Goal: Task Accomplishment & Management: Manage account settings

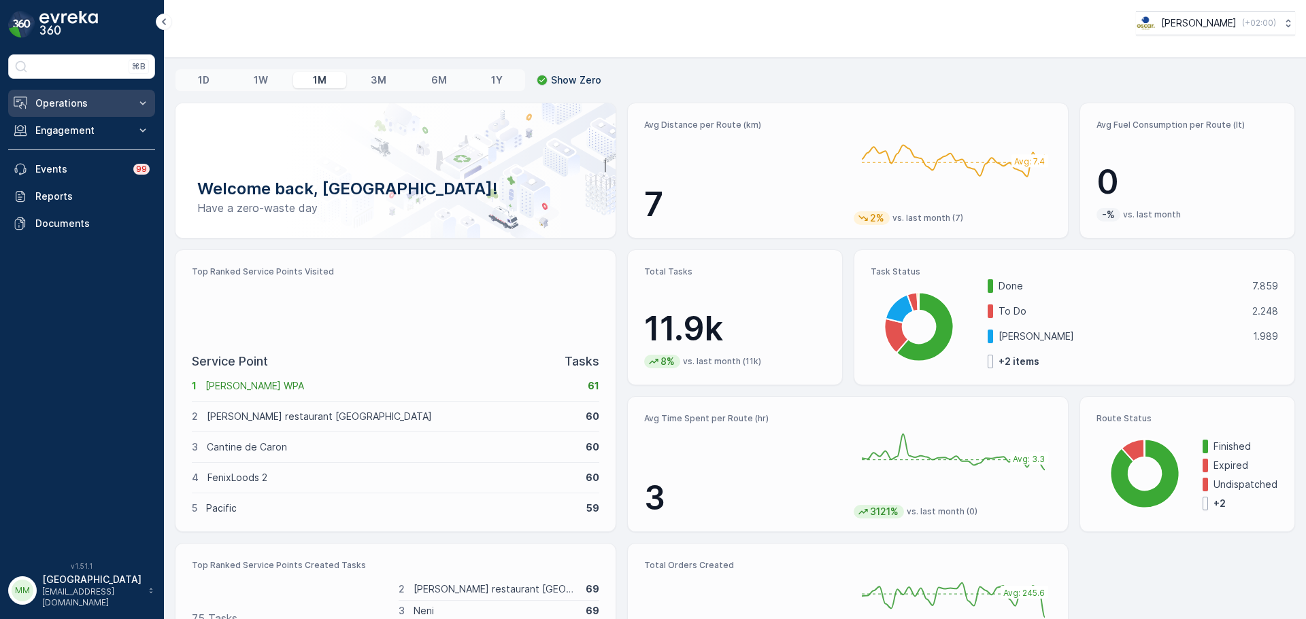
click at [65, 99] on p "Operations" at bounding box center [81, 104] width 92 height 14
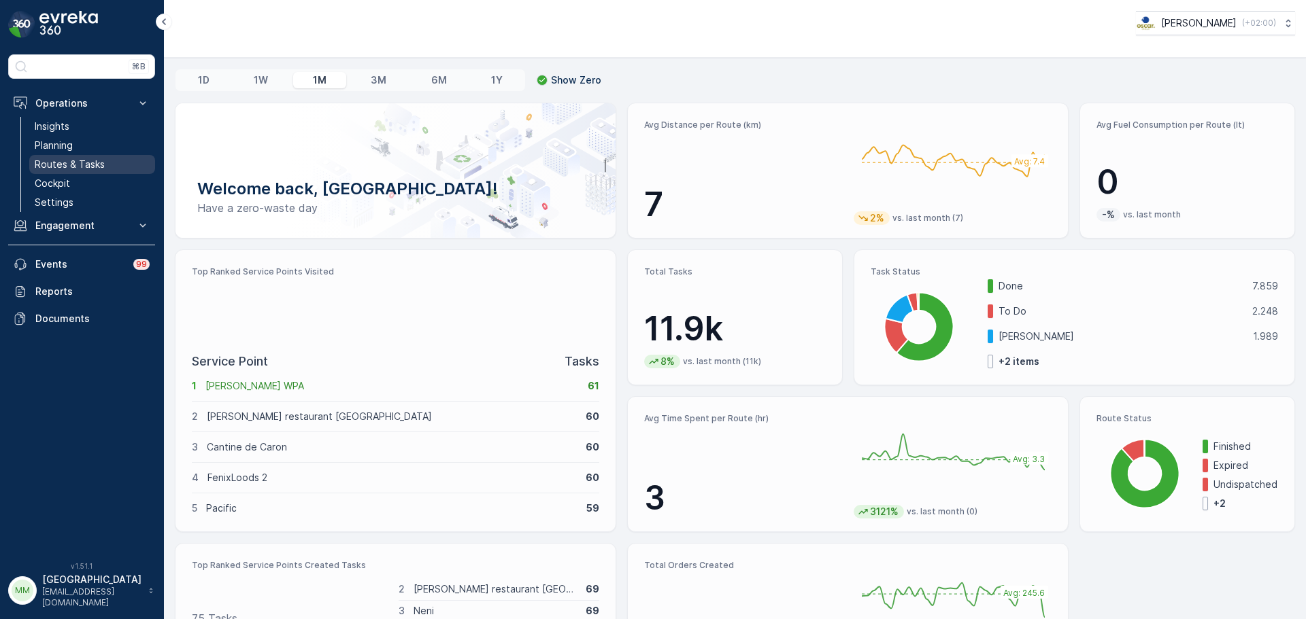
click at [82, 160] on p "Routes & Tasks" at bounding box center [70, 165] width 70 height 14
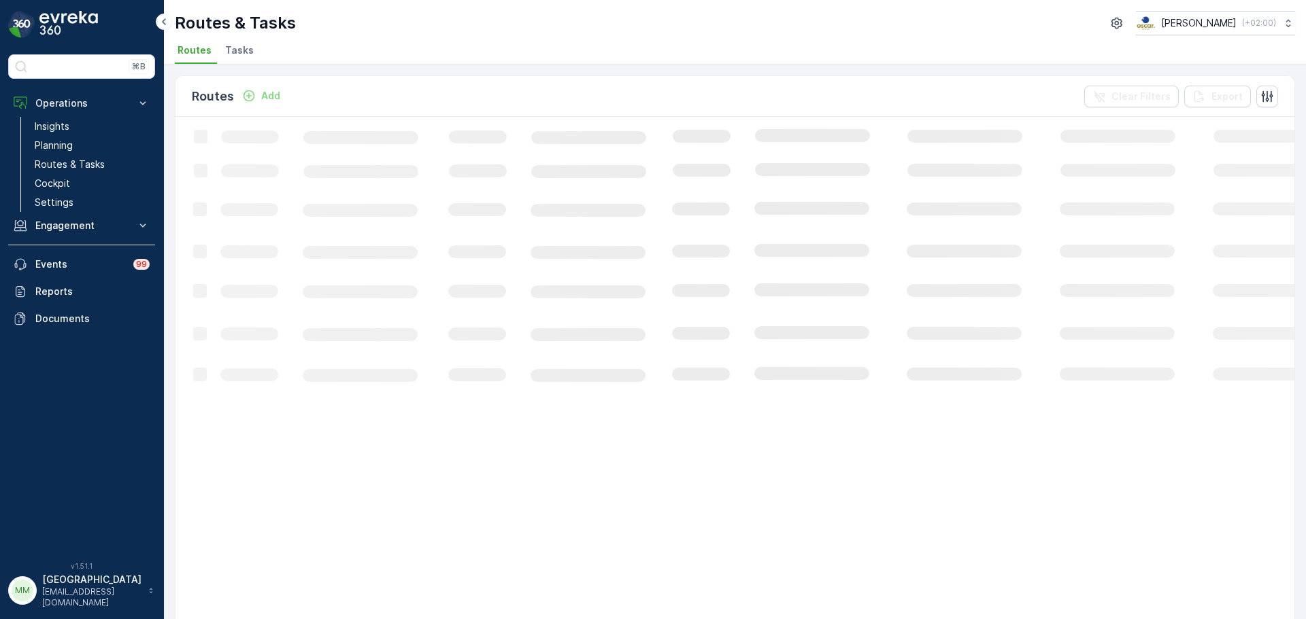
click at [233, 55] on span "Tasks" at bounding box center [239, 51] width 29 height 14
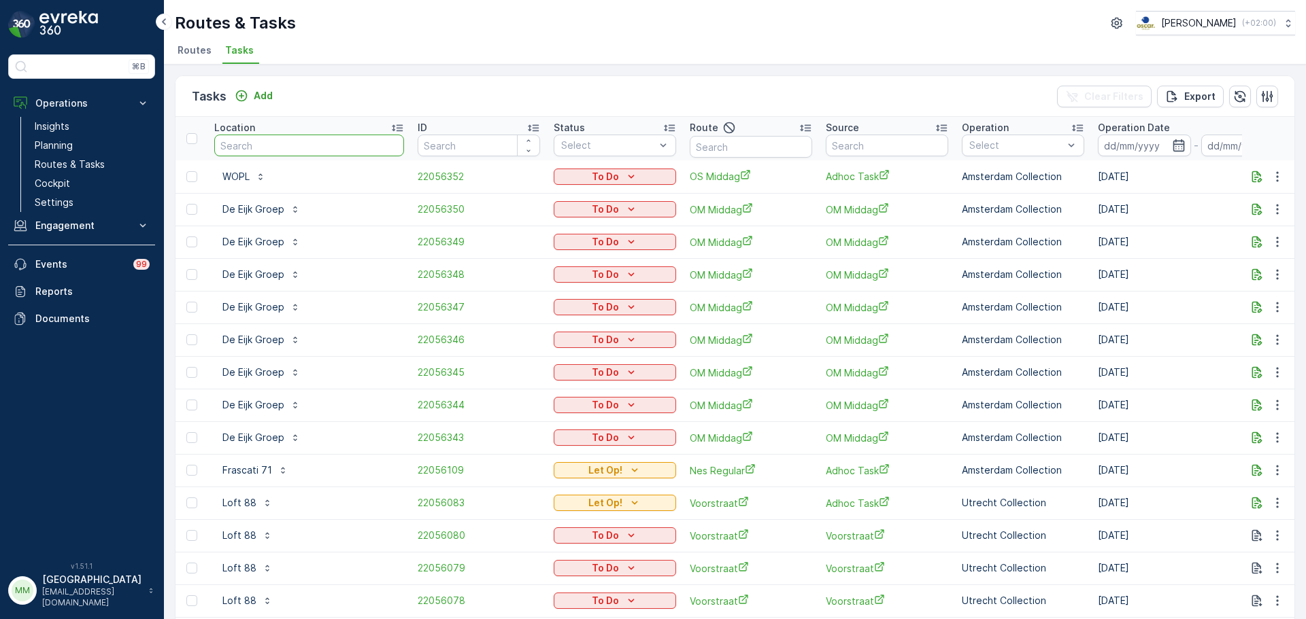
click at [355, 149] on input "text" at bounding box center [309, 146] width 190 height 22
type input "dual"
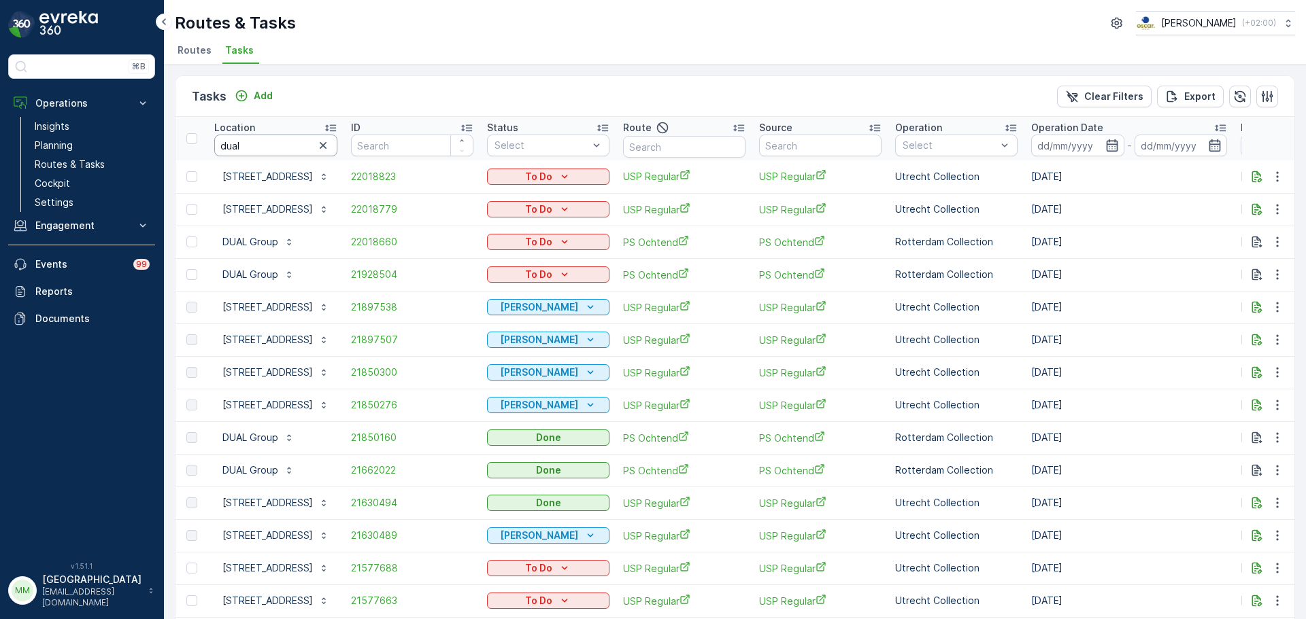
click at [286, 144] on input "dual" at bounding box center [275, 146] width 123 height 22
type input "dual gr"
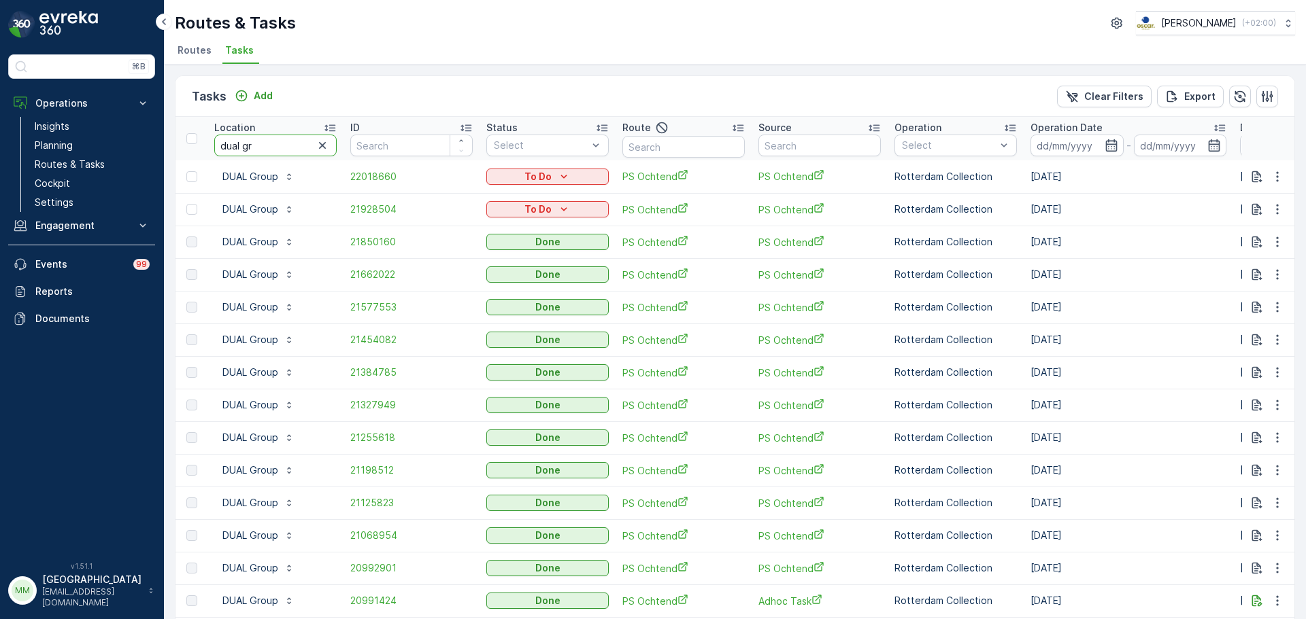
drag, startPoint x: 269, startPoint y: 146, endPoint x: 168, endPoint y: 150, distance: 101.4
click at [168, 150] on div "Tasks Add Clear Filters Export Location dual gr ID Status Select Route Source O…" at bounding box center [735, 342] width 1142 height 555
type input "a"
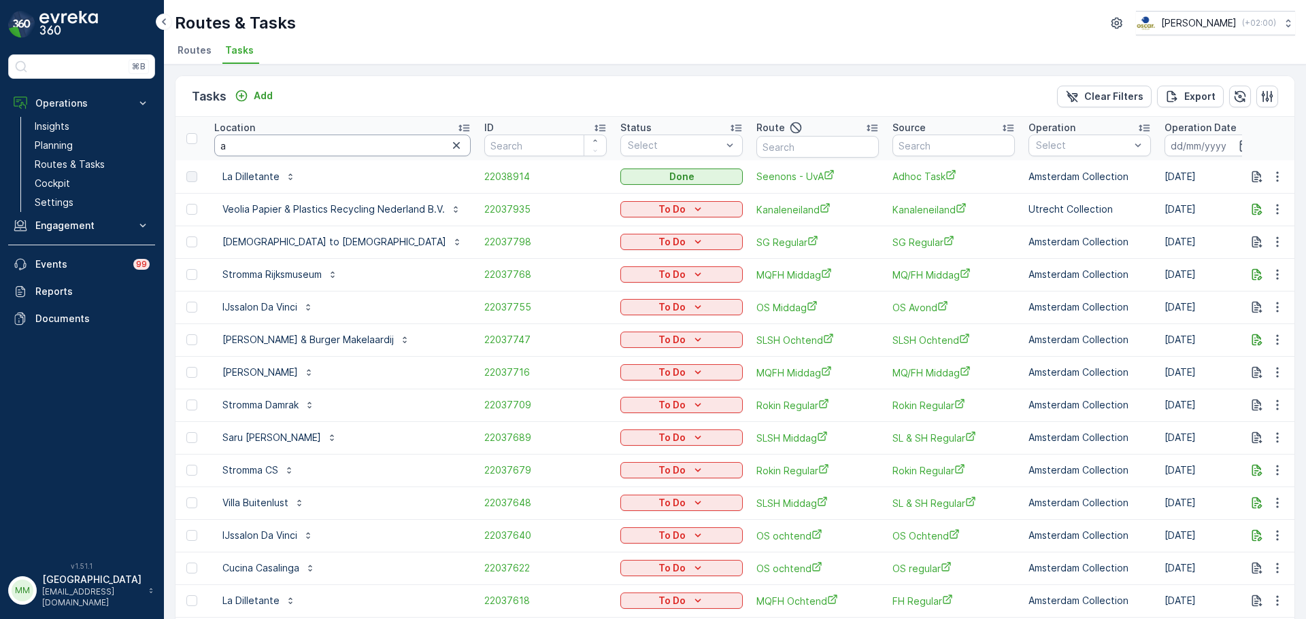
click at [243, 150] on input "a" at bounding box center [342, 146] width 256 height 22
type input "a fac"
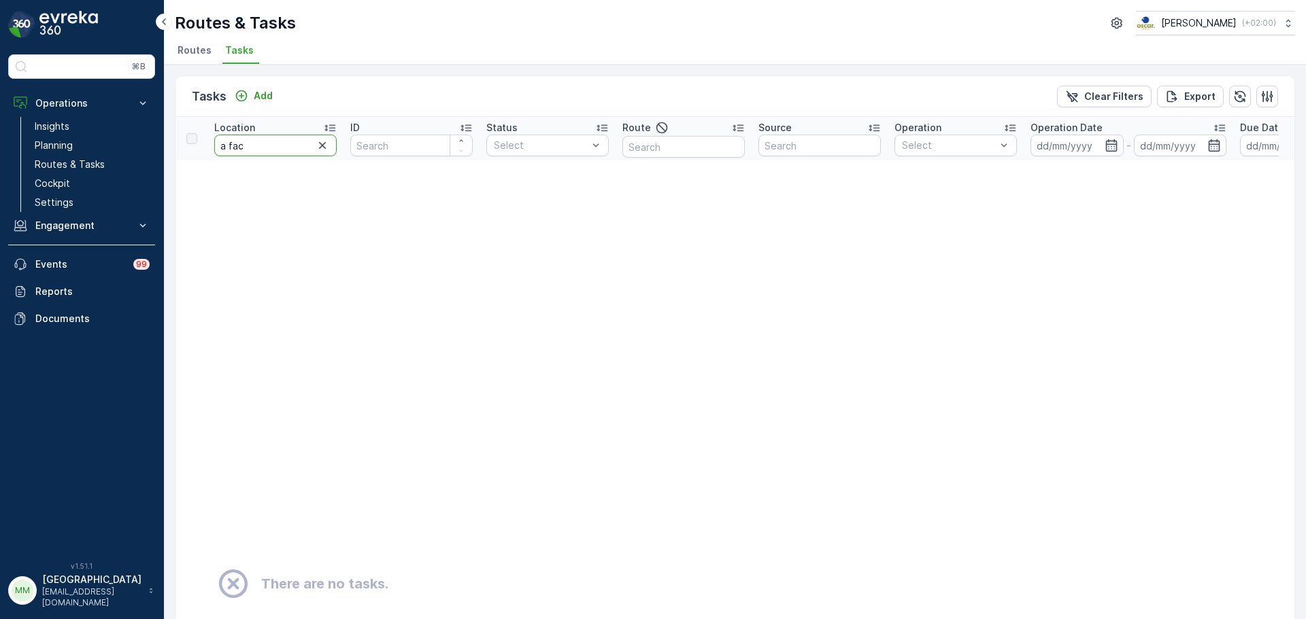
drag, startPoint x: 255, startPoint y: 148, endPoint x: 165, endPoint y: 141, distance: 90.0
click at [165, 141] on div "Tasks Add Clear Filters Export Location a fac ID Status Select Route Source Ope…" at bounding box center [735, 342] width 1142 height 555
type input "pilot"
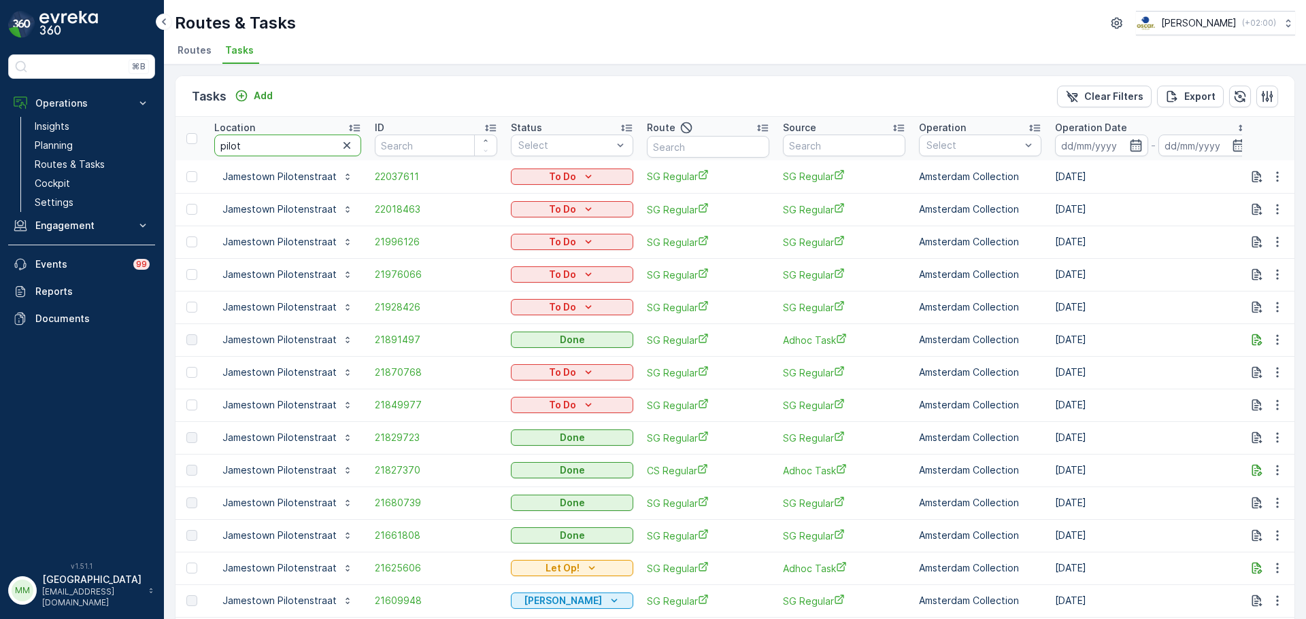
drag, startPoint x: 281, startPoint y: 149, endPoint x: 372, endPoint y: 29, distance: 150.4
click at [218, 142] on input "pilot" at bounding box center [287, 146] width 147 height 22
type input "armou"
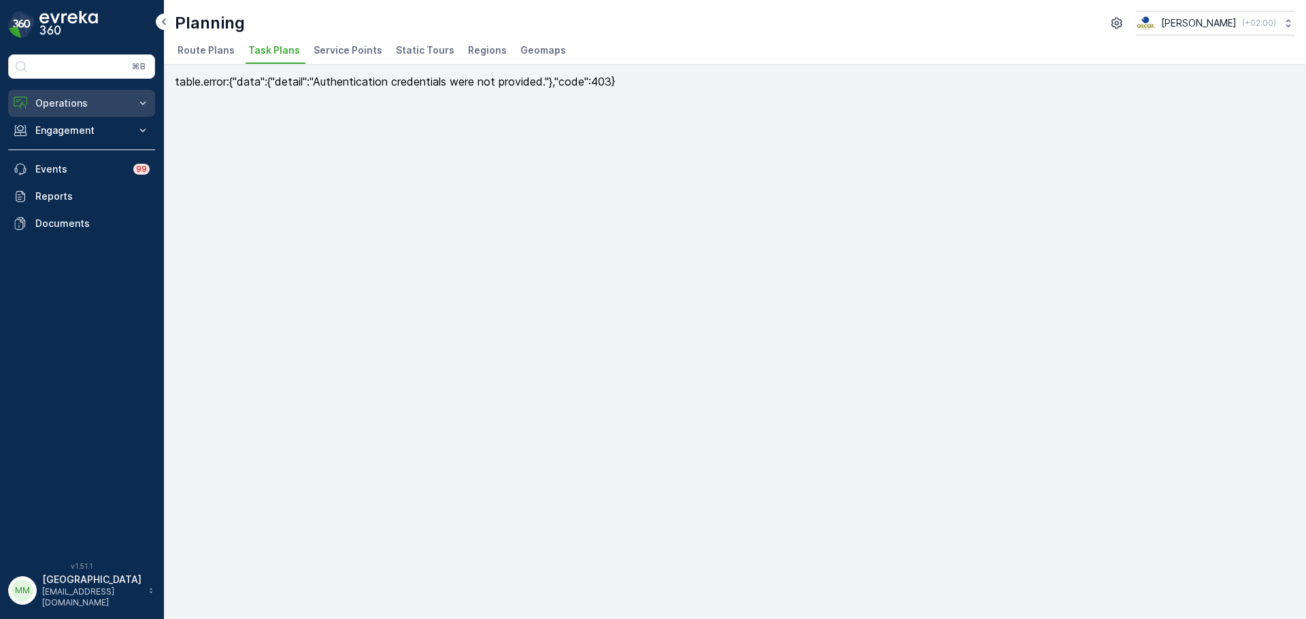
click at [73, 100] on p "Operations" at bounding box center [81, 104] width 92 height 14
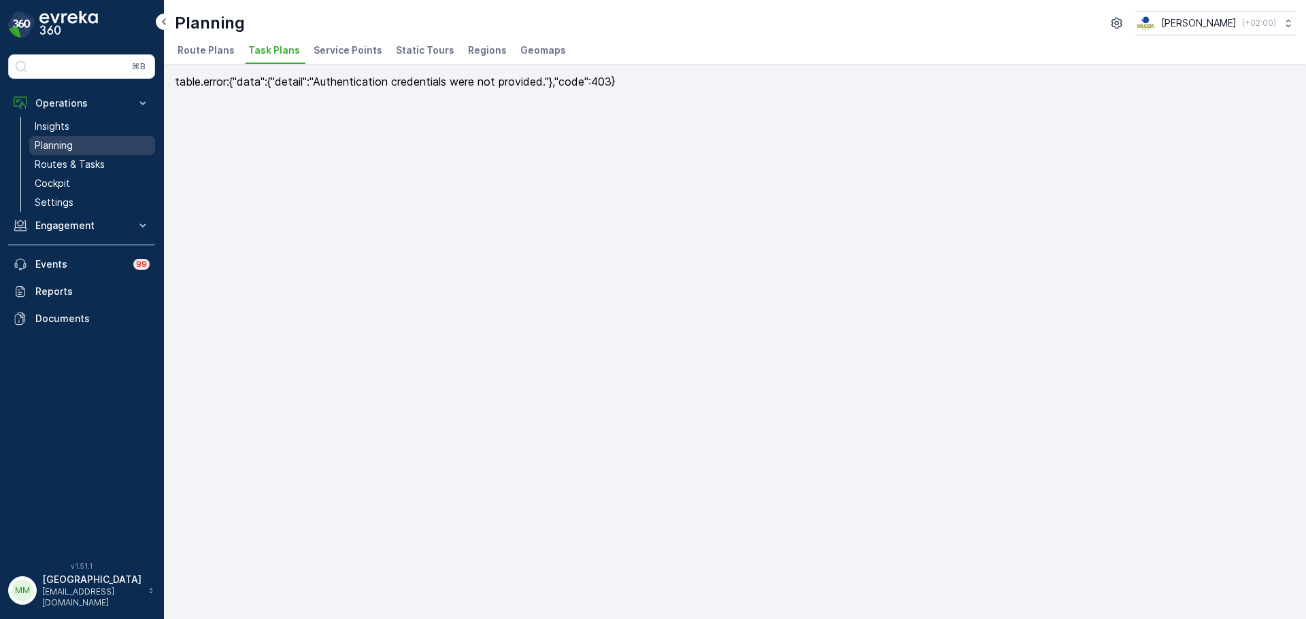
click at [76, 152] on link "Planning" at bounding box center [92, 145] width 126 height 19
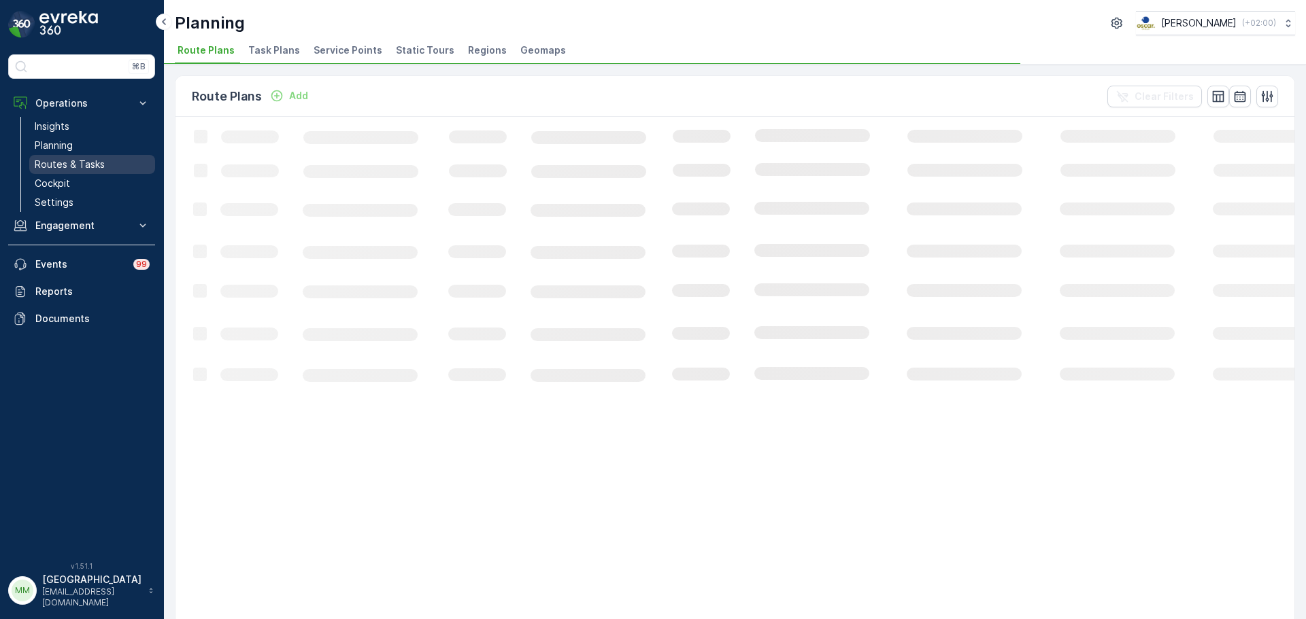
click at [80, 165] on p "Routes & Tasks" at bounding box center [70, 165] width 70 height 14
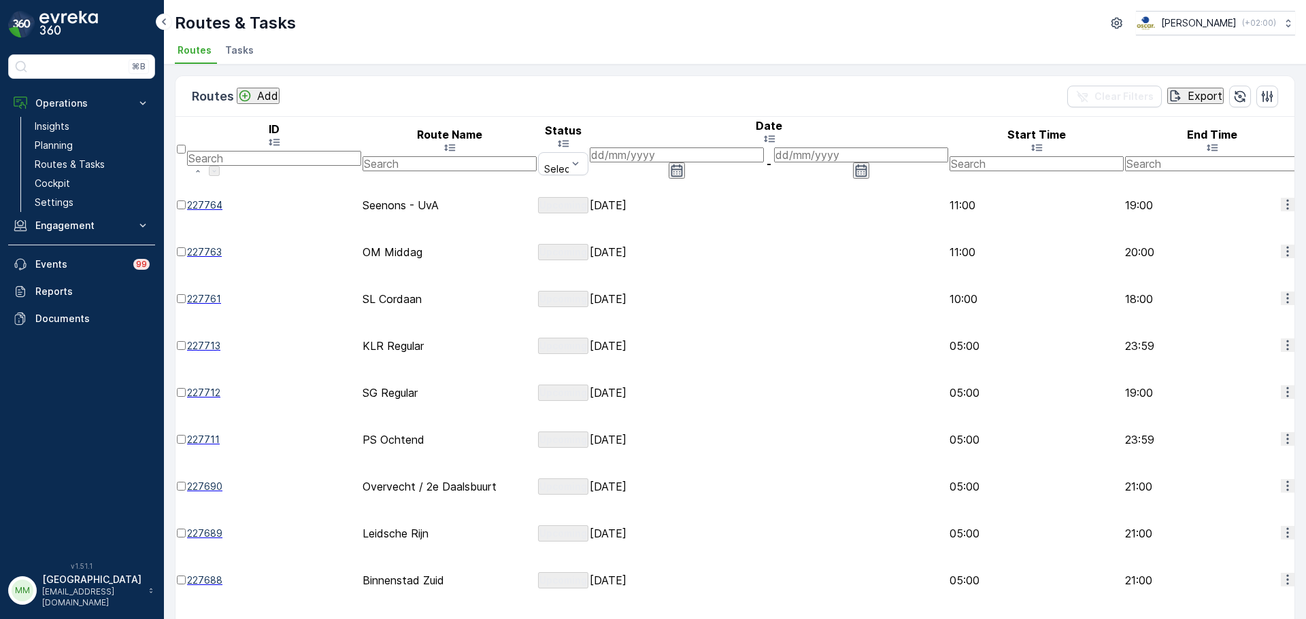
drag, startPoint x: 239, startPoint y: 48, endPoint x: 296, endPoint y: 48, distance: 57.8
click at [239, 48] on span "Tasks" at bounding box center [239, 51] width 29 height 14
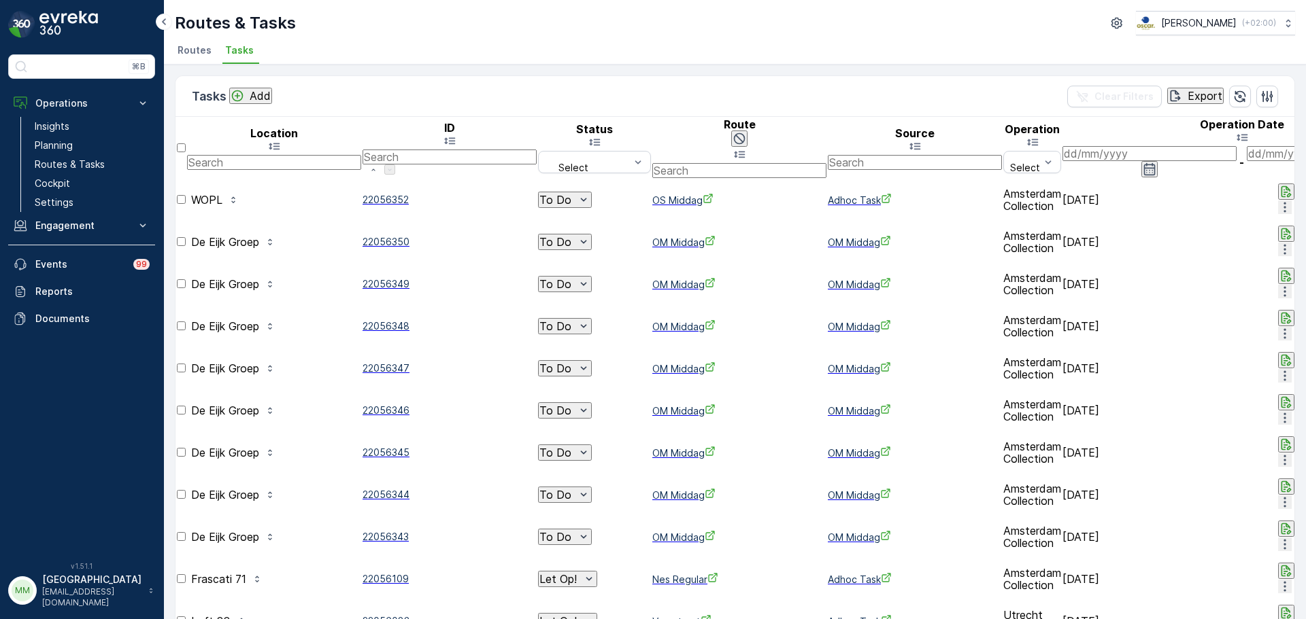
click at [755, 163] on input "text" at bounding box center [739, 170] width 174 height 15
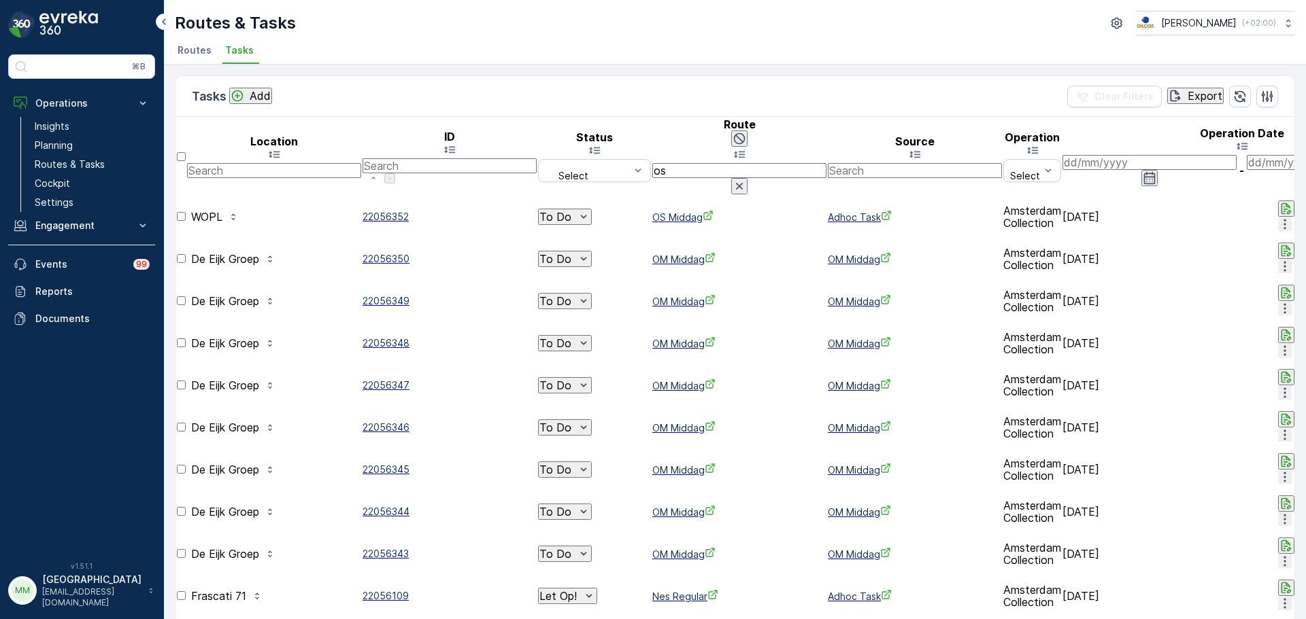
type input "os o"
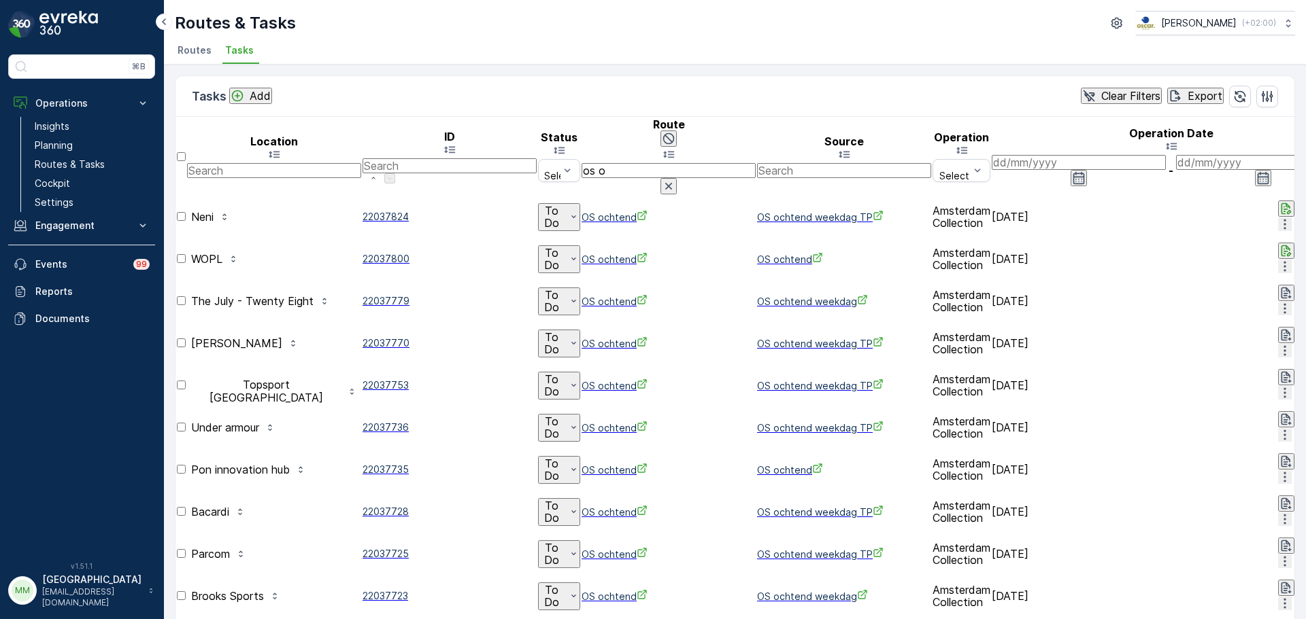
click at [1139, 155] on input at bounding box center [1078, 162] width 174 height 15
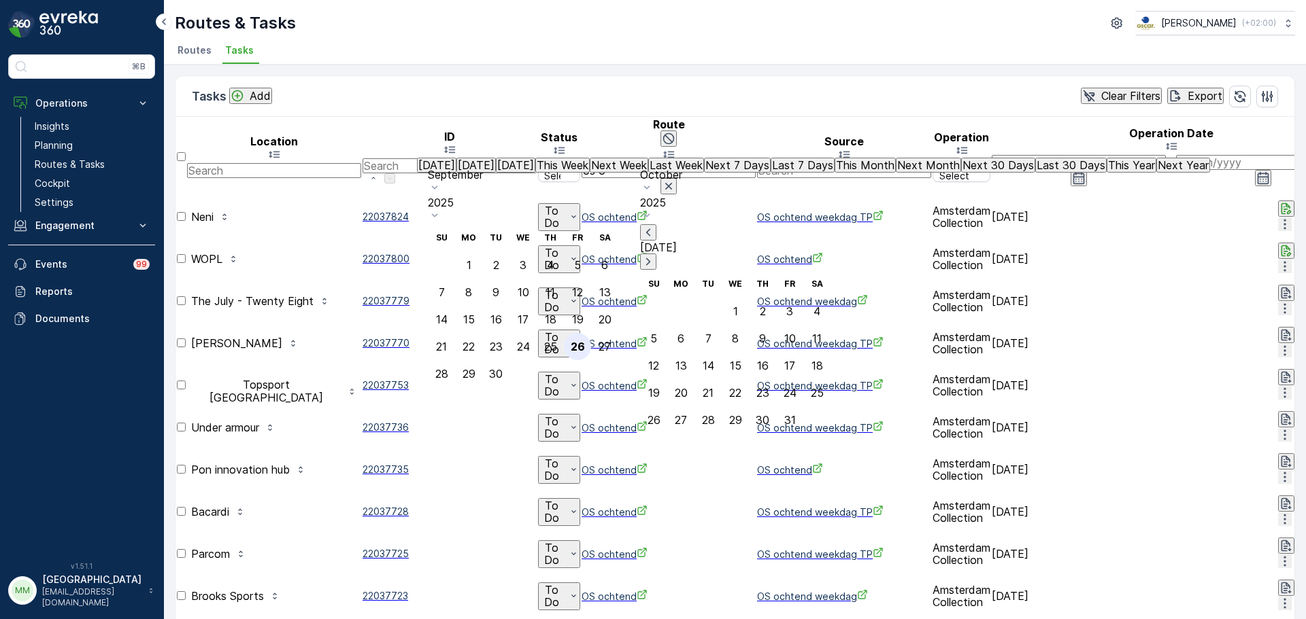
click at [585, 341] on div "26" at bounding box center [578, 347] width 14 height 12
type input "[DATE]"
click at [585, 341] on div "26" at bounding box center [578, 347] width 14 height 12
type input "[DATE]"
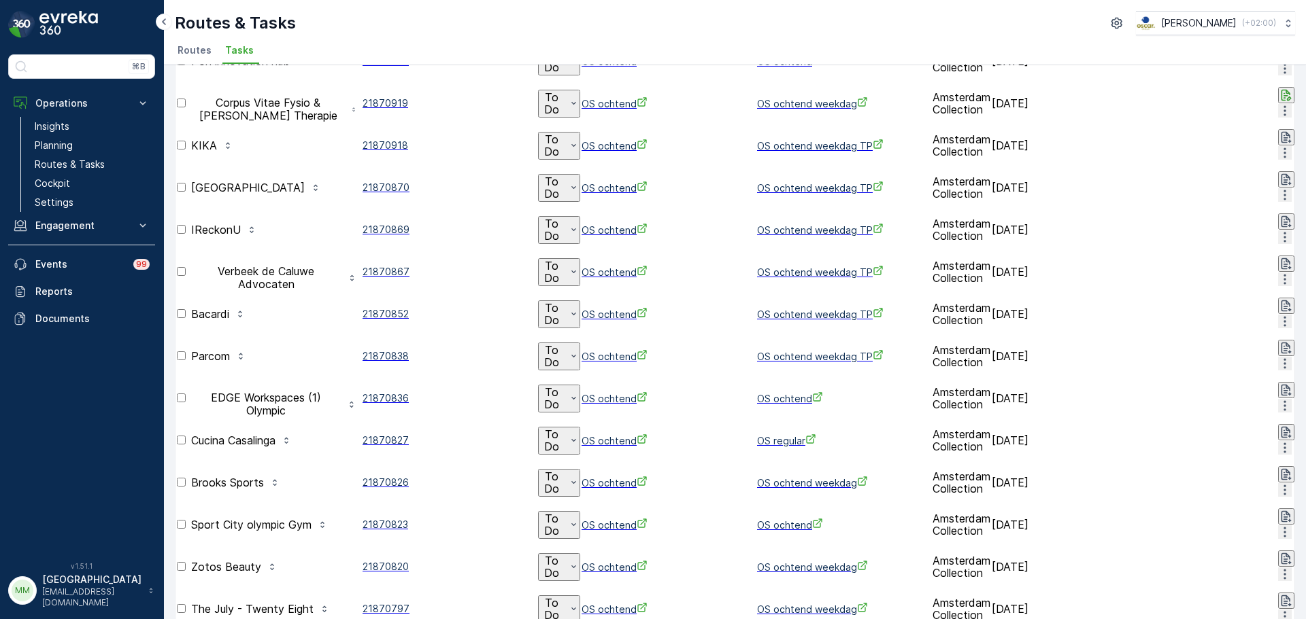
scroll to position [578, 0]
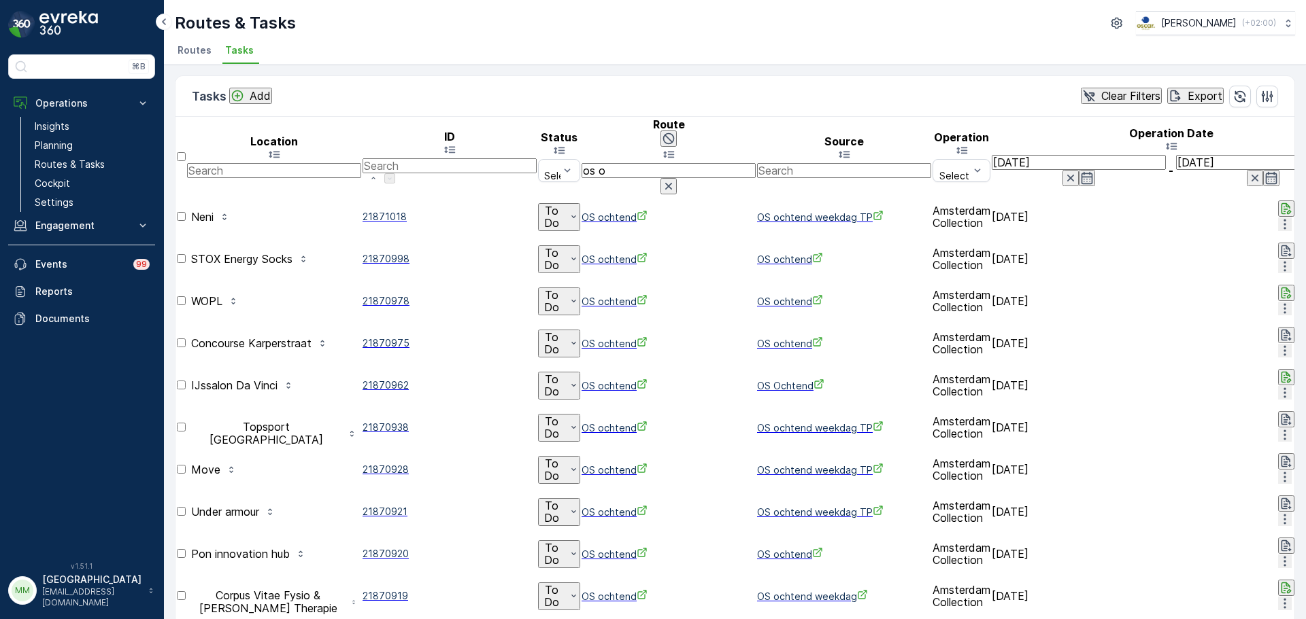
click at [37, 22] on link at bounding box center [81, 24] width 147 height 27
click at [580, 323] on td "To Do" at bounding box center [559, 343] width 42 height 41
click at [579, 331] on div "To Do" at bounding box center [558, 343] width 39 height 25
click at [620, 371] on span "Probleem" at bounding box center [614, 377] width 48 height 12
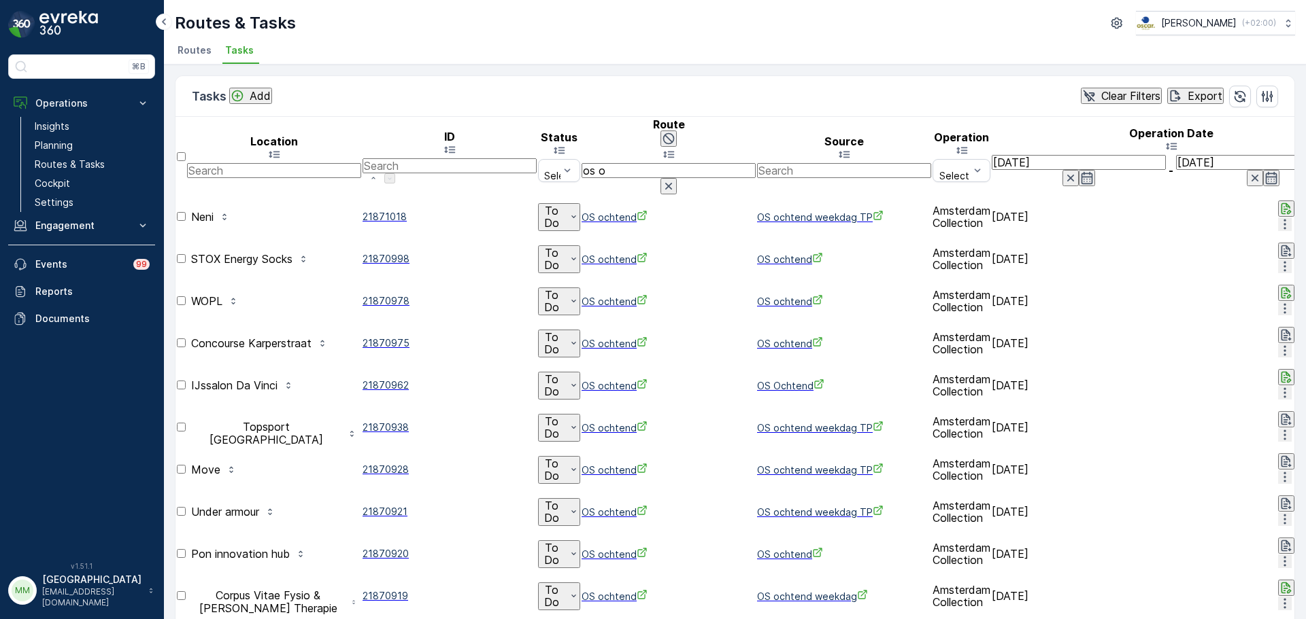
click at [563, 331] on p "To Do" at bounding box center [551, 343] width 24 height 25
click at [617, 352] on span "Cancelled" at bounding box center [614, 357] width 49 height 12
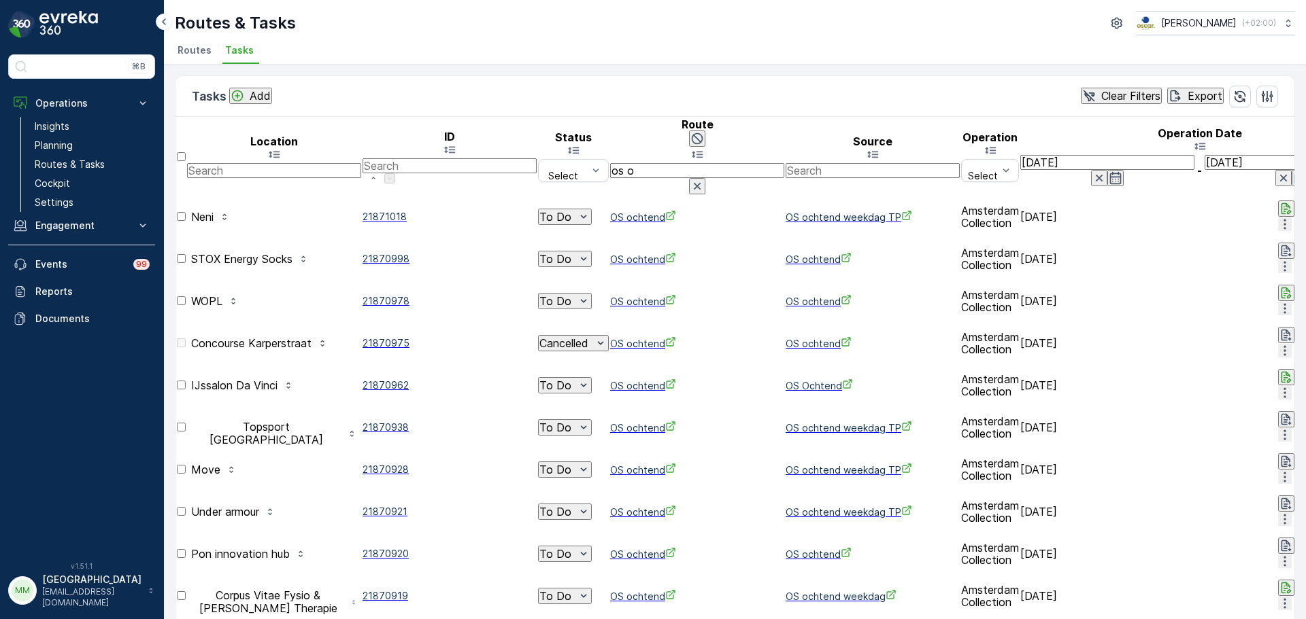
click at [471, 379] on span "21870962" at bounding box center [449, 386] width 174 height 14
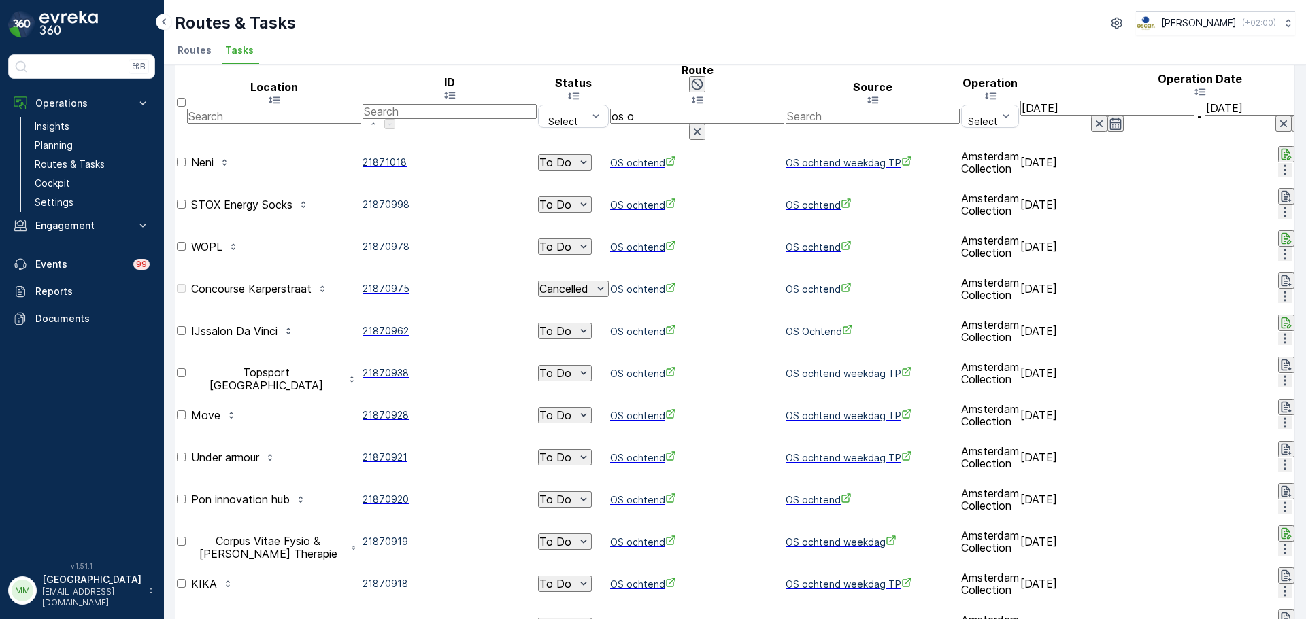
scroll to position [136, 0]
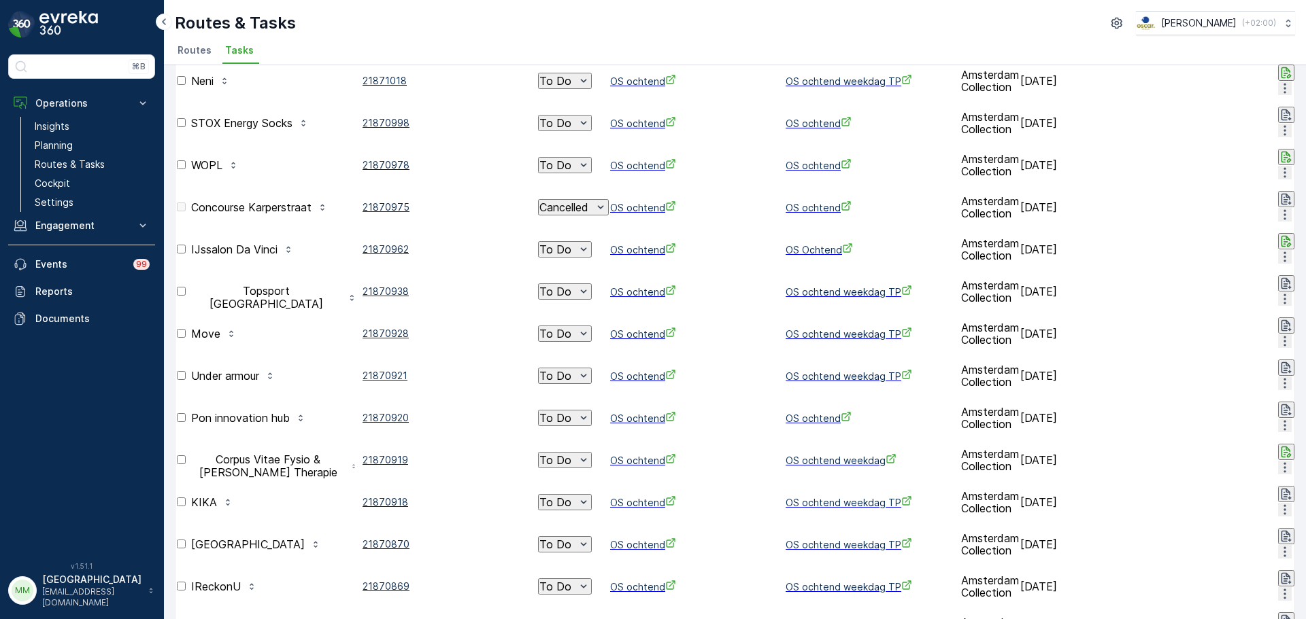
click at [571, 454] on p "To Do" at bounding box center [555, 460] width 32 height 12
click at [607, 418] on span "Cancelled" at bounding box center [614, 417] width 49 height 12
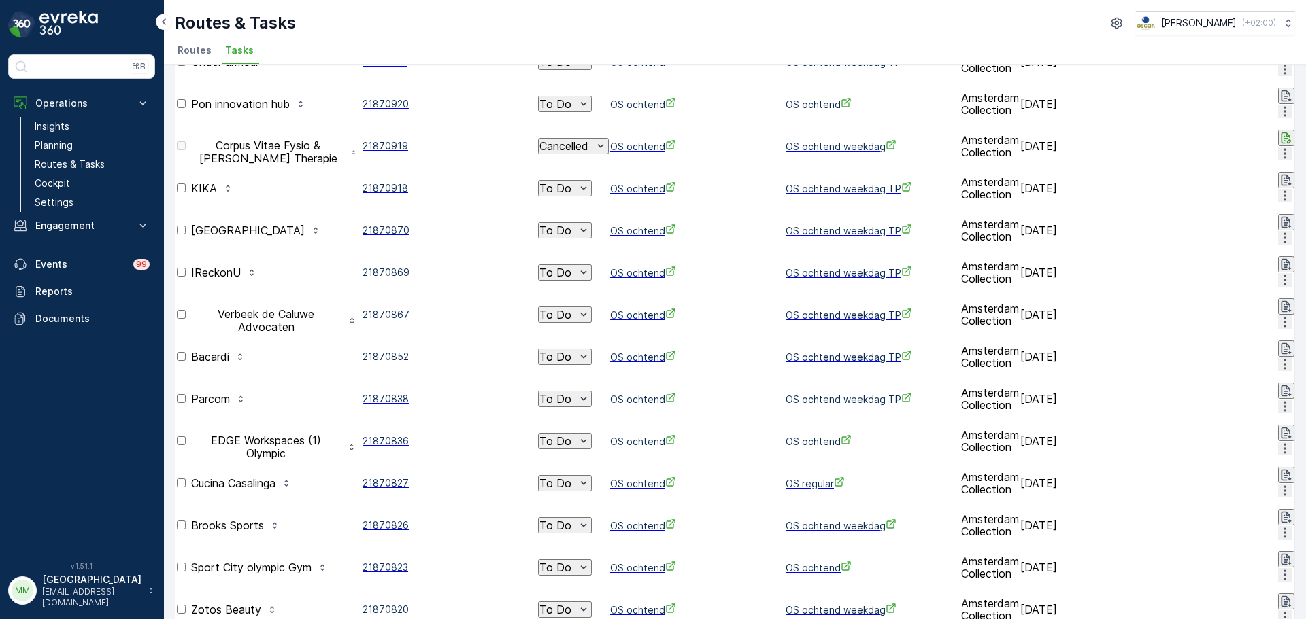
scroll to position [476, 0]
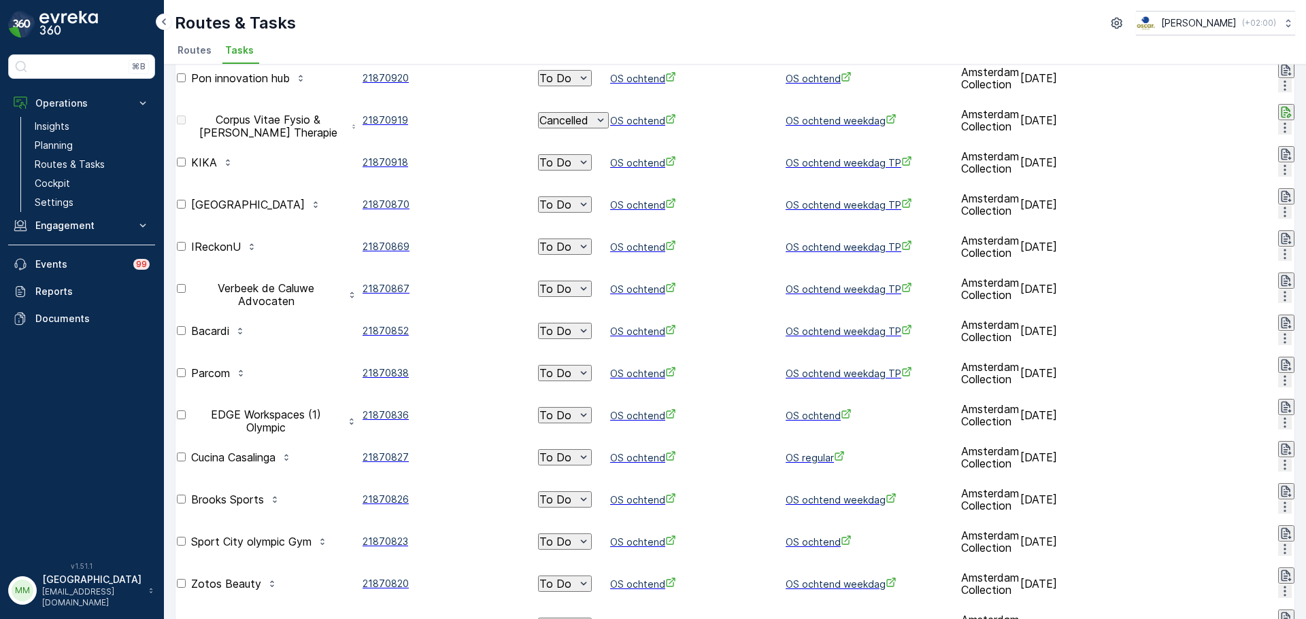
click at [590, 451] on div "To Do" at bounding box center [564, 458] width 51 height 14
click at [607, 334] on span "Cancelled" at bounding box center [614, 338] width 49 height 12
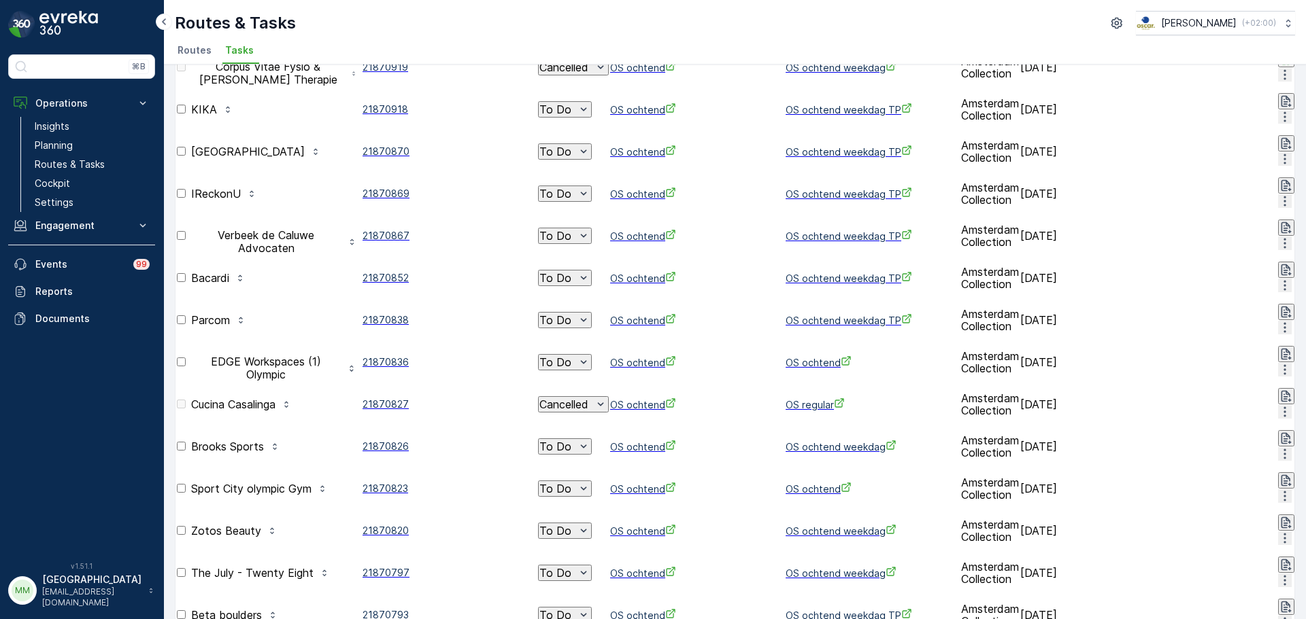
scroll to position [612, 0]
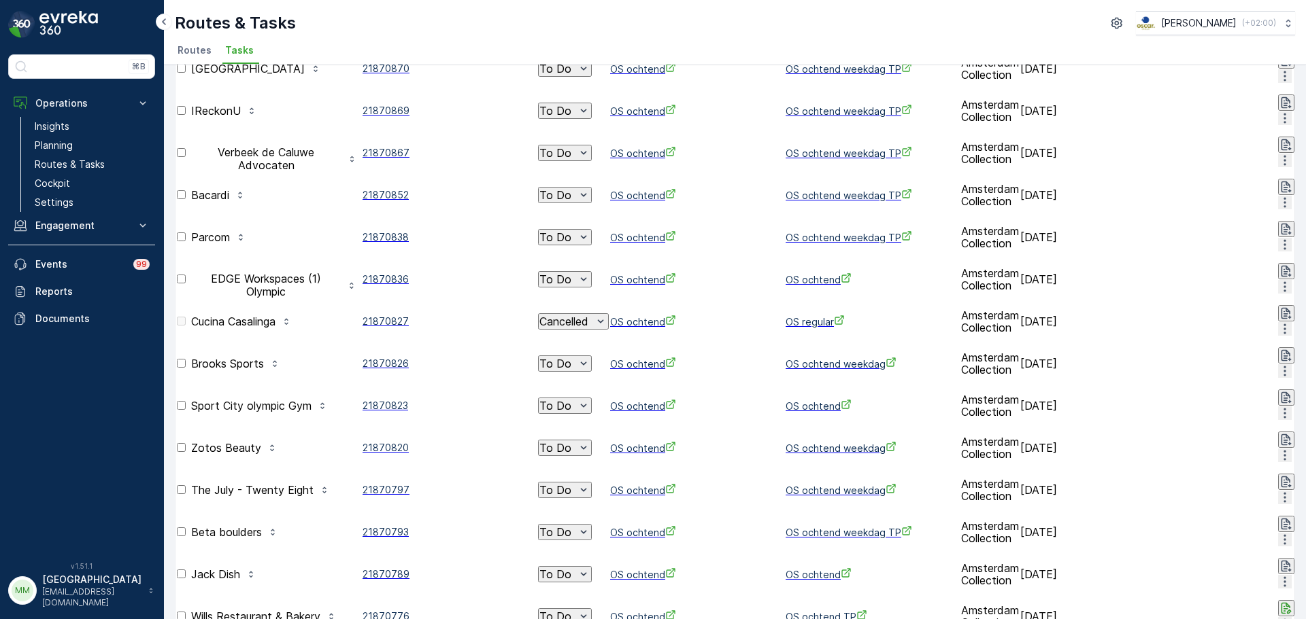
click at [571, 400] on p "To Do" at bounding box center [555, 406] width 32 height 12
click at [609, 267] on span "Cancelled" at bounding box center [614, 267] width 49 height 12
click at [571, 484] on p "To Do" at bounding box center [555, 490] width 32 height 12
click at [606, 326] on span "Cancelled" at bounding box center [614, 332] width 49 height 12
click at [590, 568] on div "To Do" at bounding box center [564, 575] width 51 height 14
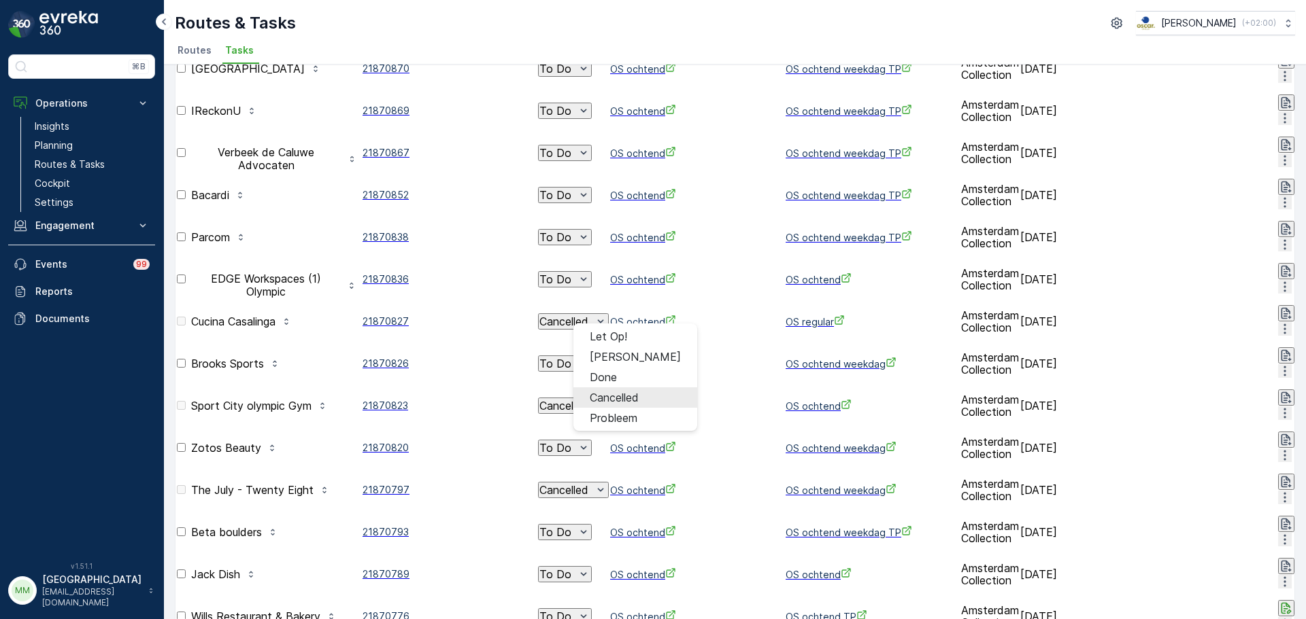
click at [613, 392] on span "Cancelled" at bounding box center [614, 398] width 49 height 12
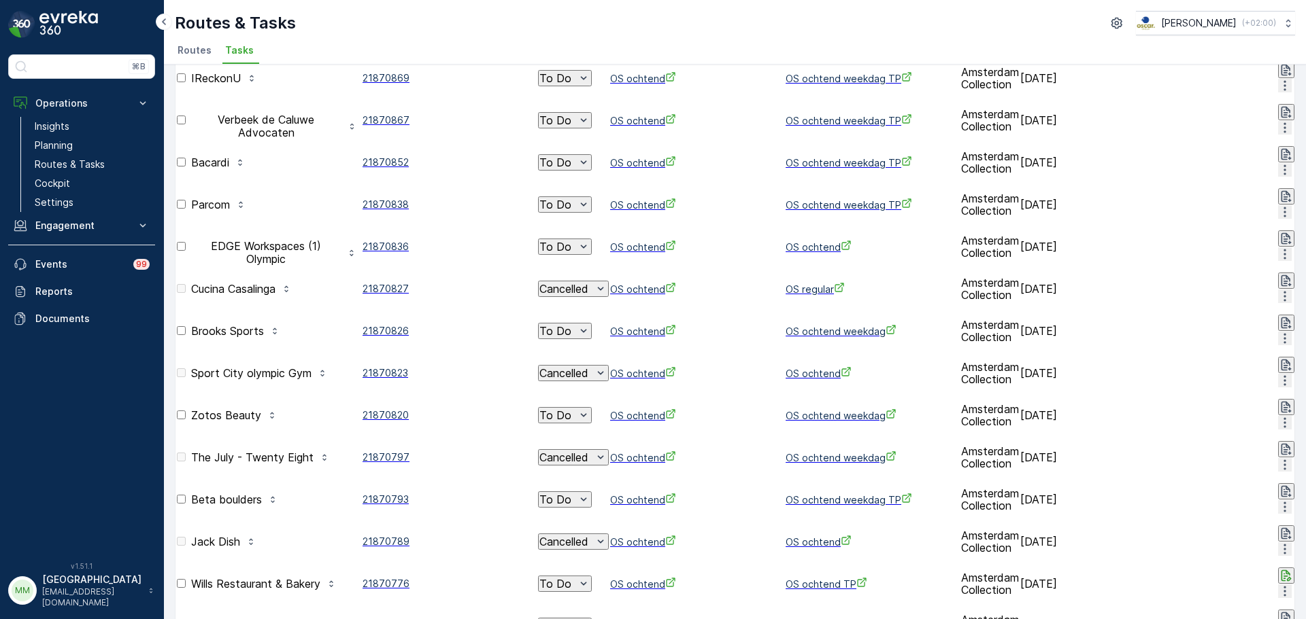
scroll to position [676, 0]
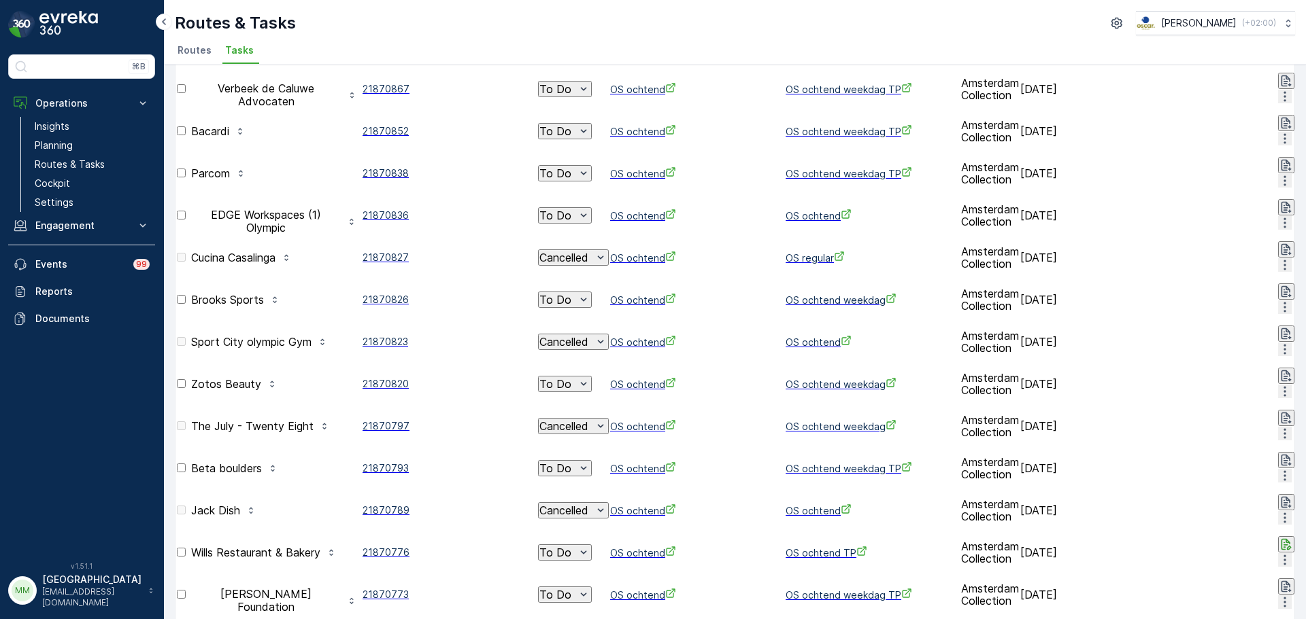
click at [622, 426] on span "Cancelled" at bounding box center [614, 432] width 49 height 12
click at [612, 492] on span "Cancelled" at bounding box center [614, 497] width 49 height 12
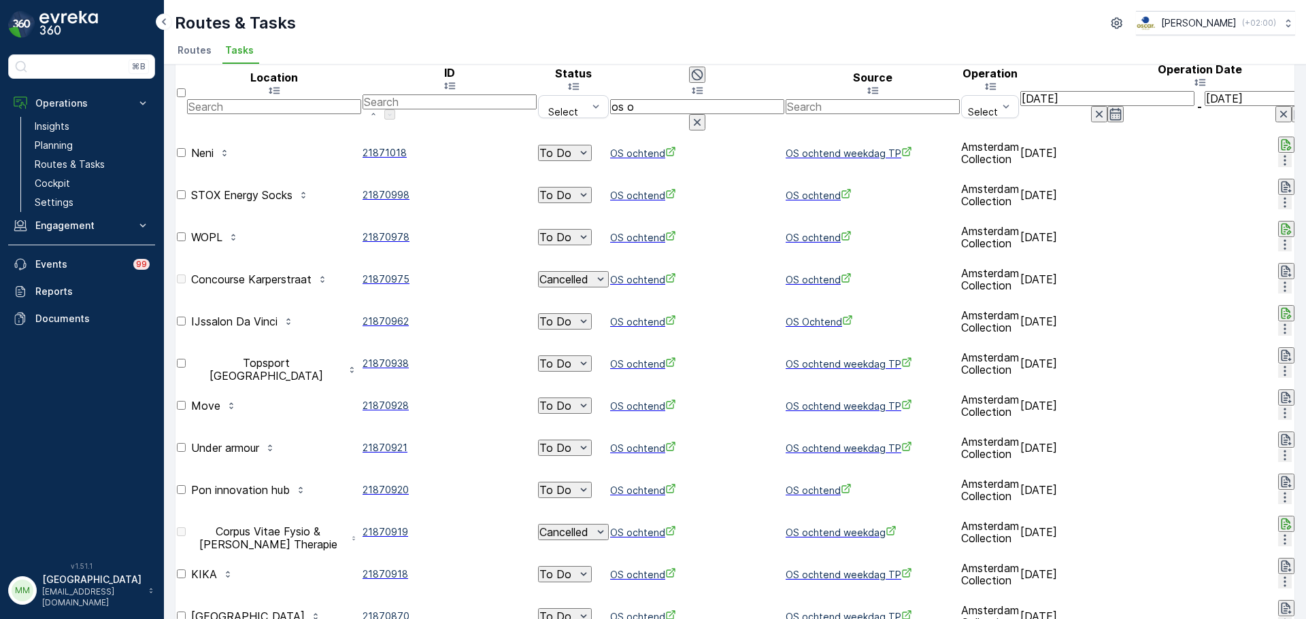
scroll to position [0, 0]
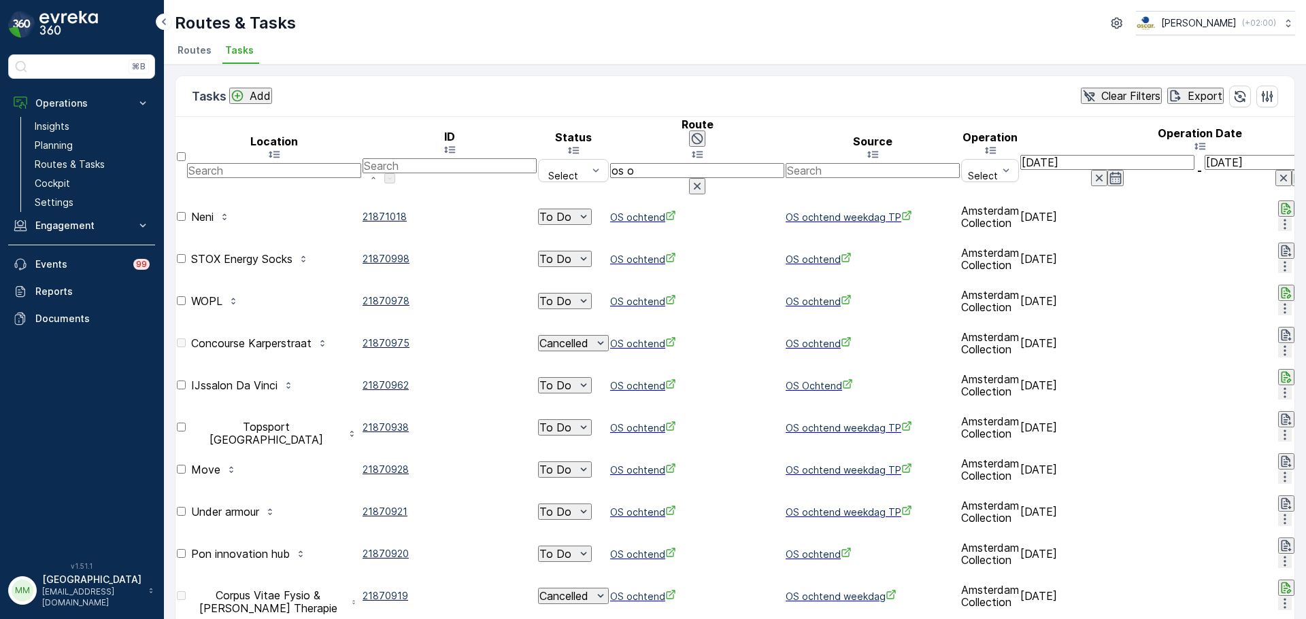
click at [571, 211] on p "To Do" at bounding box center [555, 217] width 32 height 12
click at [613, 254] on span "Cancelled" at bounding box center [614, 259] width 49 height 12
click at [590, 379] on icon "To Do" at bounding box center [584, 386] width 14 height 14
click at [616, 384] on span "Cancelled" at bounding box center [614, 390] width 49 height 12
click at [590, 463] on div "To Do" at bounding box center [564, 470] width 51 height 14
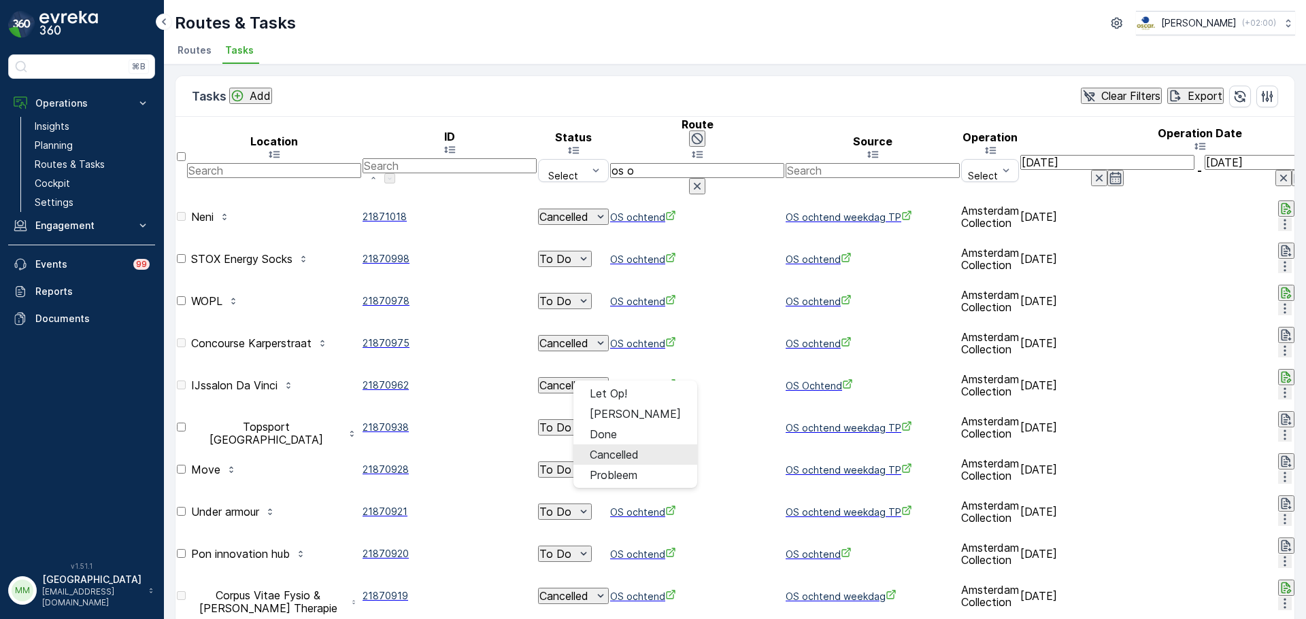
click at [600, 454] on span "Cancelled" at bounding box center [614, 455] width 49 height 12
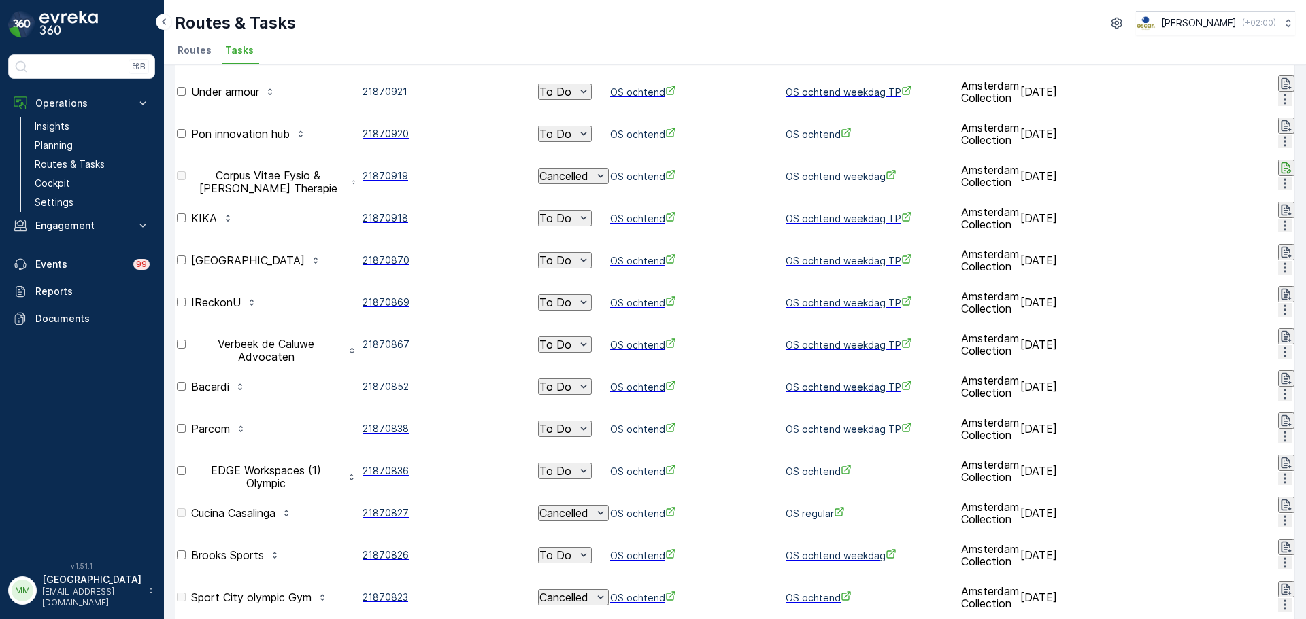
scroll to position [544, 0]
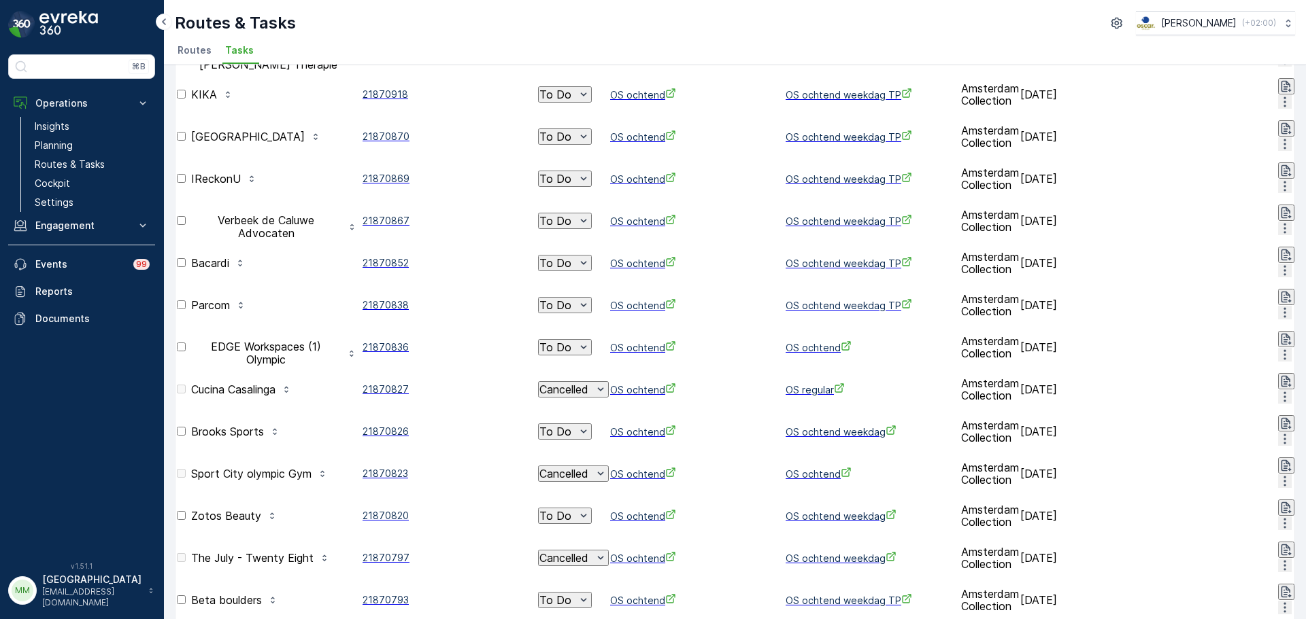
click at [605, 492] on span "Cancelled" at bounding box center [614, 498] width 49 height 12
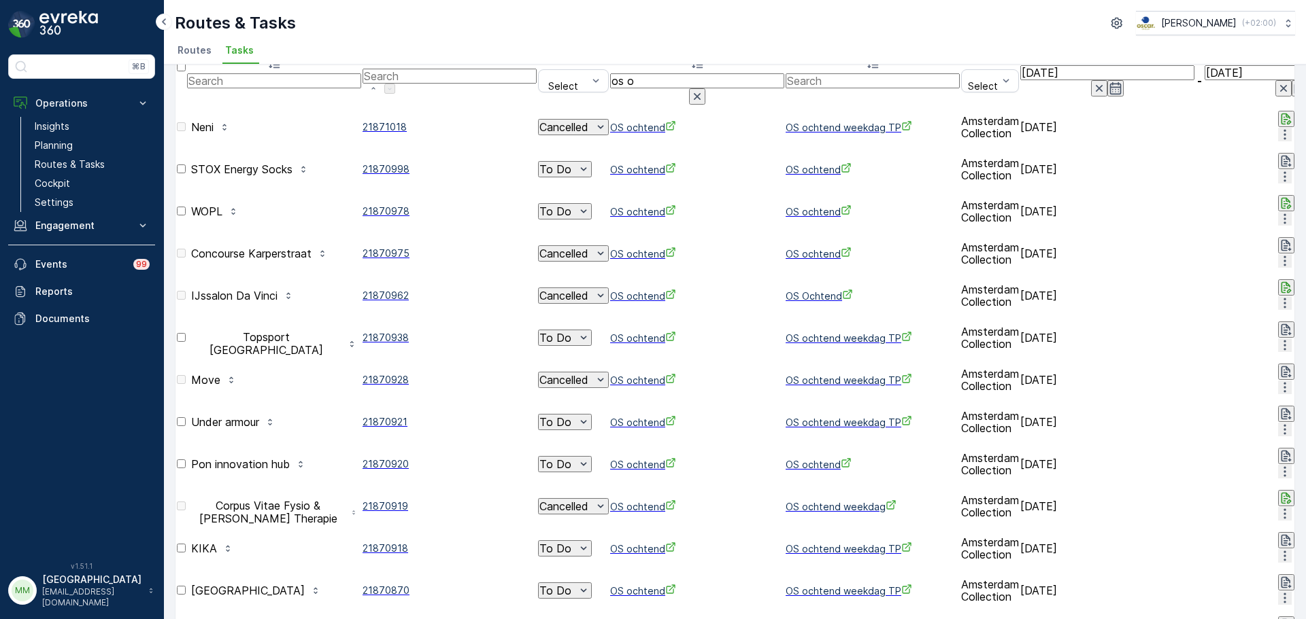
scroll to position [0, 0]
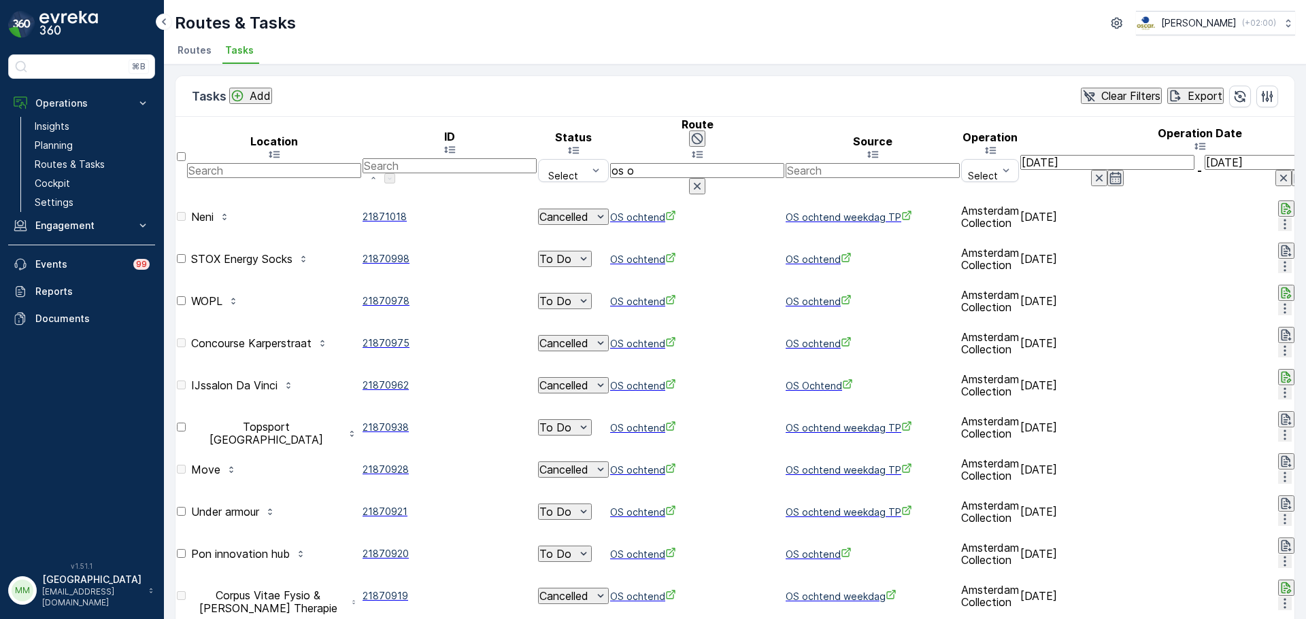
click at [590, 505] on icon "To Do" at bounding box center [584, 512] width 14 height 14
click at [619, 483] on span "Cancelled" at bounding box center [614, 487] width 49 height 12
click at [571, 295] on p "To Do" at bounding box center [555, 301] width 32 height 12
click at [615, 318] on span "Cancelled" at bounding box center [614, 324] width 49 height 12
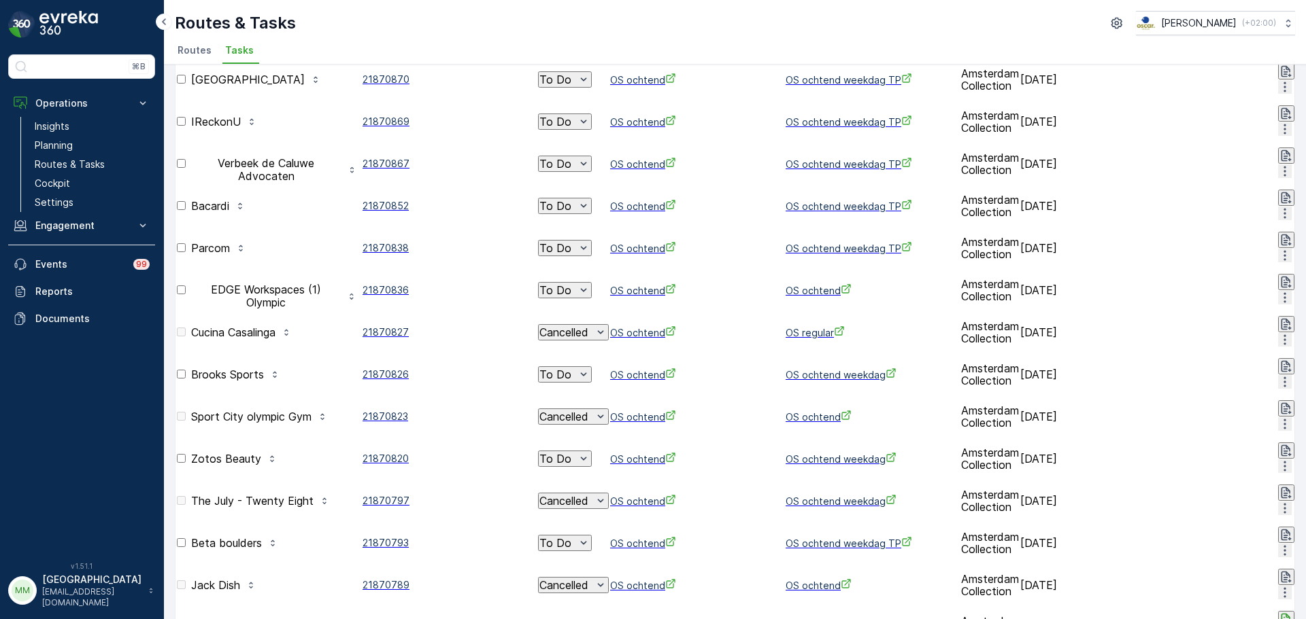
scroll to position [676, 0]
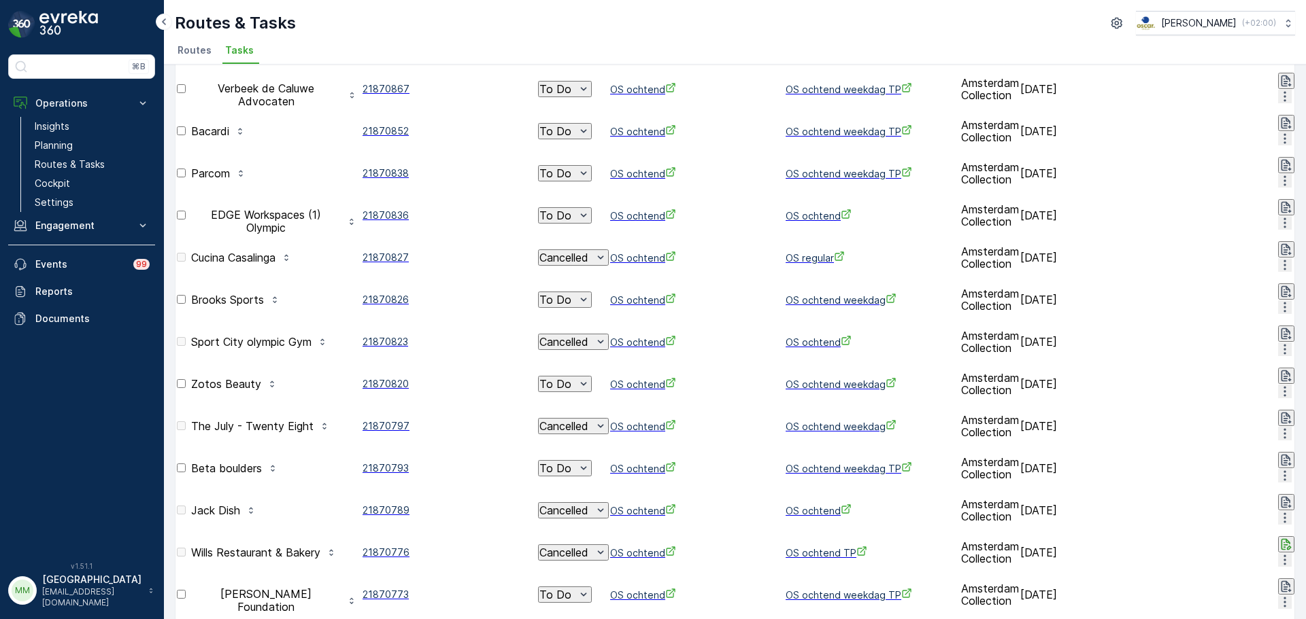
click at [609, 509] on span "Cancelled" at bounding box center [614, 511] width 49 height 12
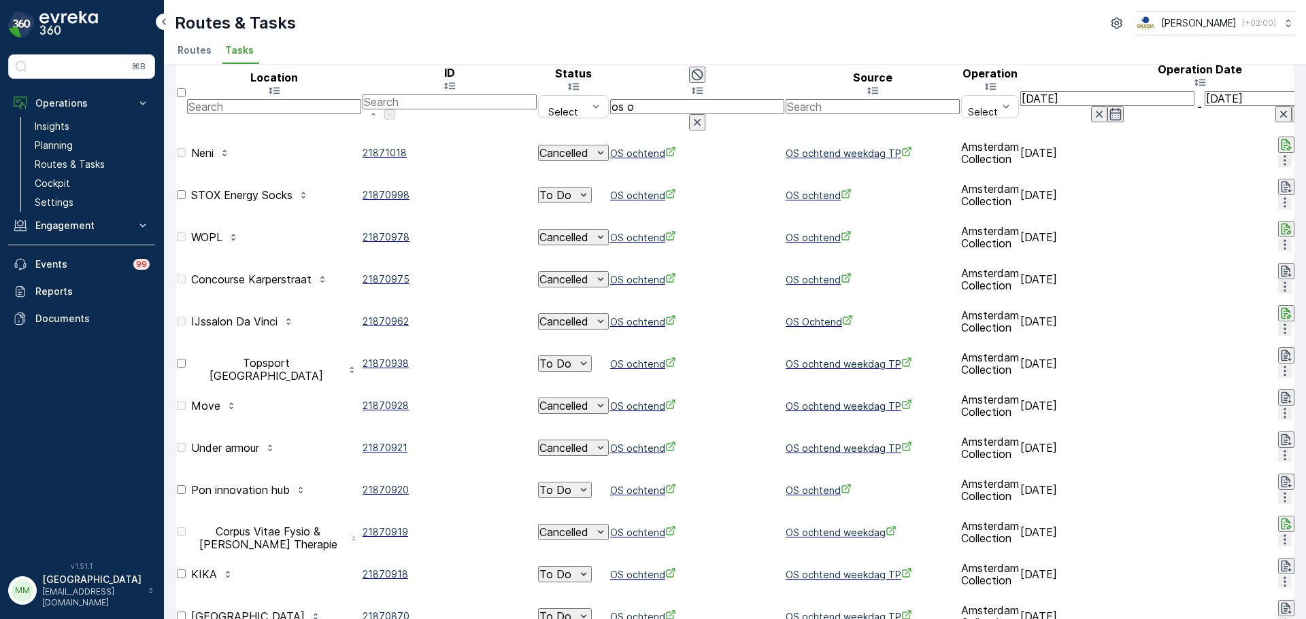
scroll to position [0, 0]
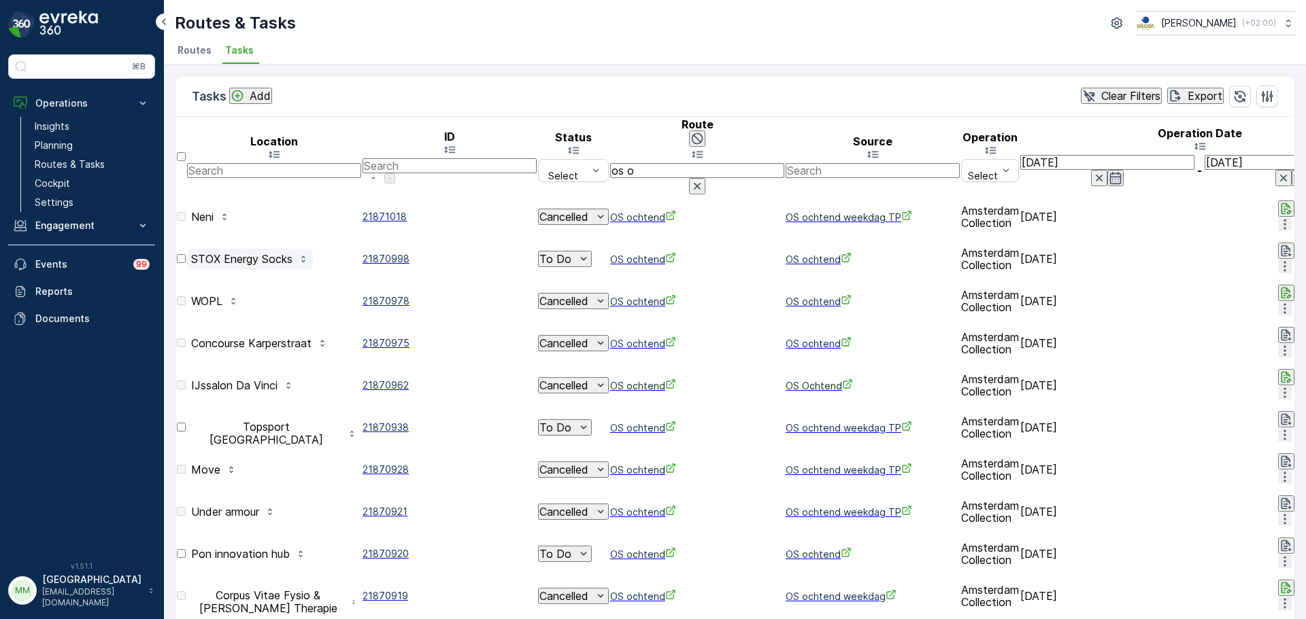
click at [292, 253] on p "STOX Energy Socks" at bounding box center [241, 259] width 101 height 12
drag, startPoint x: 307, startPoint y: 211, endPoint x: 327, endPoint y: 211, distance: 19.7
click at [309, 253] on div "STOX Energy Socks" at bounding box center [250, 259] width 118 height 12
click at [456, 66] on div "Tasks Add Clear Filters Export Location ID Status Select Route os o Source Oper…" at bounding box center [735, 342] width 1142 height 555
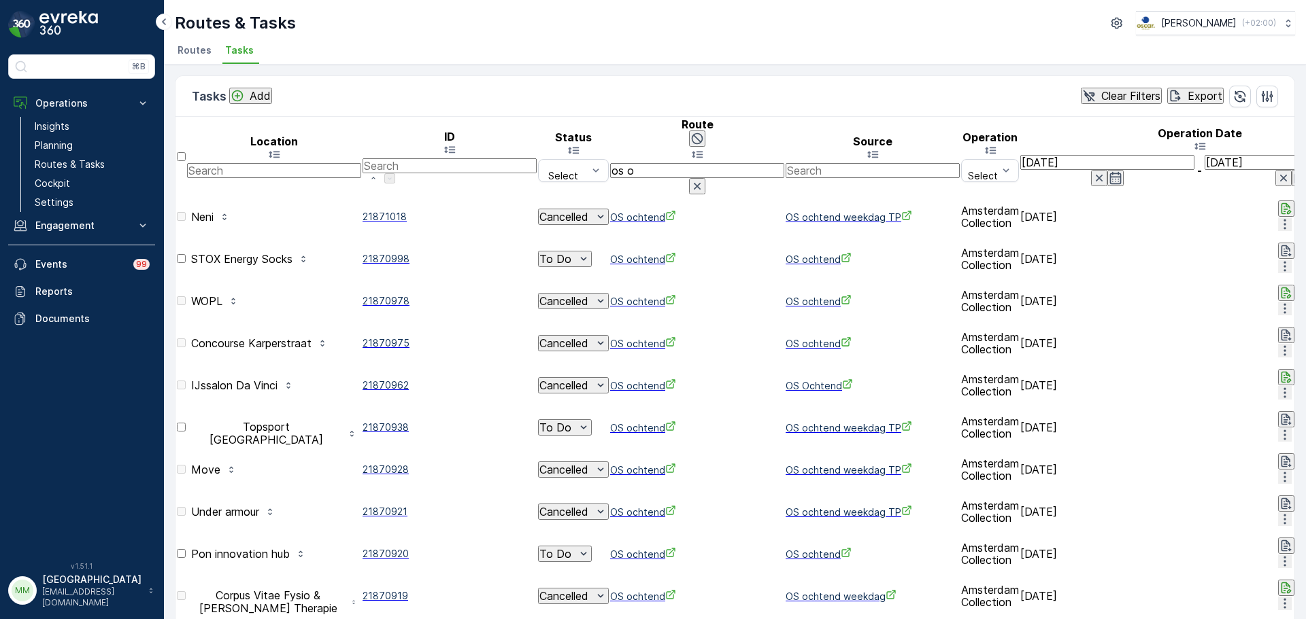
drag, startPoint x: 621, startPoint y: 203, endPoint x: 622, endPoint y: 214, distance: 11.0
click at [571, 253] on p "To Do" at bounding box center [555, 259] width 32 height 12
click at [615, 286] on span "Cancelled" at bounding box center [614, 292] width 49 height 12
click at [590, 421] on icon "To Do" at bounding box center [584, 428] width 14 height 14
click at [596, 422] on span "Cancelled" at bounding box center [614, 422] width 49 height 12
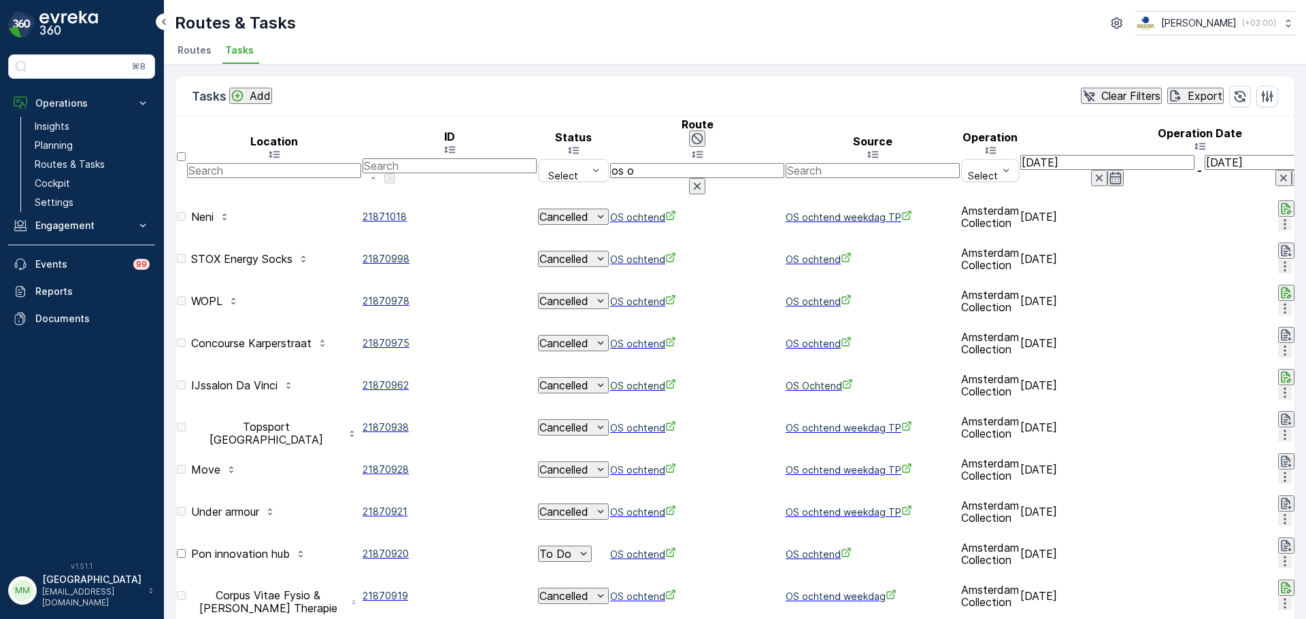
click at [590, 547] on icon "To Do" at bounding box center [584, 554] width 14 height 14
click at [605, 515] on span "Cancelled" at bounding box center [614, 520] width 49 height 12
click at [612, 579] on span "Cancelled" at bounding box center [614, 585] width 49 height 12
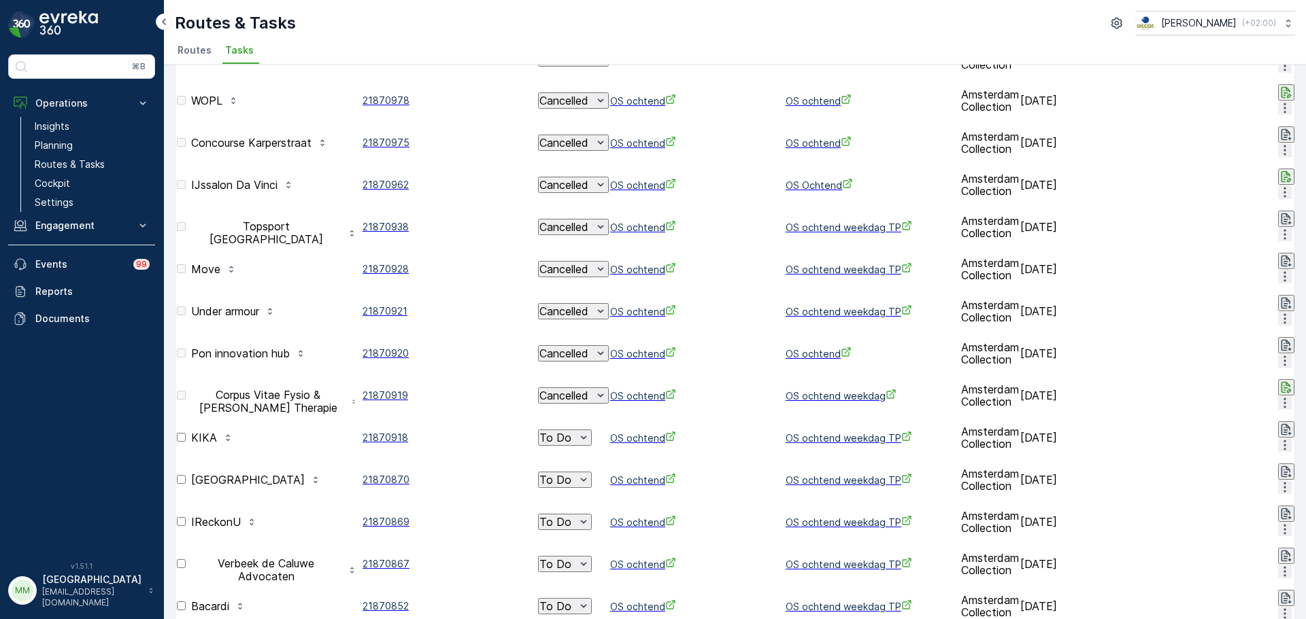
scroll to position [204, 0]
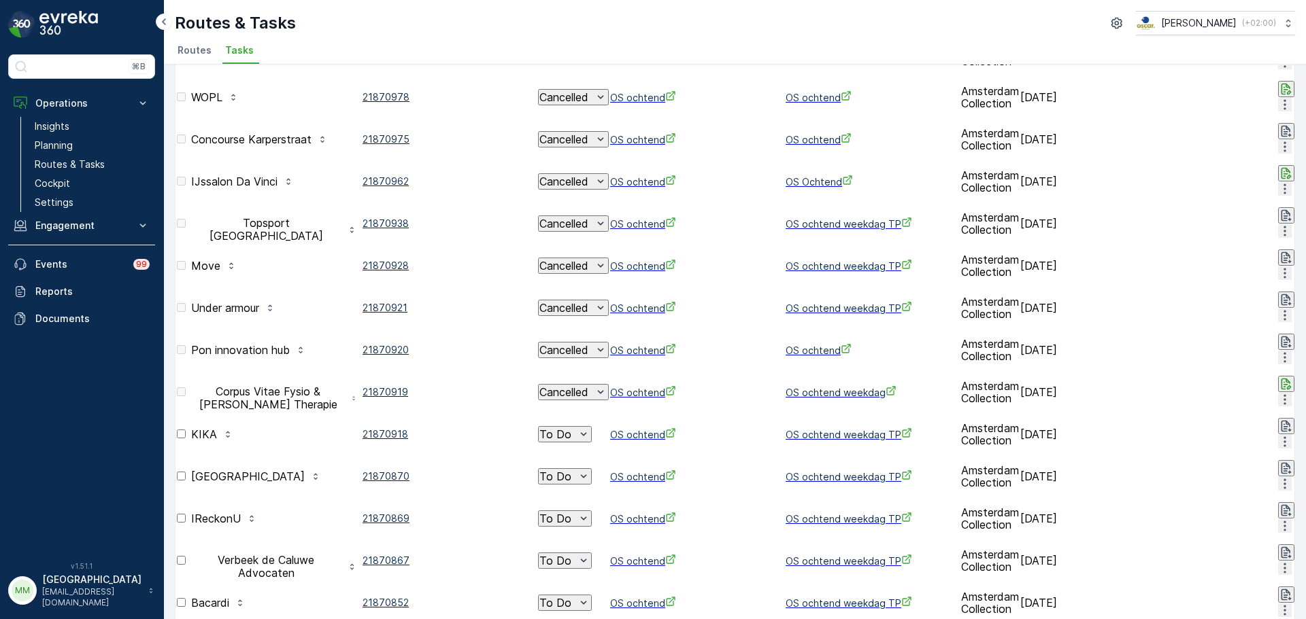
click at [571, 428] on p "To Do" at bounding box center [555, 434] width 32 height 12
click at [609, 377] on span "Cancelled" at bounding box center [614, 381] width 49 height 12
click at [571, 471] on p "To Do" at bounding box center [555, 477] width 32 height 12
click at [609, 409] on span "Cancelled" at bounding box center [614, 414] width 49 height 12
click at [571, 513] on p "To Do" at bounding box center [555, 519] width 32 height 12
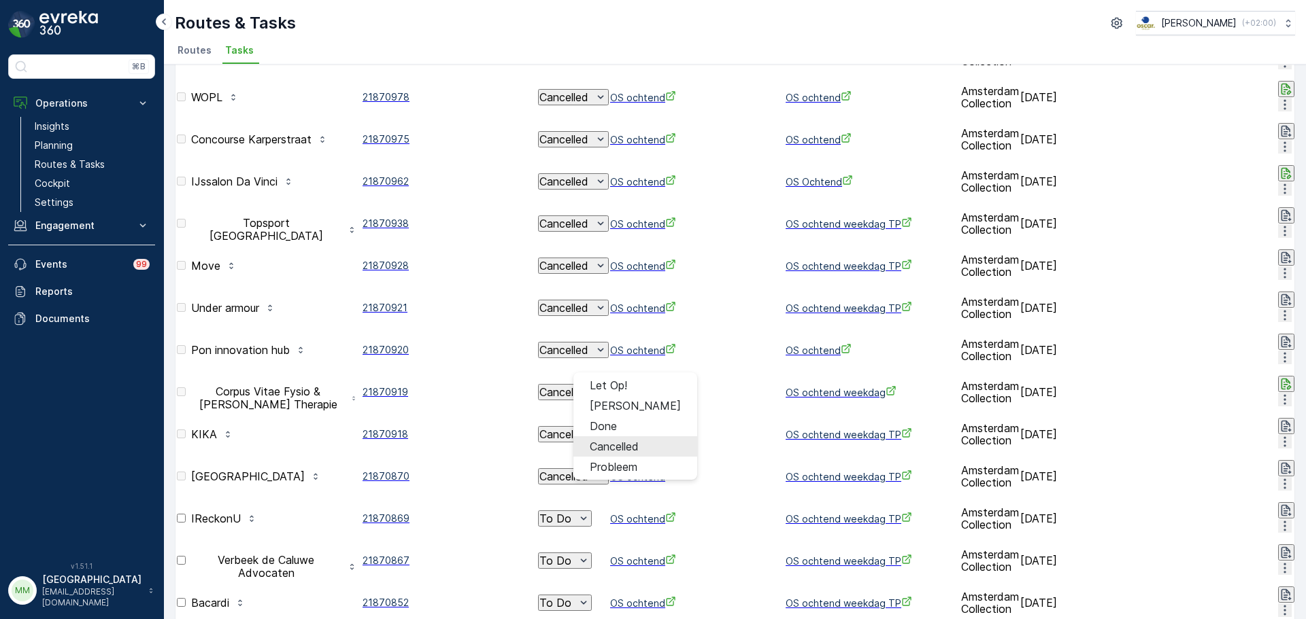
click at [606, 441] on span "Cancelled" at bounding box center [614, 447] width 49 height 12
click at [590, 554] on div "To Do" at bounding box center [564, 561] width 51 height 14
click at [603, 475] on span "Cancelled" at bounding box center [614, 479] width 49 height 12
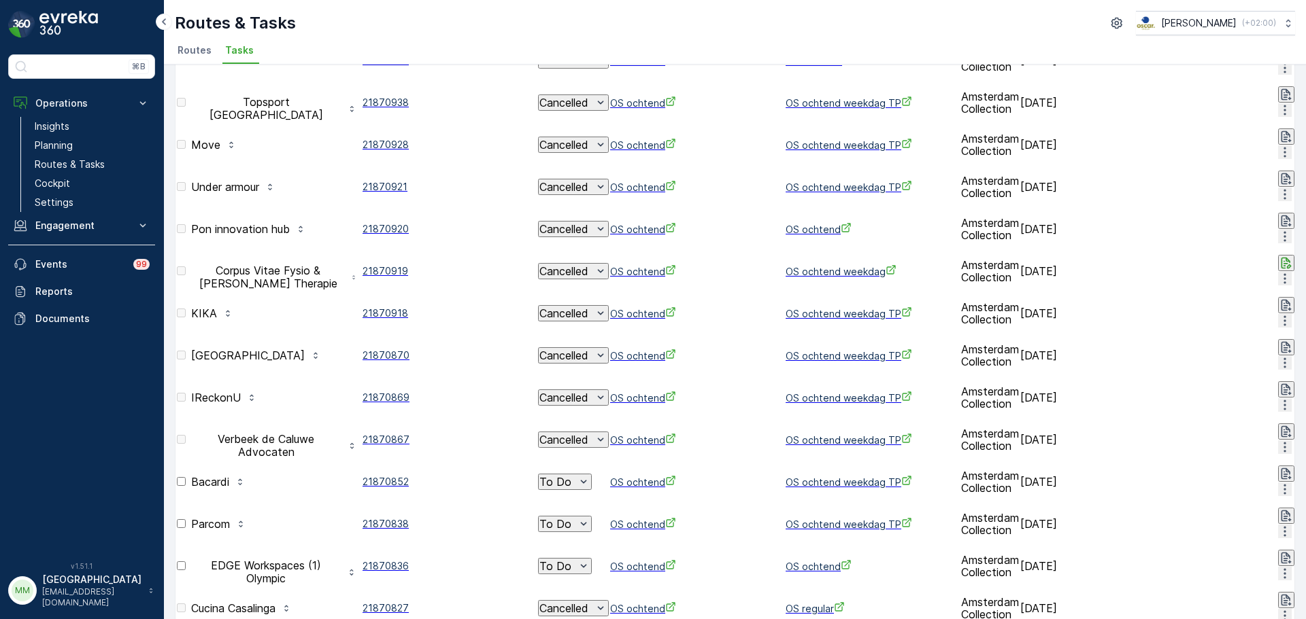
scroll to position [340, 0]
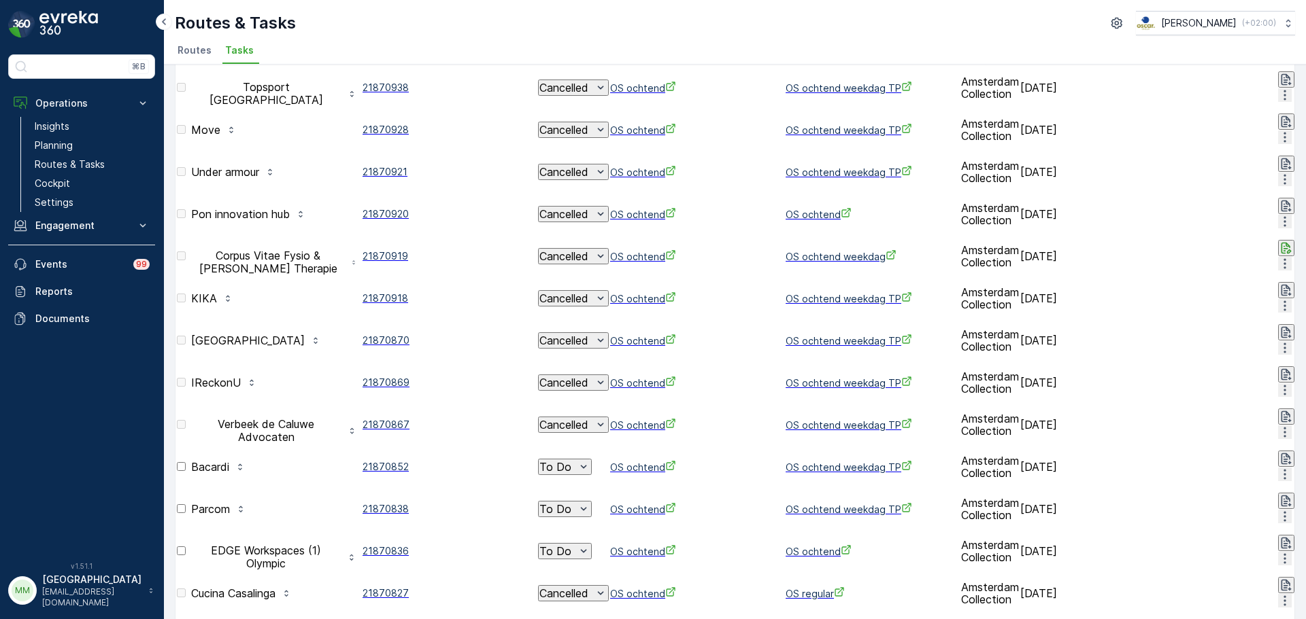
click at [590, 460] on icon "To Do" at bounding box center [584, 467] width 14 height 14
click at [615, 377] on span "Cancelled" at bounding box center [614, 376] width 49 height 12
click at [571, 503] on p "To Do" at bounding box center [555, 509] width 32 height 12
click at [617, 407] on span "Cancelled" at bounding box center [614, 409] width 49 height 12
click at [571, 545] on p "To Do" at bounding box center [555, 551] width 32 height 12
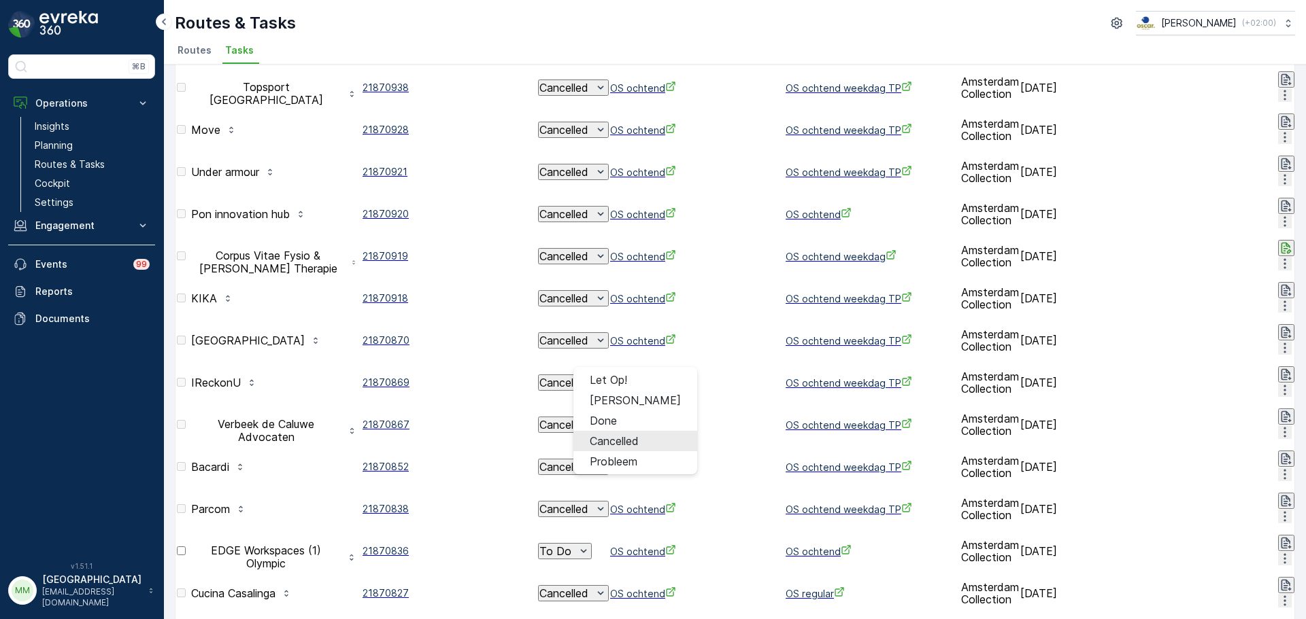
click at [615, 437] on span "Cancelled" at bounding box center [614, 441] width 49 height 12
click at [616, 500] on span "Cancelled" at bounding box center [614, 506] width 49 height 12
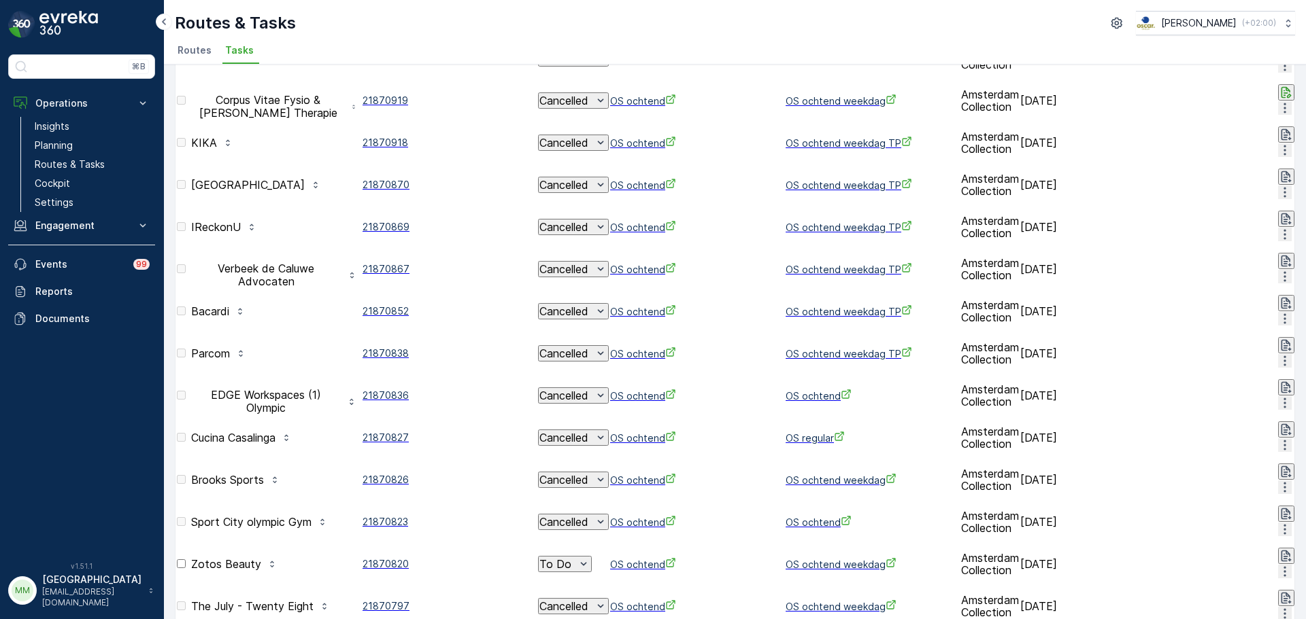
scroll to position [544, 0]
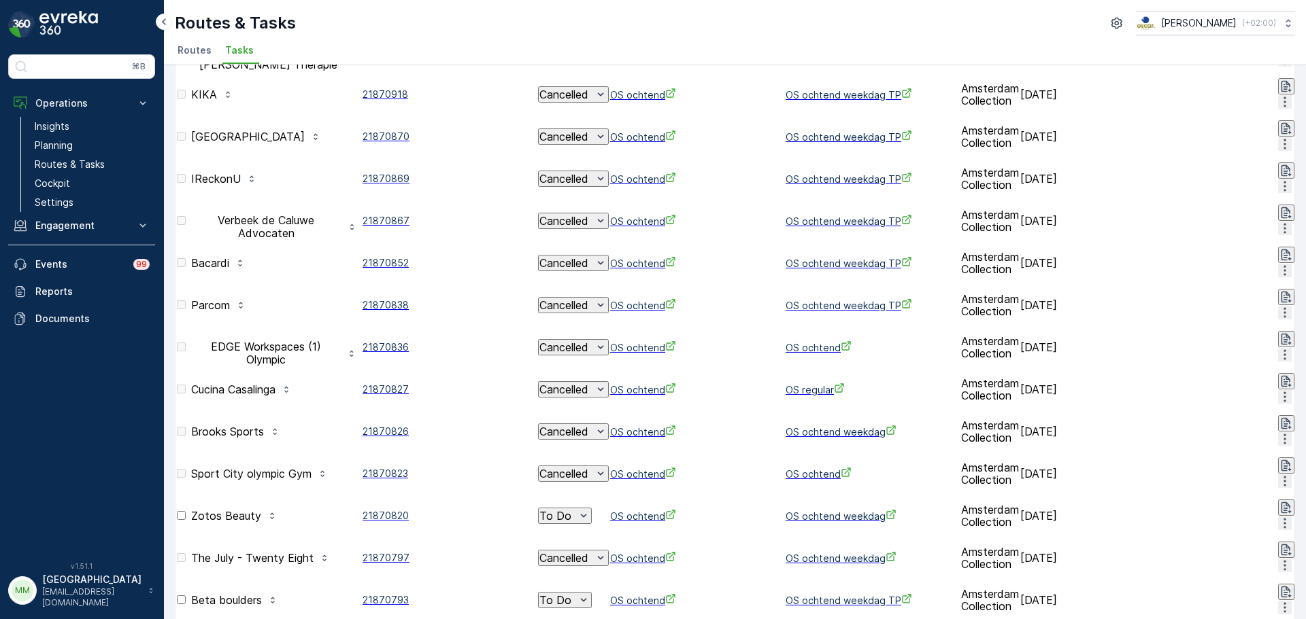
click at [590, 509] on div "To Do" at bounding box center [564, 516] width 51 height 14
click at [614, 362] on span "Cancelled" at bounding box center [614, 368] width 49 height 12
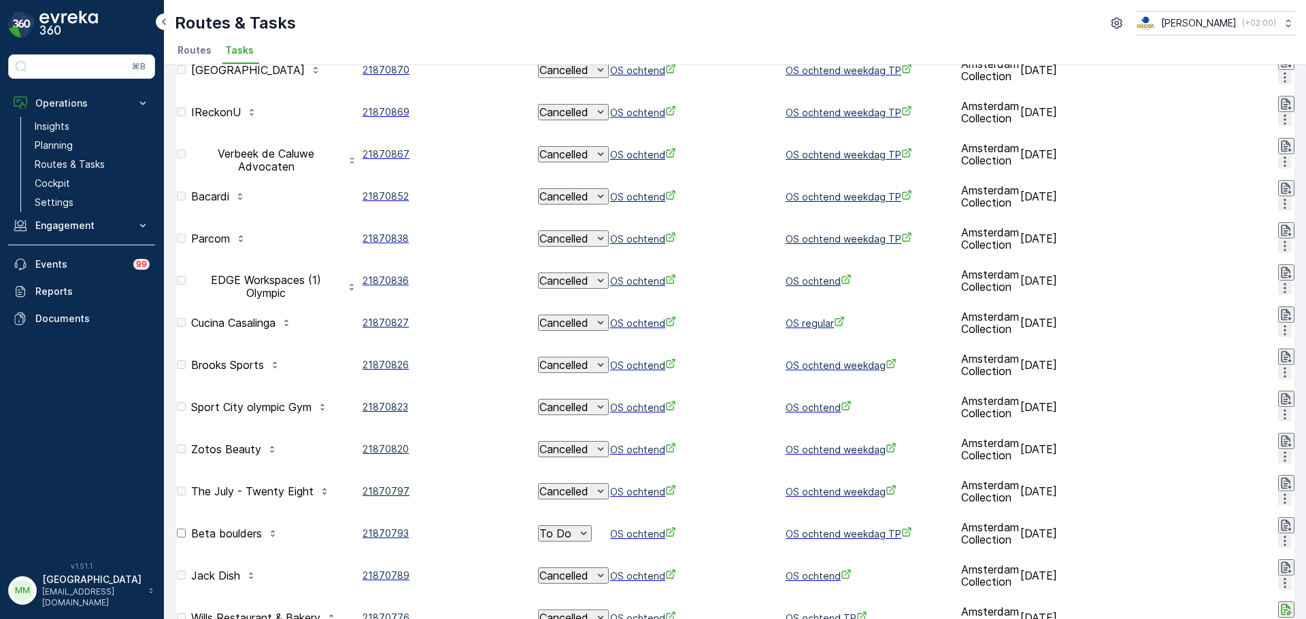
scroll to position [676, 0]
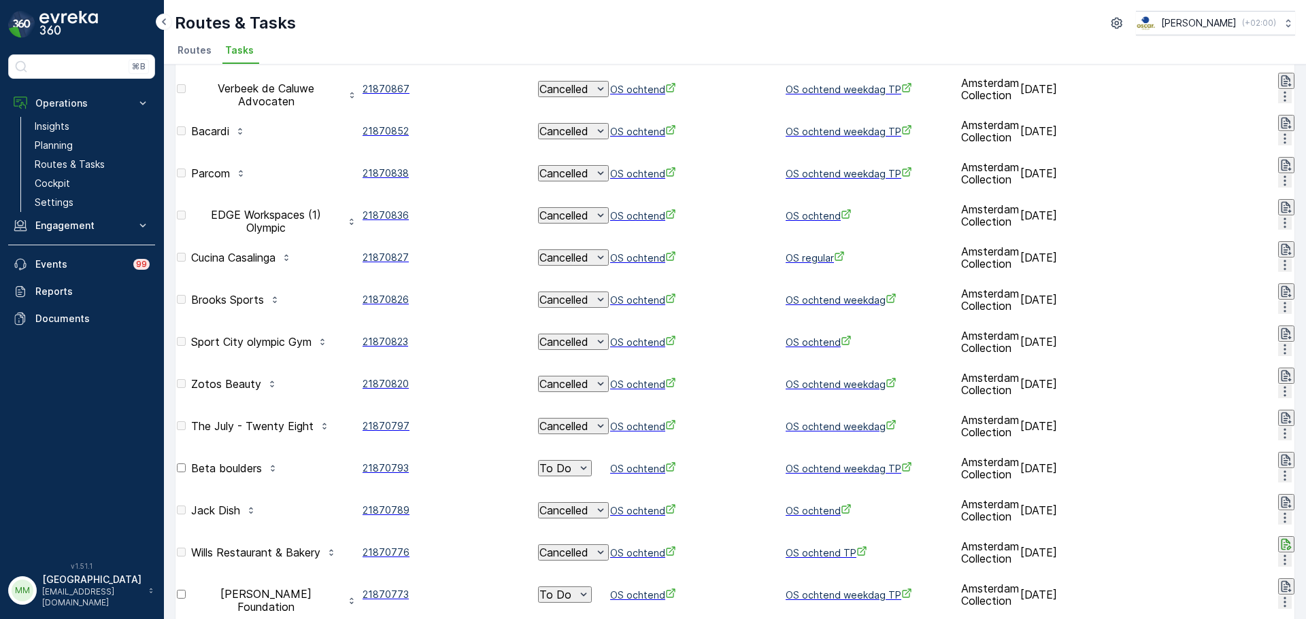
click at [590, 462] on icon "To Do" at bounding box center [584, 469] width 14 height 14
click at [611, 297] on span "Cancelled" at bounding box center [614, 301] width 49 height 12
click at [590, 588] on icon "To Do" at bounding box center [584, 595] width 14 height 14
click at [624, 393] on span "Cancelled" at bounding box center [614, 399] width 49 height 12
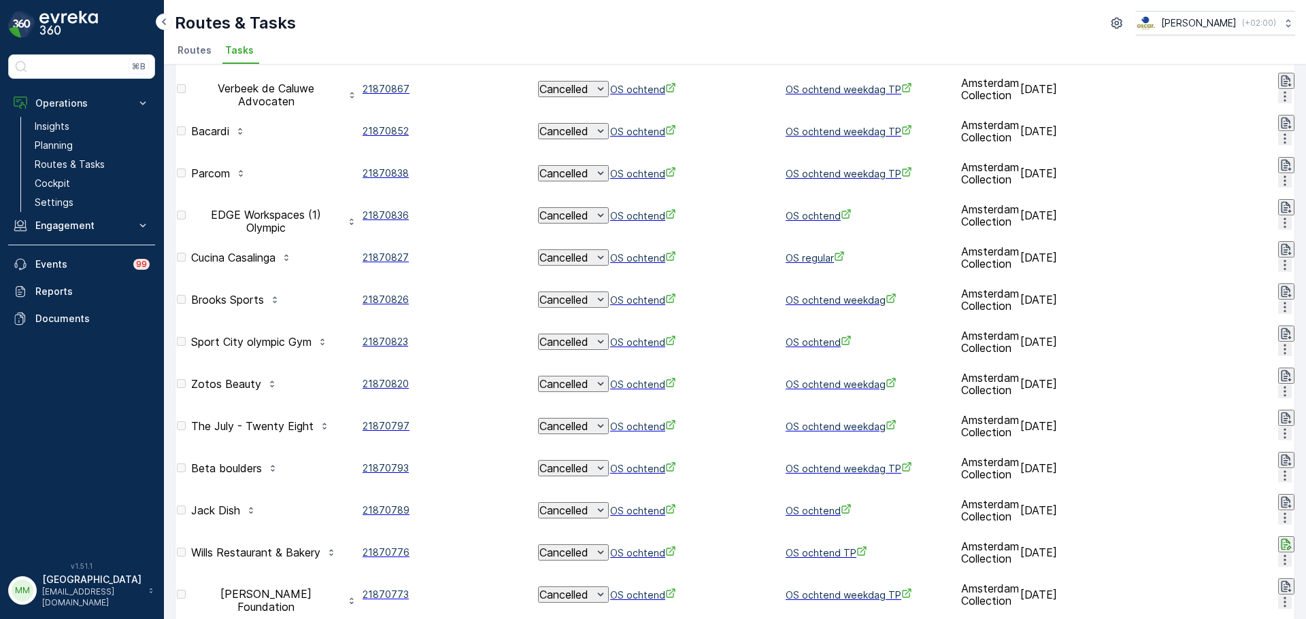
click at [622, 459] on span "Cancelled" at bounding box center [614, 464] width 49 height 12
click at [609, 525] on span "Cancelled" at bounding box center [614, 530] width 49 height 12
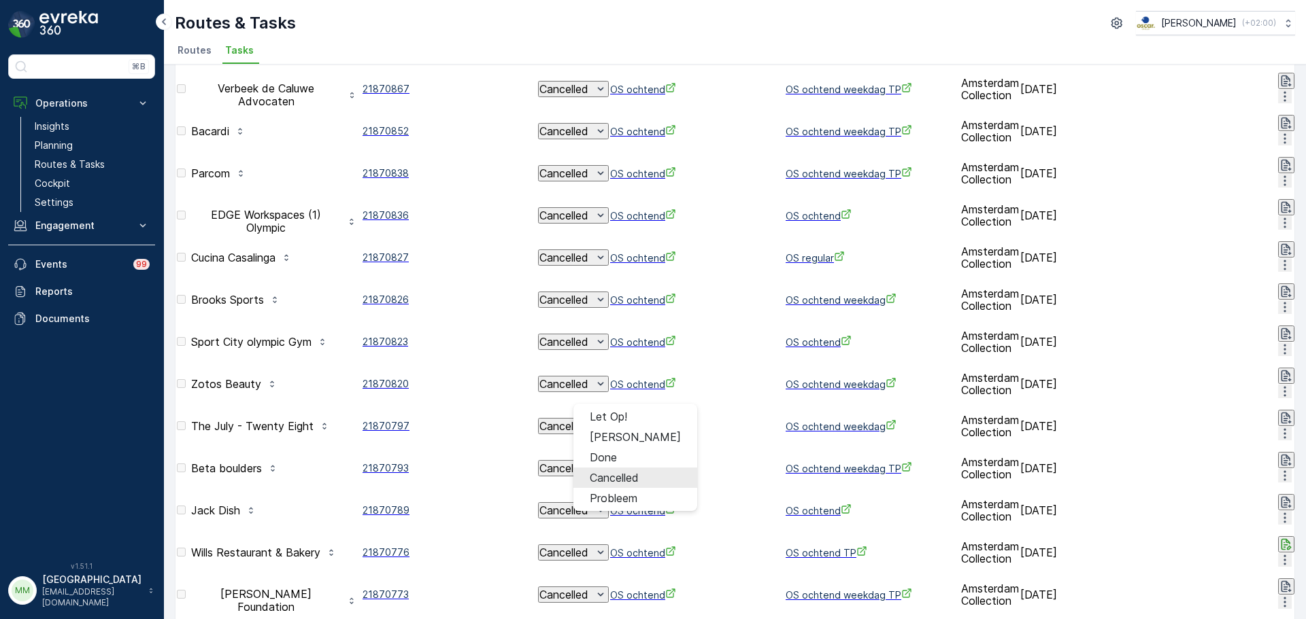
click at [599, 473] on span "Cancelled" at bounding box center [614, 478] width 49 height 12
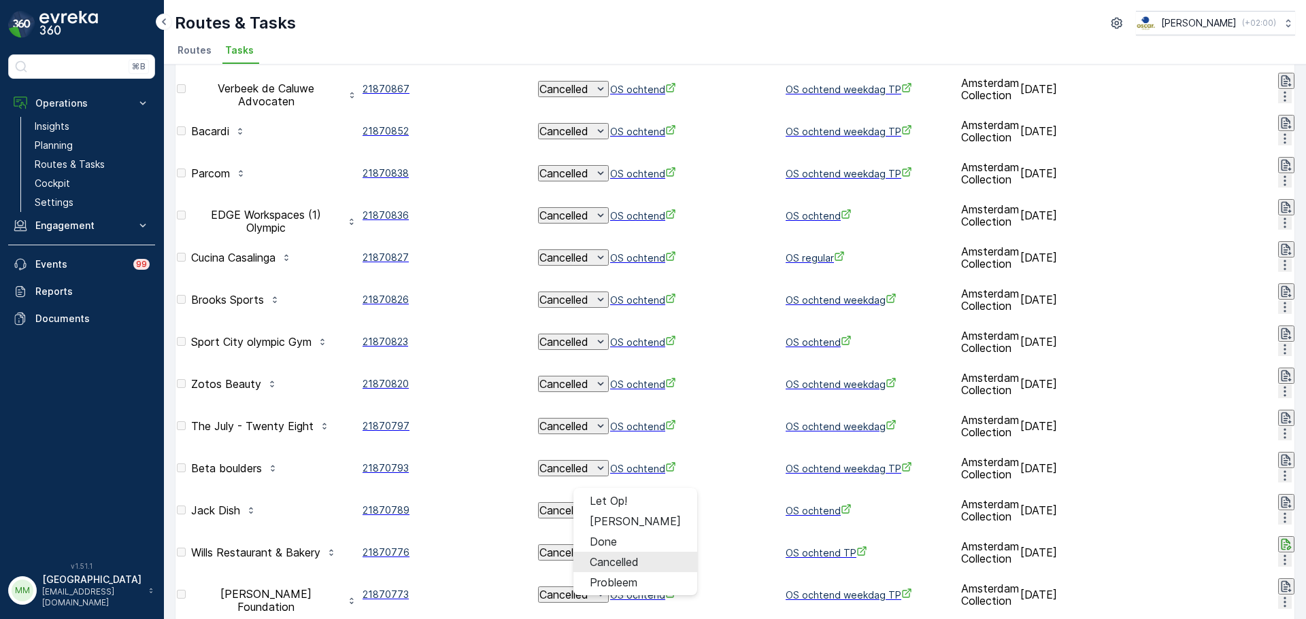
click at [607, 560] on span "Cancelled" at bounding box center [614, 562] width 49 height 12
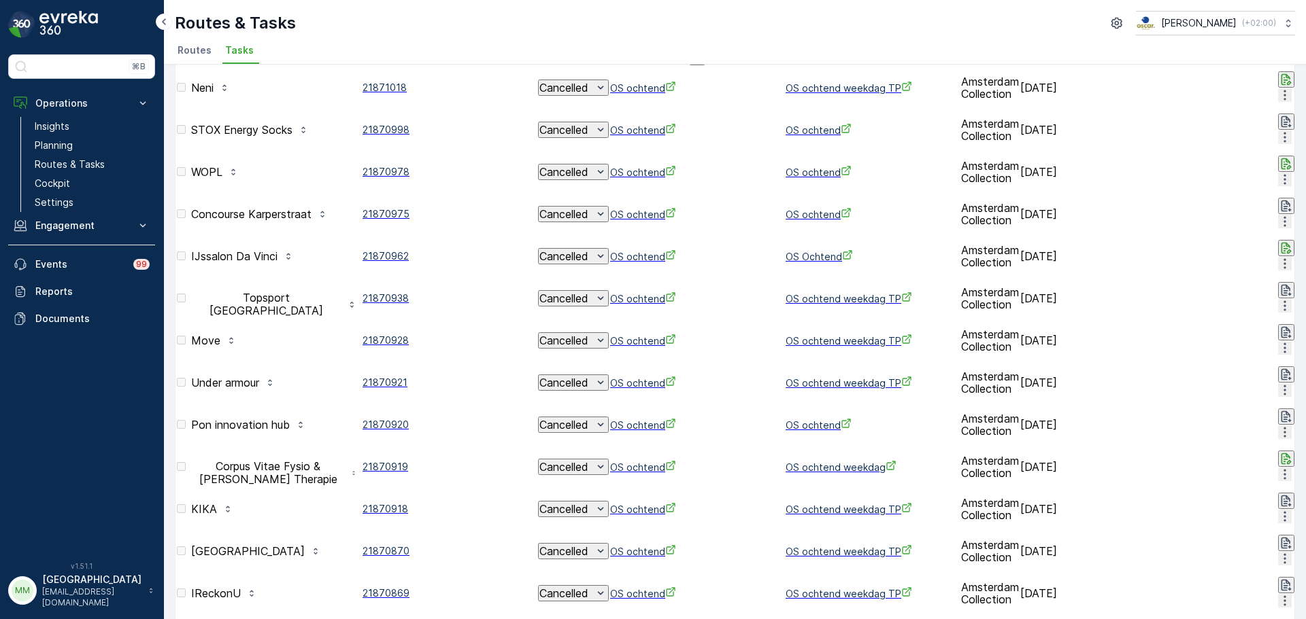
scroll to position [0, 0]
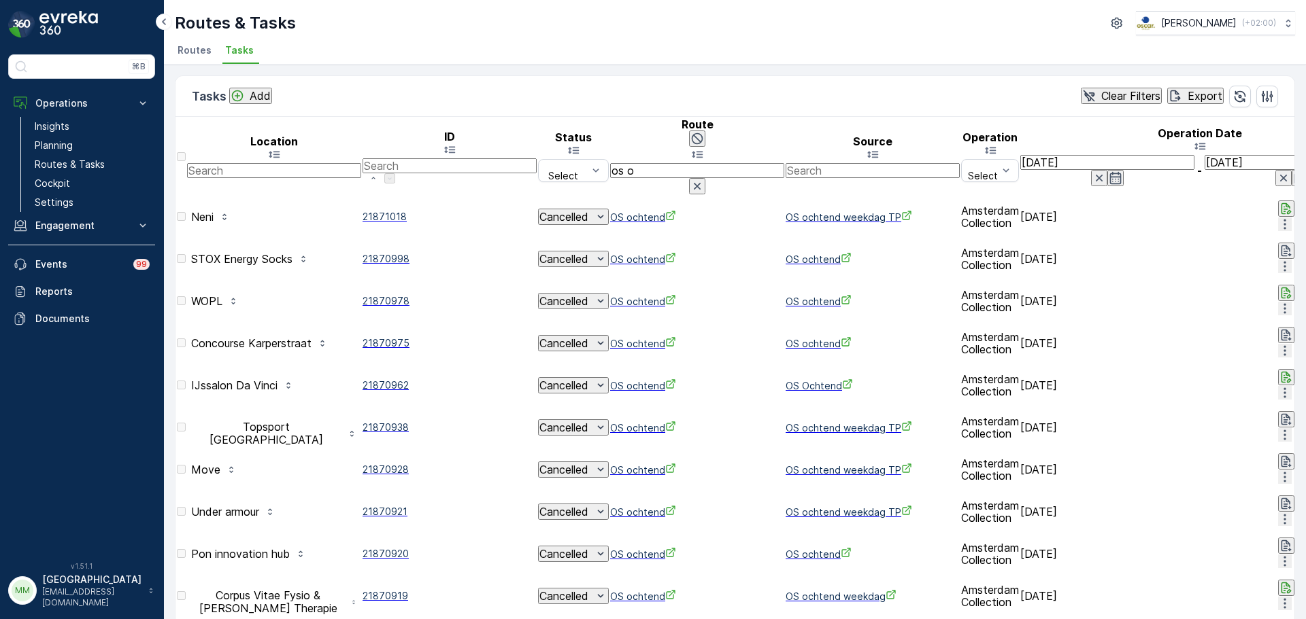
click at [265, 163] on input "text" at bounding box center [274, 170] width 174 height 15
type input "pon"
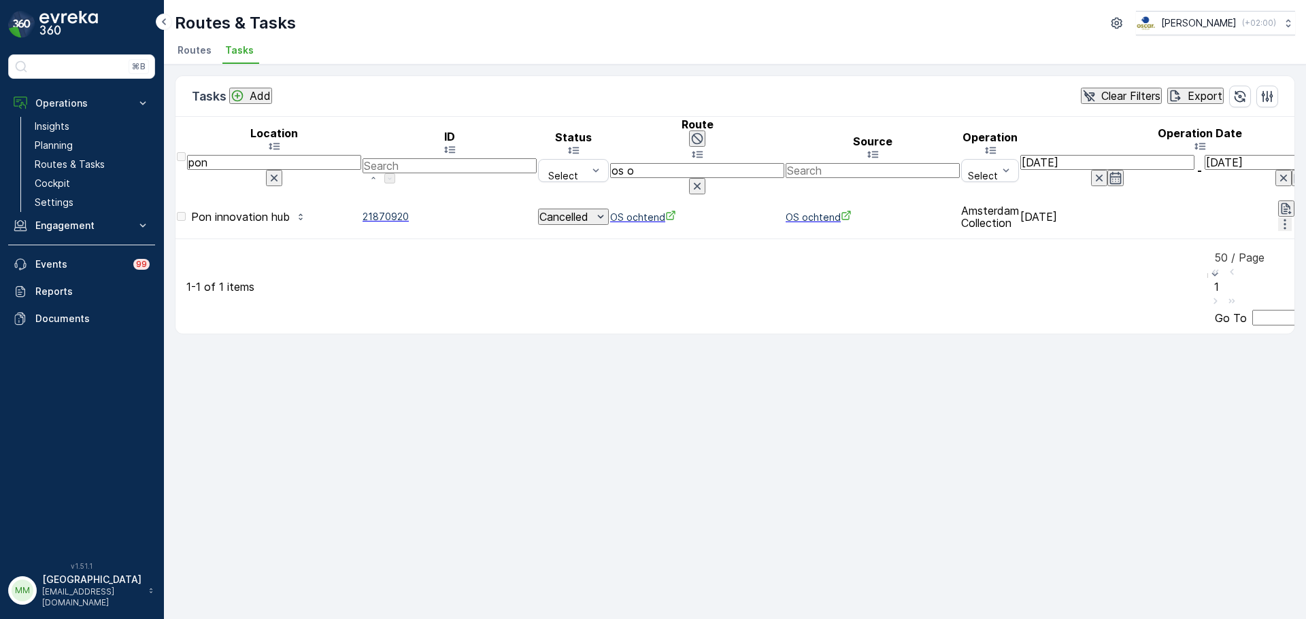
click at [683, 163] on input "os o" at bounding box center [697, 170] width 174 height 15
type input "os m"
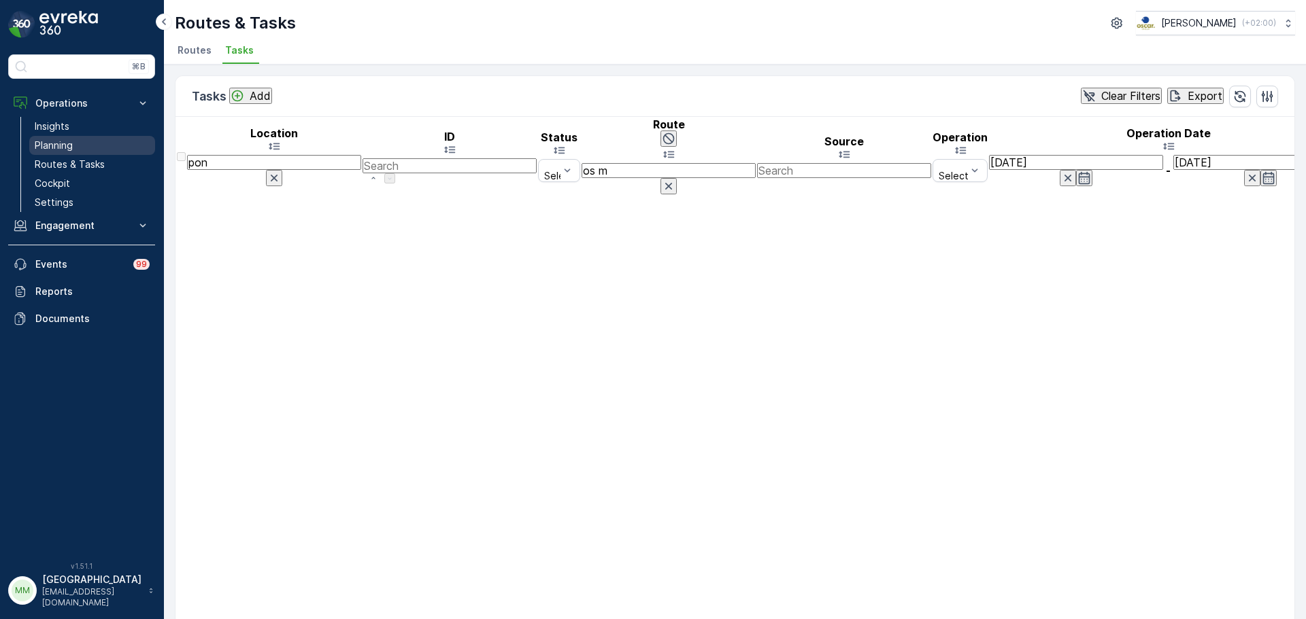
drag, startPoint x: 270, startPoint y: 146, endPoint x: 147, endPoint y: 146, distance: 123.1
click at [154, 149] on div "⌘B Operations Insights Planning Routes & Tasks Cockpit Settings Engagement Insi…" at bounding box center [653, 309] width 1306 height 619
type input "wopl"
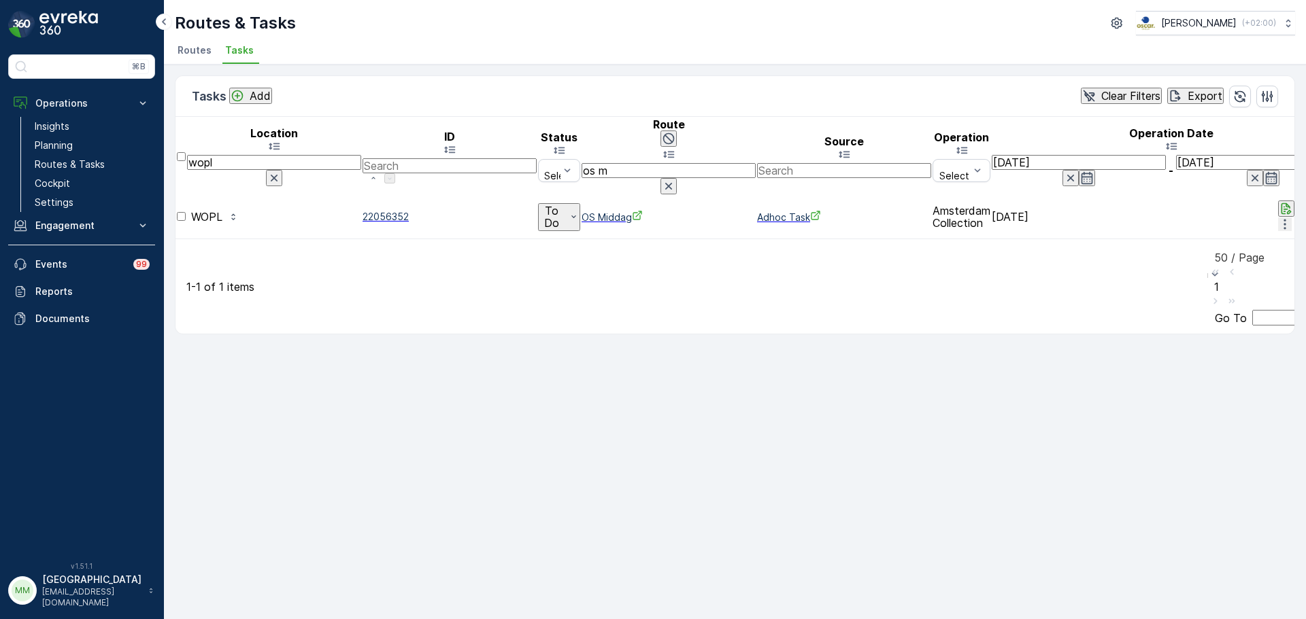
drag, startPoint x: 251, startPoint y: 150, endPoint x: 173, endPoint y: 149, distance: 77.5
click at [173, 149] on div "Tasks Add Clear Filters Export Location wopl ID Status Select Route os m Source…" at bounding box center [735, 342] width 1142 height 555
type input "move"
drag, startPoint x: 263, startPoint y: 150, endPoint x: 173, endPoint y: 131, distance: 92.6
click at [177, 147] on tr "Location move ID Status Select Route os m Source Operation Select Operation Dat…" at bounding box center [1312, 156] width 2270 height 77
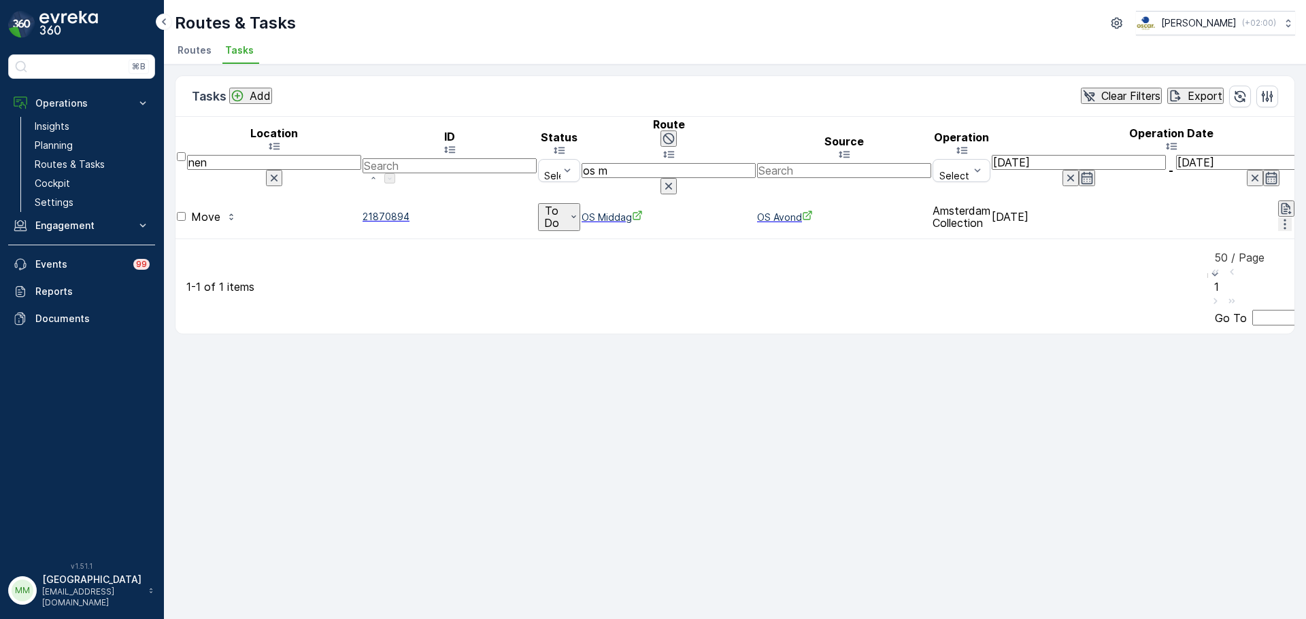
type input "neni"
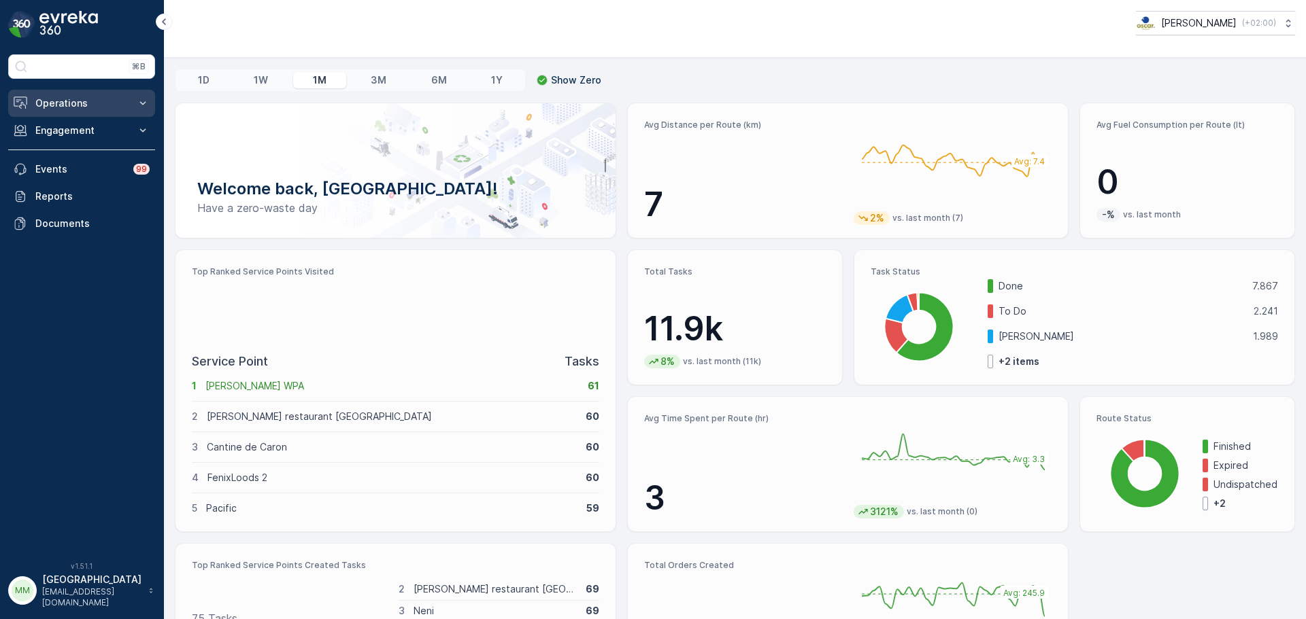
click at [103, 105] on p "Operations" at bounding box center [81, 104] width 92 height 14
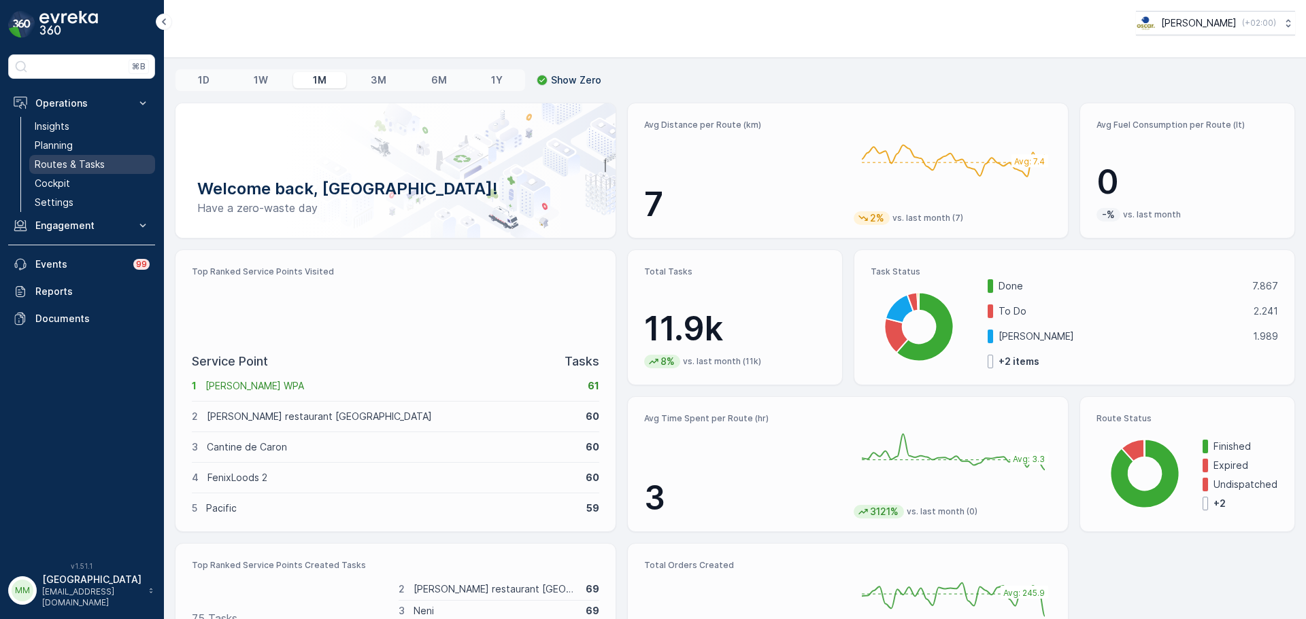
click at [99, 158] on p "Routes & Tasks" at bounding box center [70, 165] width 70 height 14
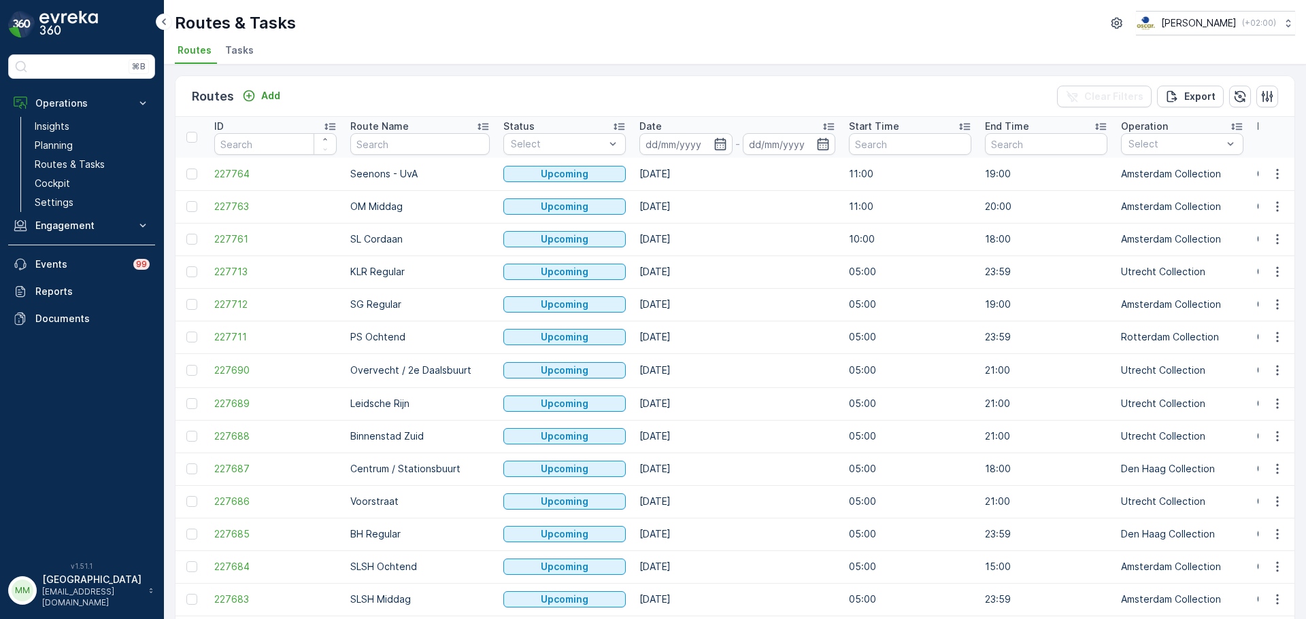
click at [236, 52] on span "Tasks" at bounding box center [239, 51] width 29 height 14
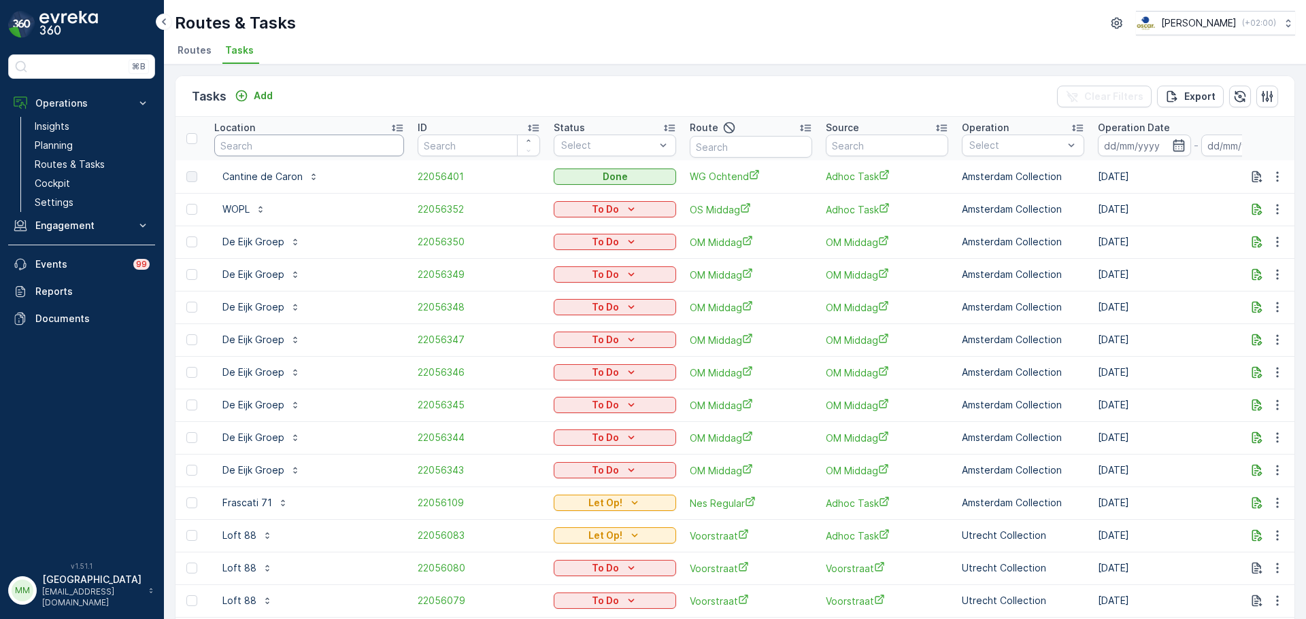
click at [275, 147] on input "text" at bounding box center [309, 146] width 190 height 22
type input "lab3"
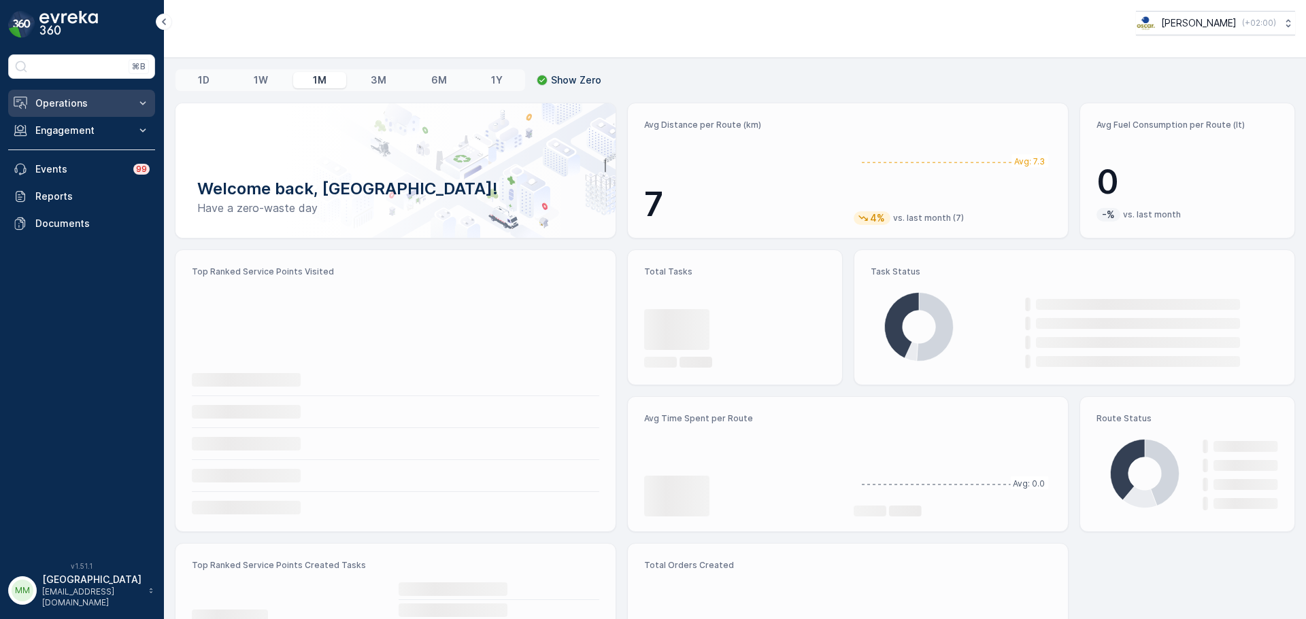
click at [97, 94] on button "Operations" at bounding box center [81, 103] width 147 height 27
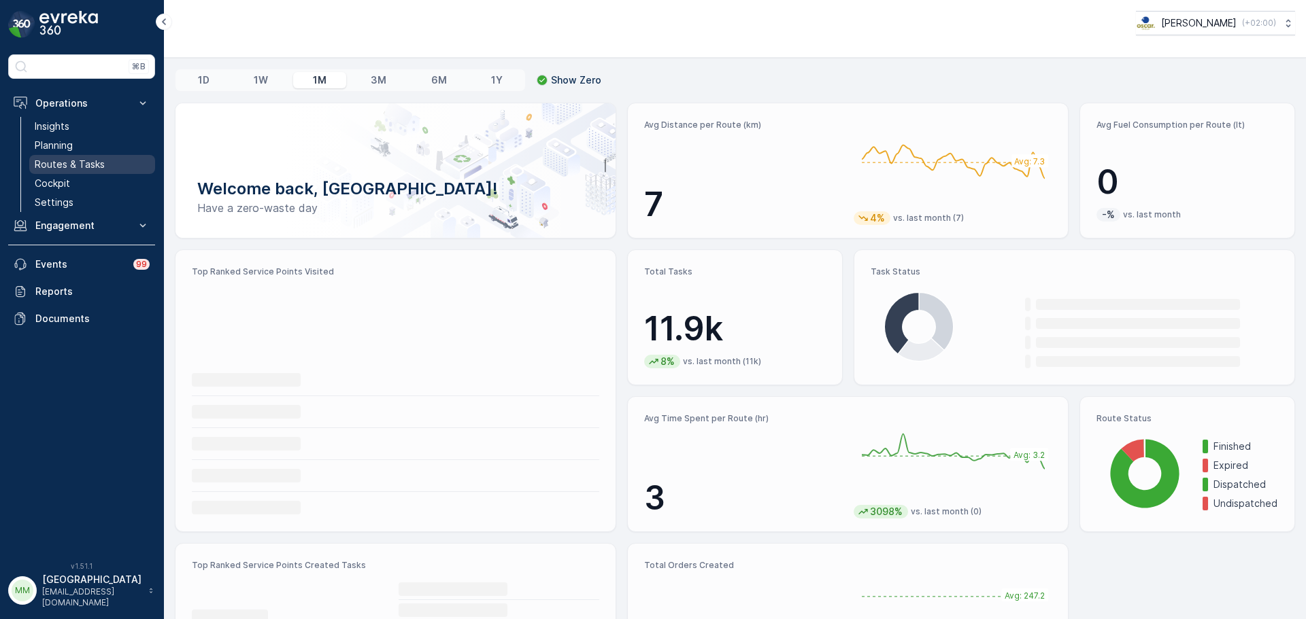
click at [82, 164] on p "Routes & Tasks" at bounding box center [70, 165] width 70 height 14
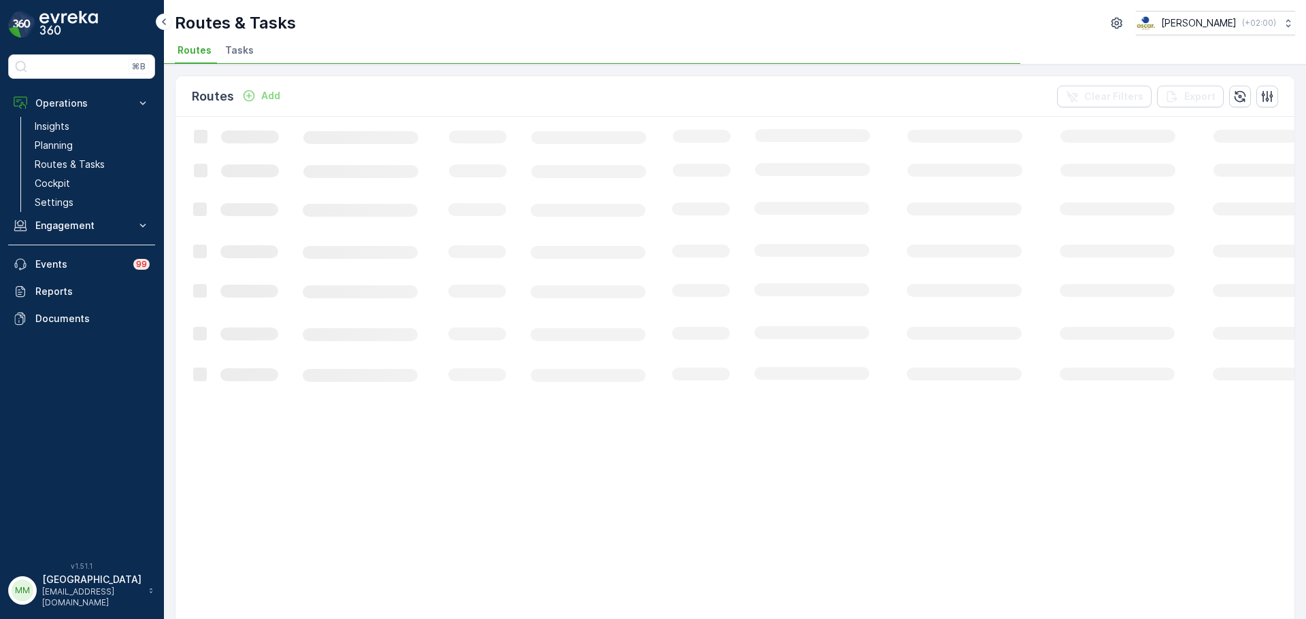
click at [252, 61] on li "Tasks" at bounding box center [240, 52] width 37 height 23
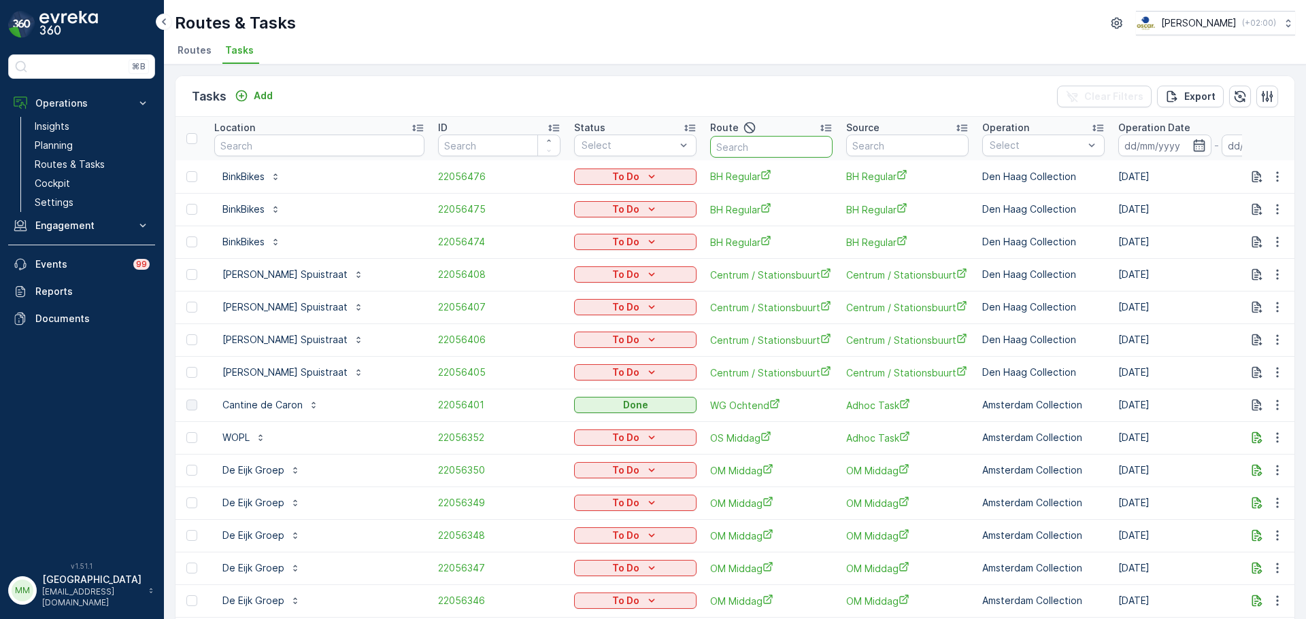
click at [755, 150] on input "text" at bounding box center [771, 147] width 122 height 22
type input "os o"
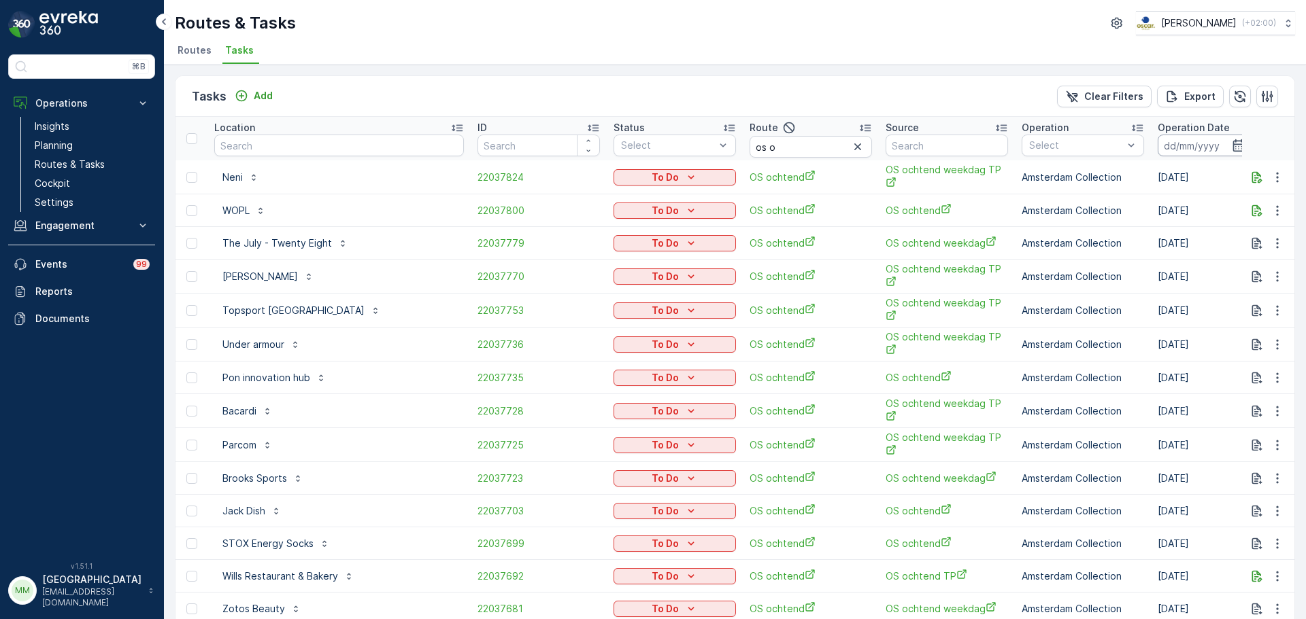
click at [1157, 151] on input at bounding box center [1203, 146] width 93 height 22
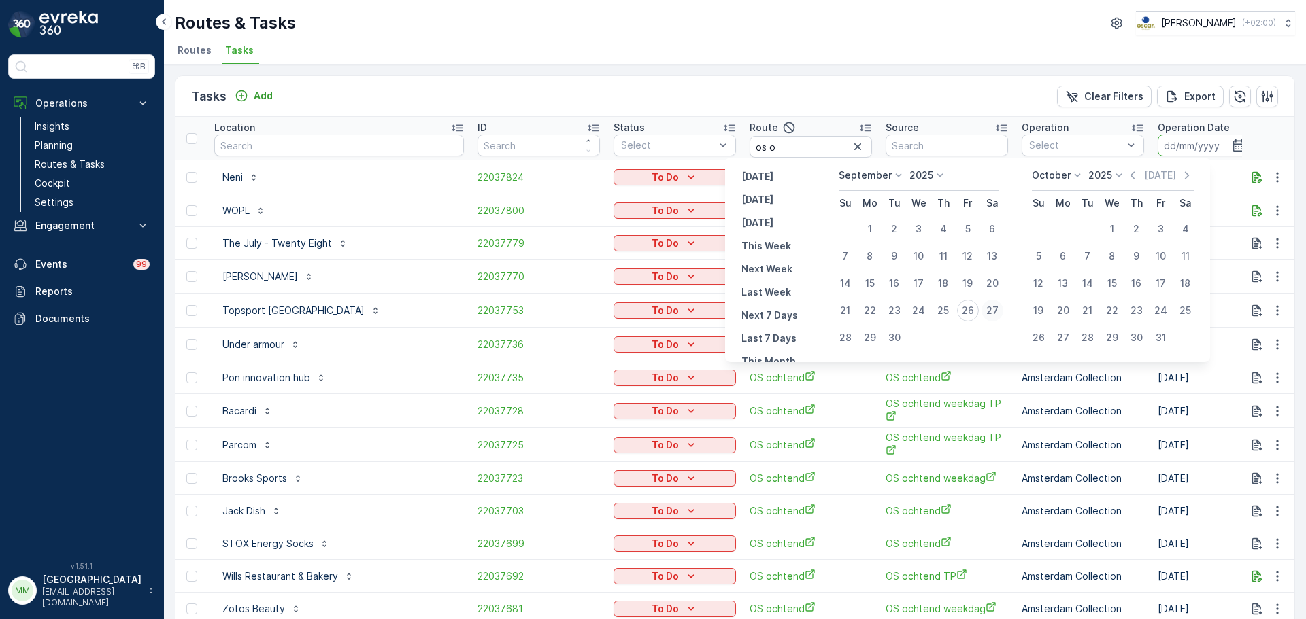
click at [995, 313] on div "27" at bounding box center [992, 311] width 22 height 22
type input "27.09.2025"
click at [995, 313] on div "27" at bounding box center [992, 311] width 22 height 22
type input "27.09.2025"
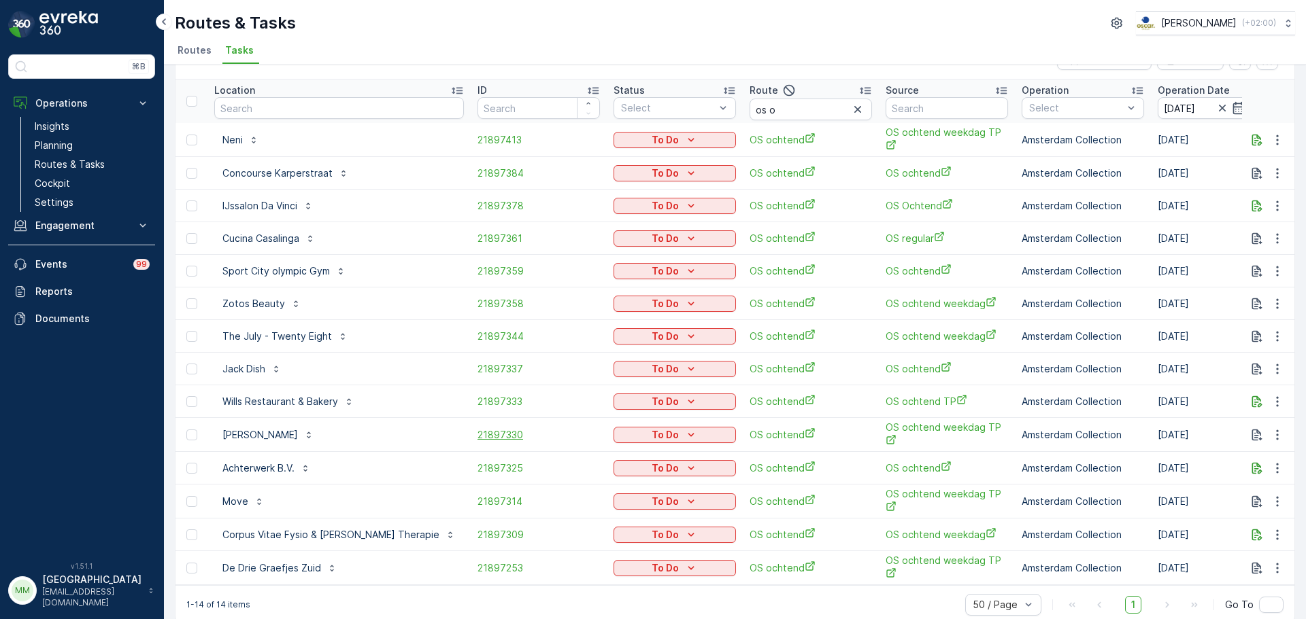
scroll to position [56, 0]
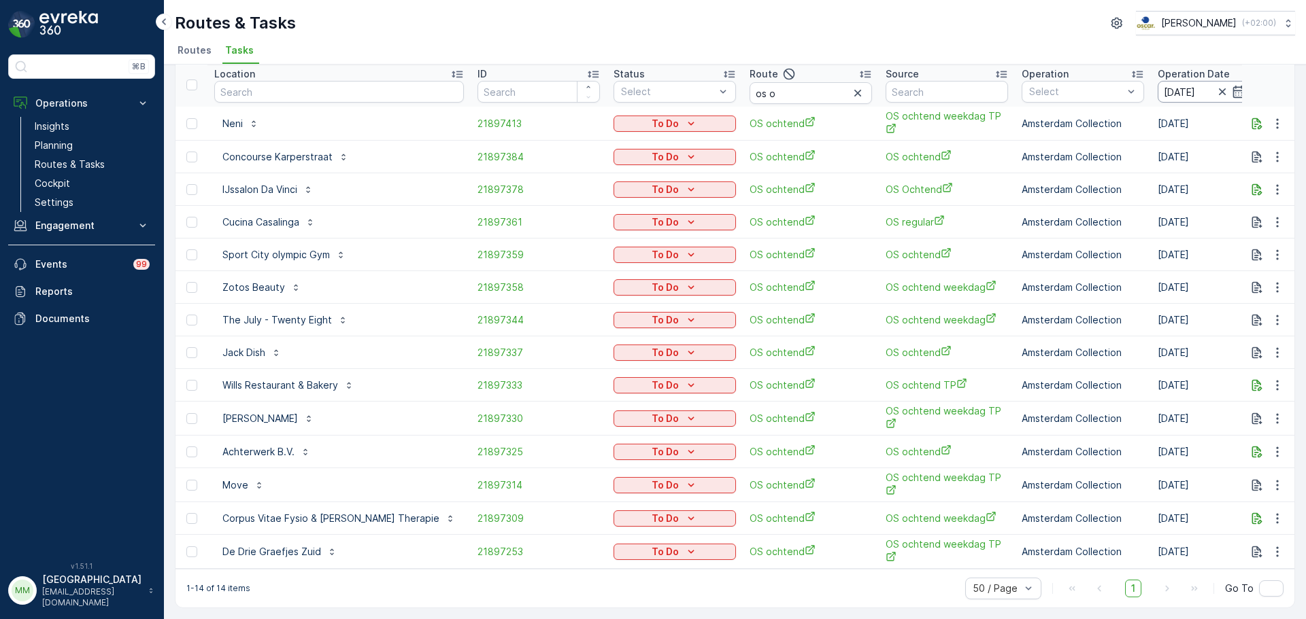
click at [1157, 87] on input "27.09.2025" at bounding box center [1203, 92] width 93 height 22
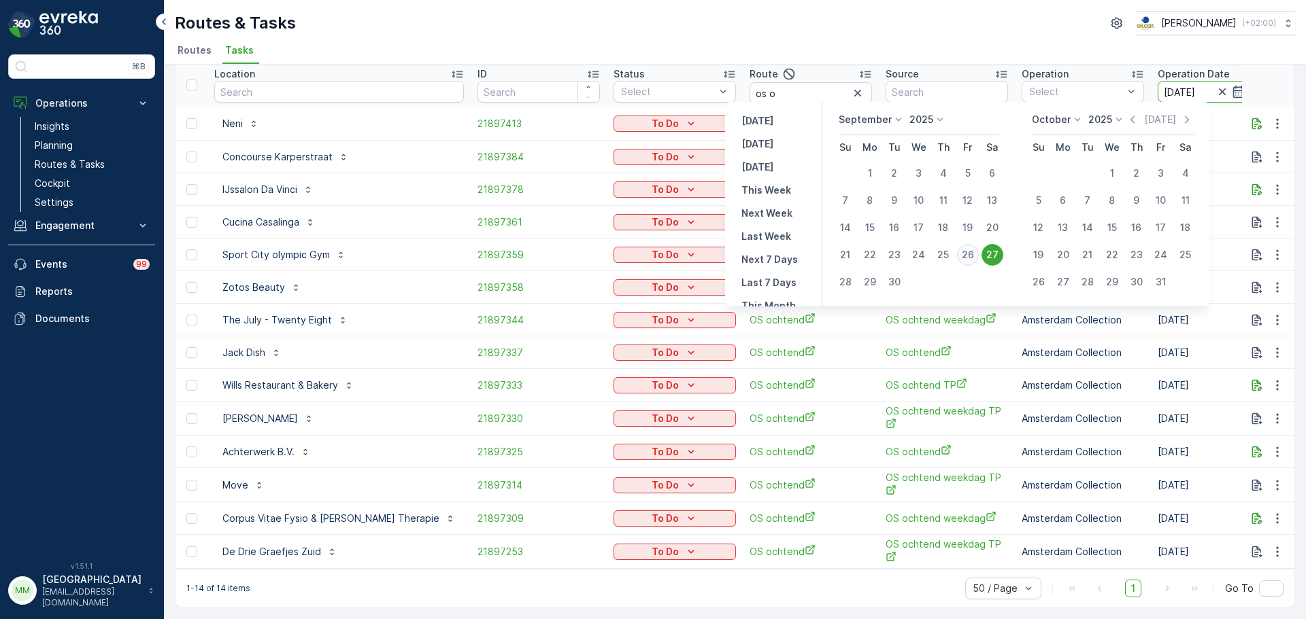
click at [975, 253] on div "26" at bounding box center [968, 255] width 22 height 22
type input "[DATE]"
click at [975, 253] on div "26" at bounding box center [968, 255] width 22 height 22
type input "[DATE]"
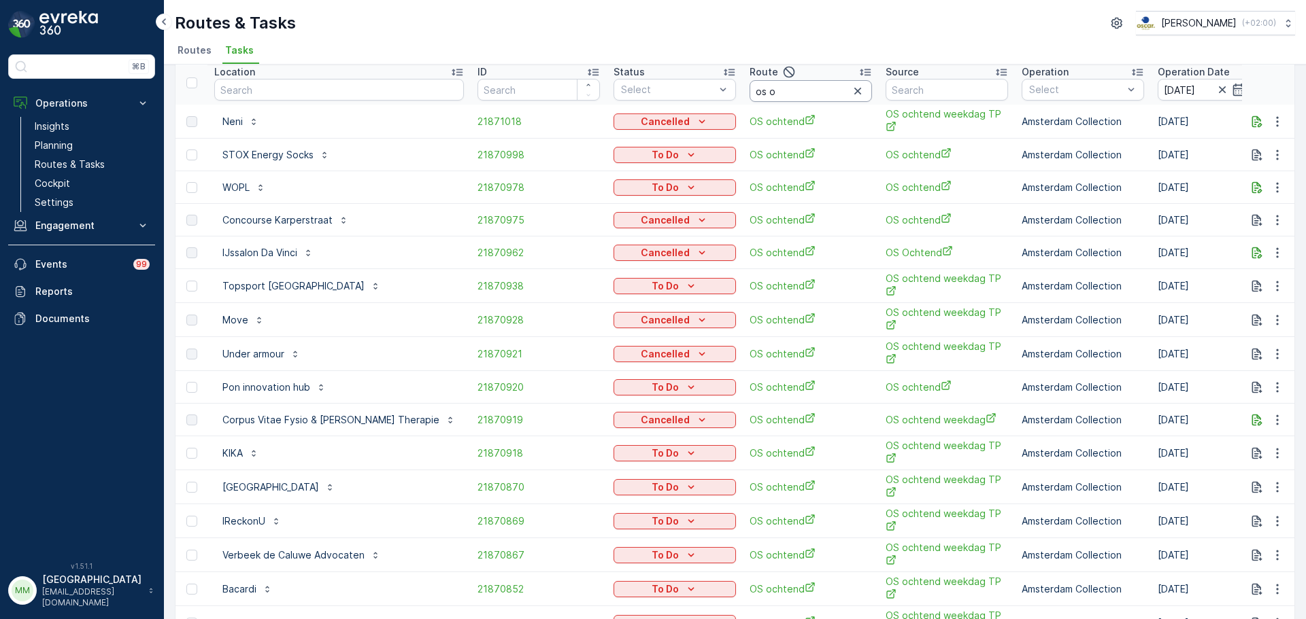
click at [760, 95] on input "os o" at bounding box center [810, 91] width 122 height 22
type input "os m"
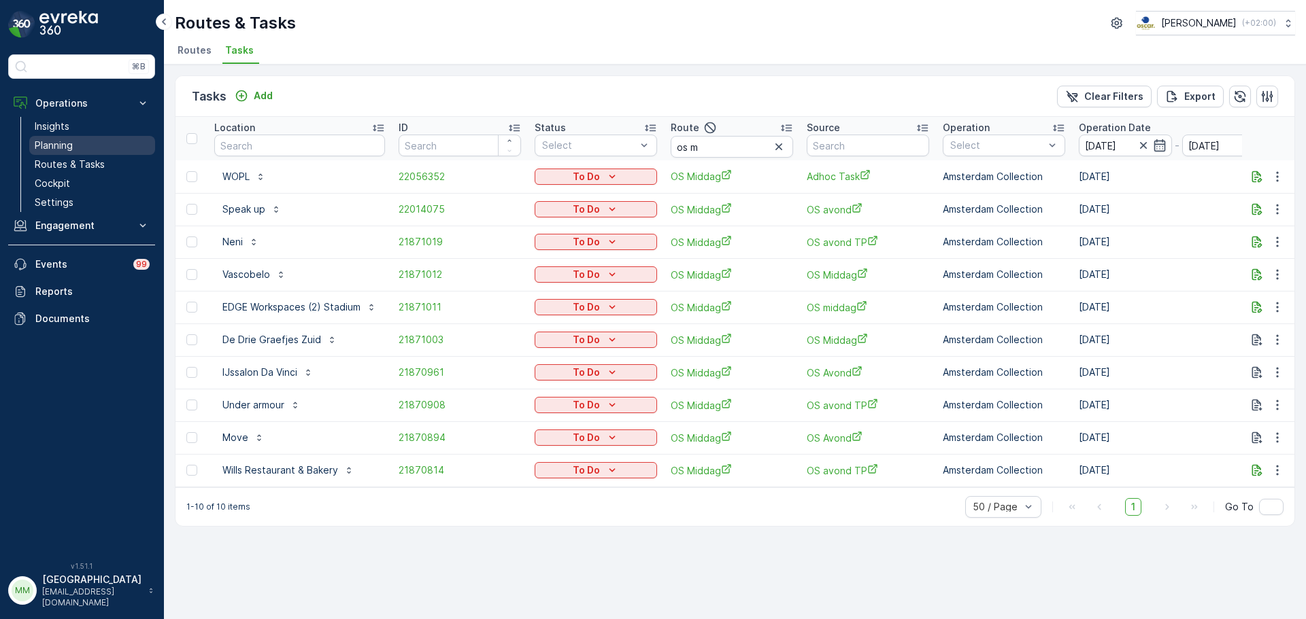
click at [92, 148] on link "Planning" at bounding box center [92, 145] width 126 height 19
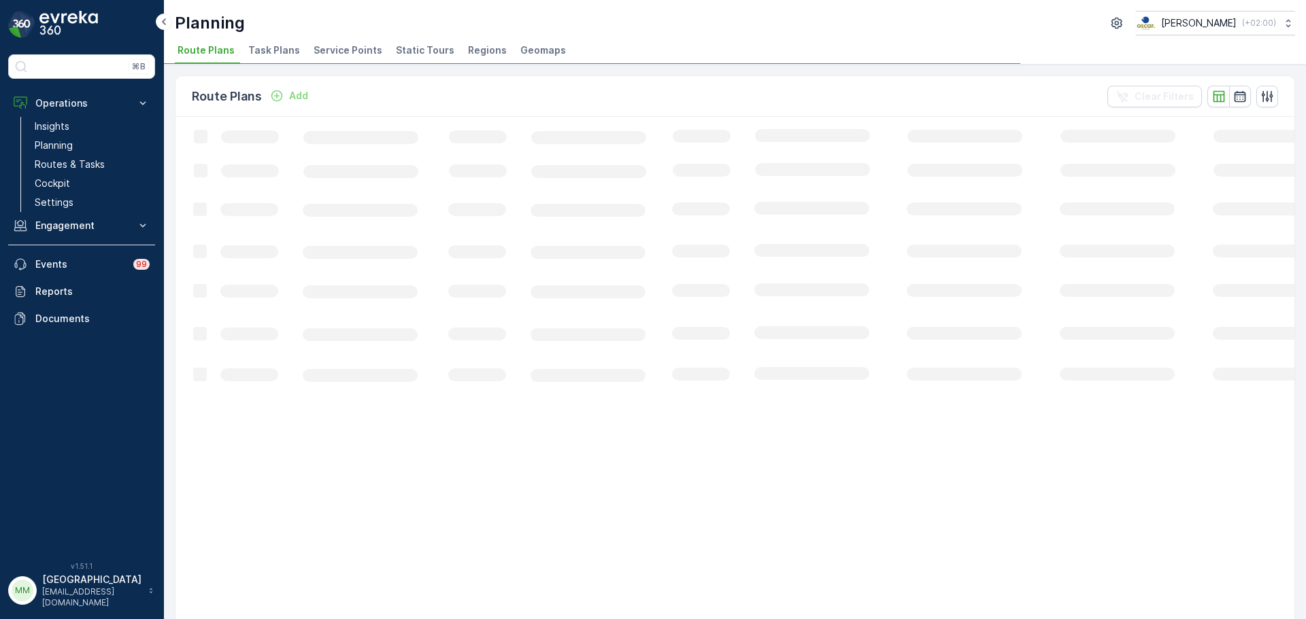
click at [250, 56] on span "Task Plans" at bounding box center [274, 51] width 52 height 14
drag, startPoint x: 250, startPoint y: 56, endPoint x: 475, endPoint y: -31, distance: 242.0
click at [475, 0] on html "⌘B Operations Insights Planning Routes & Tasks Cockpit Settings Engagement Insi…" at bounding box center [653, 309] width 1306 height 619
click at [275, 54] on span "Task Plans" at bounding box center [274, 51] width 52 height 14
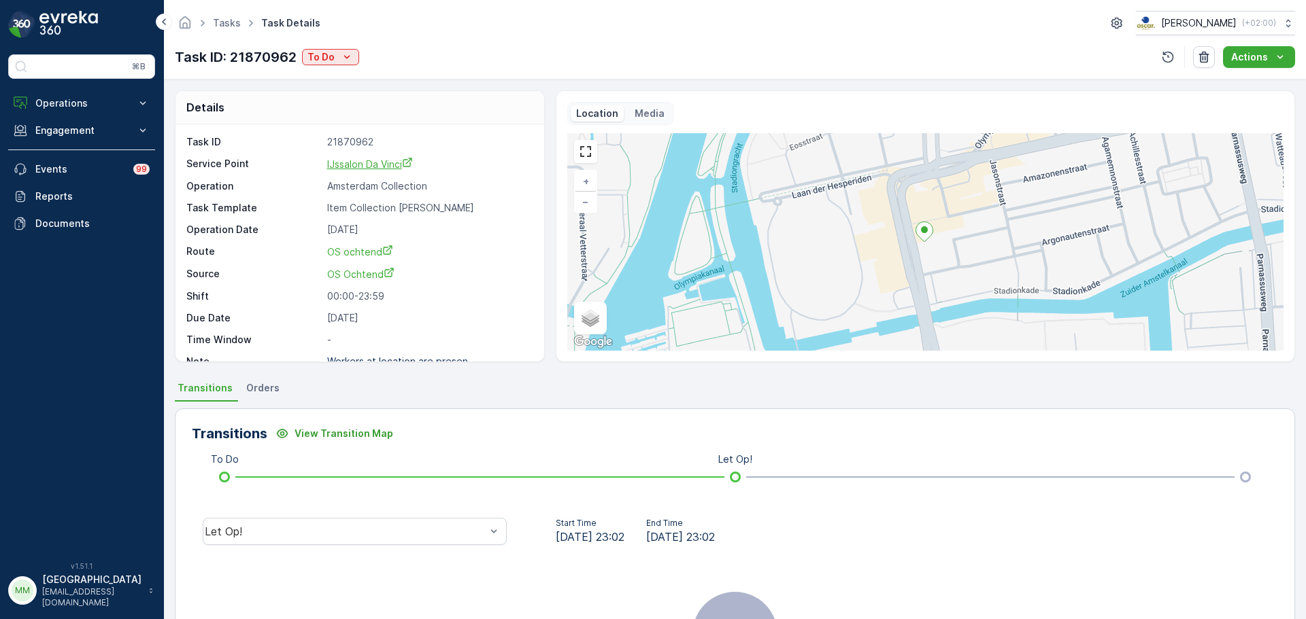
click at [371, 165] on span "IJssalon Da Vinci" at bounding box center [370, 164] width 86 height 12
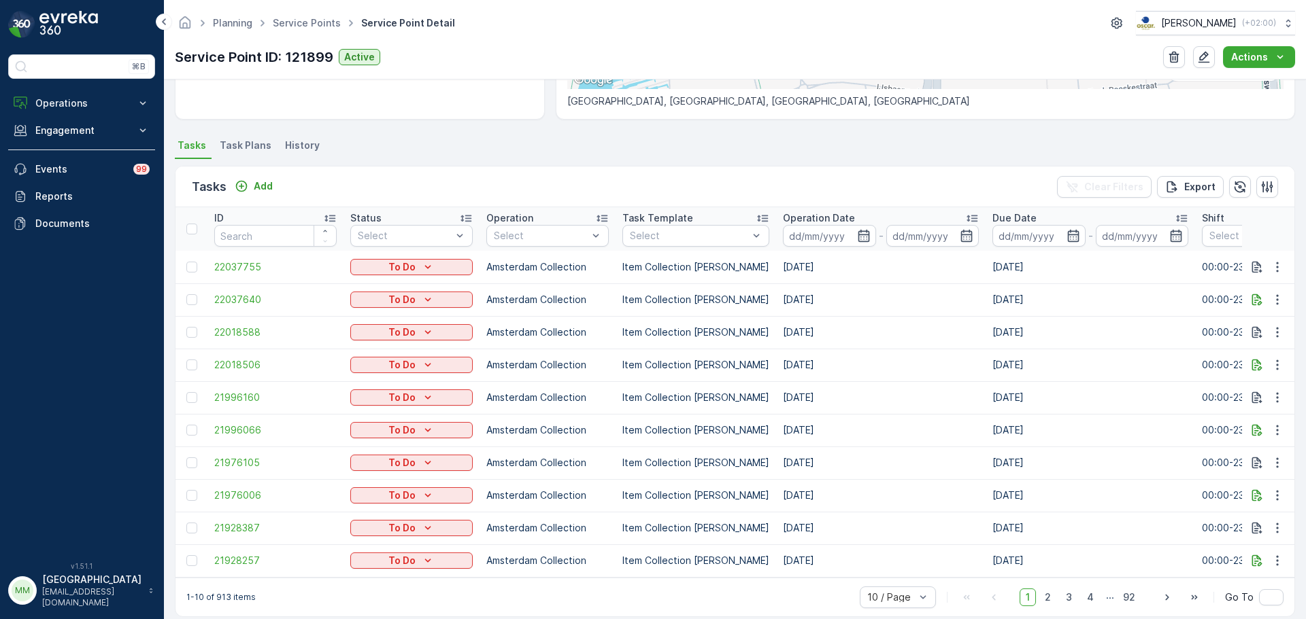
scroll to position [333, 0]
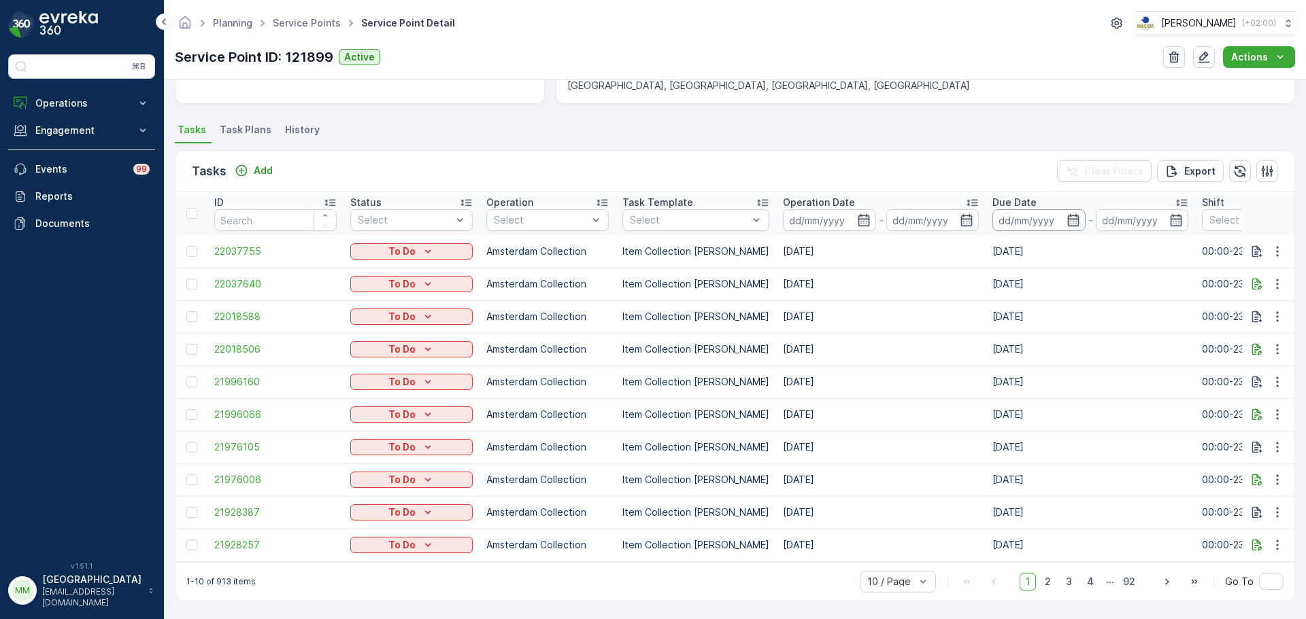
click at [1015, 209] on input at bounding box center [1038, 220] width 93 height 22
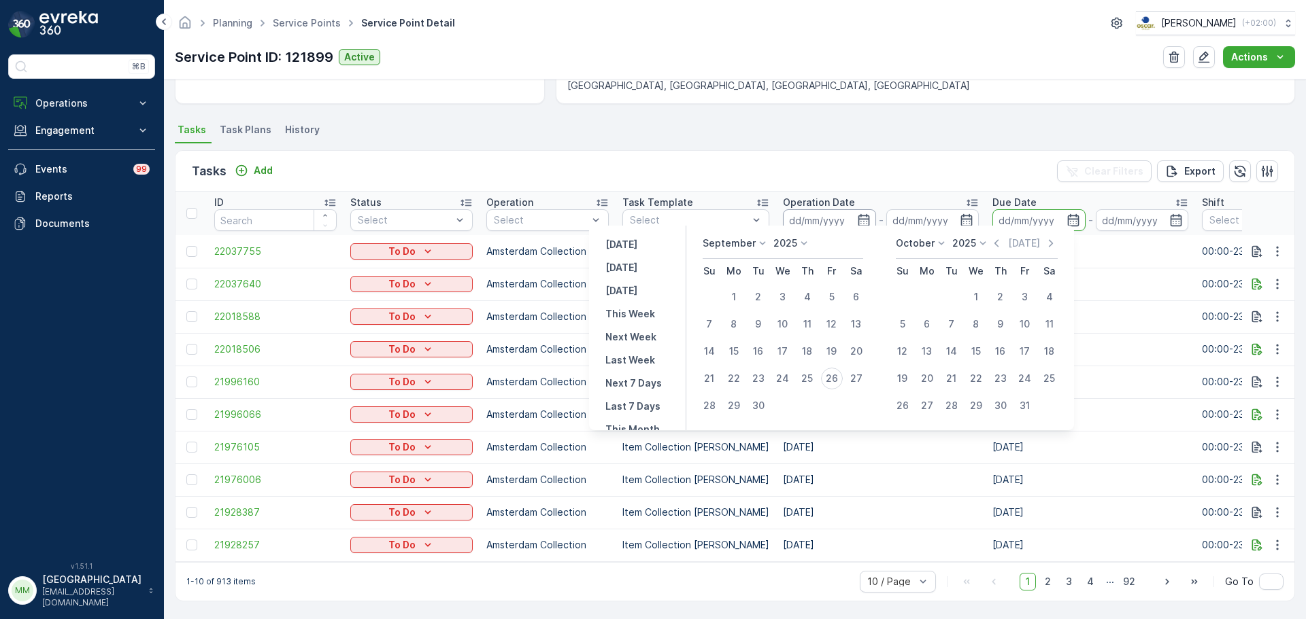
click at [804, 212] on input at bounding box center [829, 220] width 93 height 22
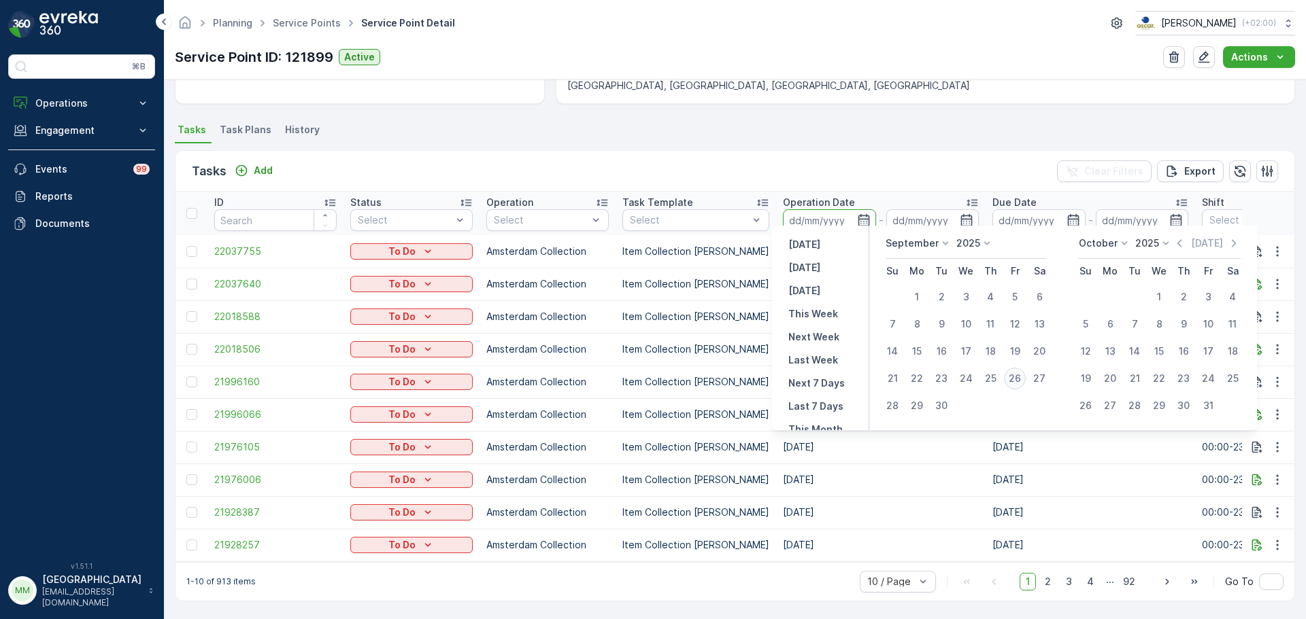
click at [1017, 381] on div "26" at bounding box center [1015, 379] width 22 height 22
type input "[DATE]"
click at [1017, 381] on div "26" at bounding box center [1015, 379] width 22 height 22
type input "[DATE]"
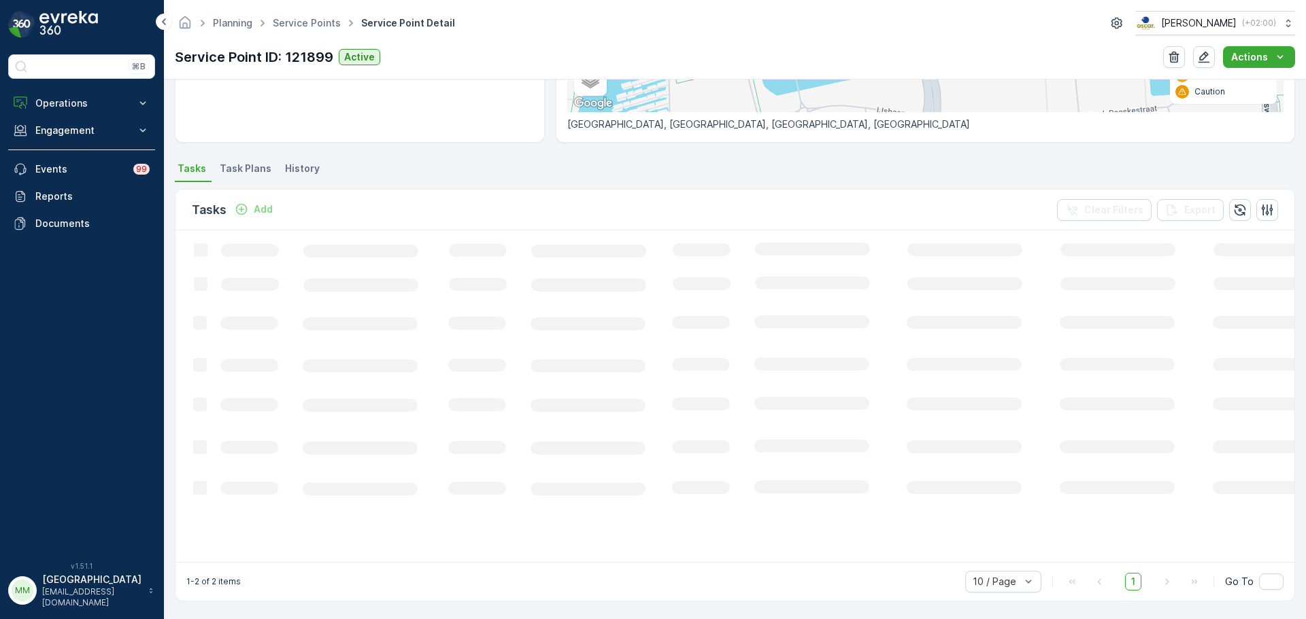
scroll to position [300, 0]
